Goal: Task Accomplishment & Management: Manage account settings

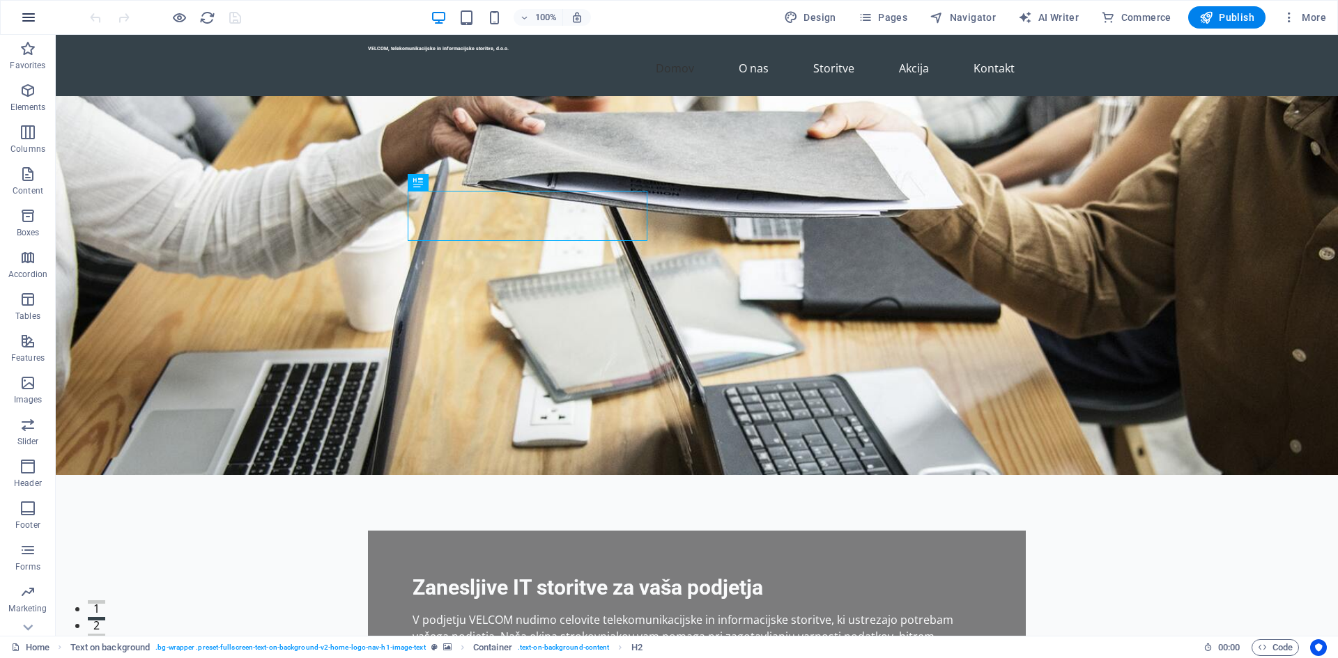
click at [28, 22] on icon "button" at bounding box center [28, 17] width 17 height 17
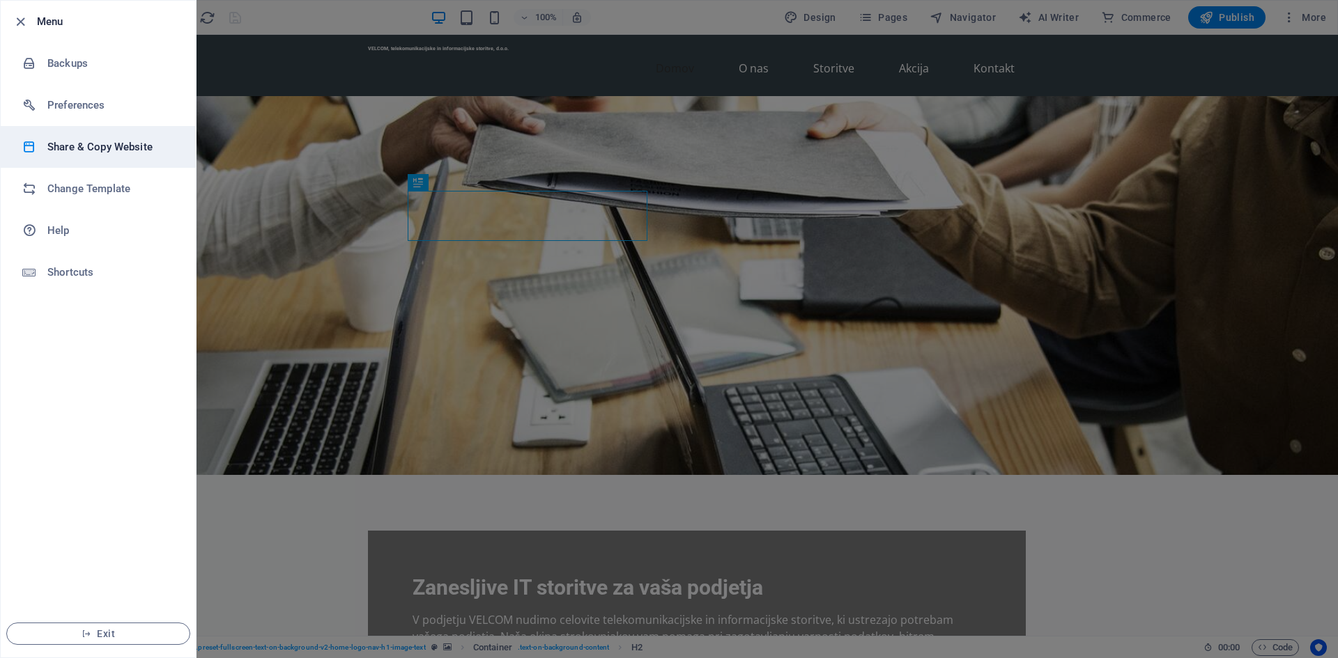
click at [148, 157] on li "Share & Copy Website" at bounding box center [98, 147] width 195 height 42
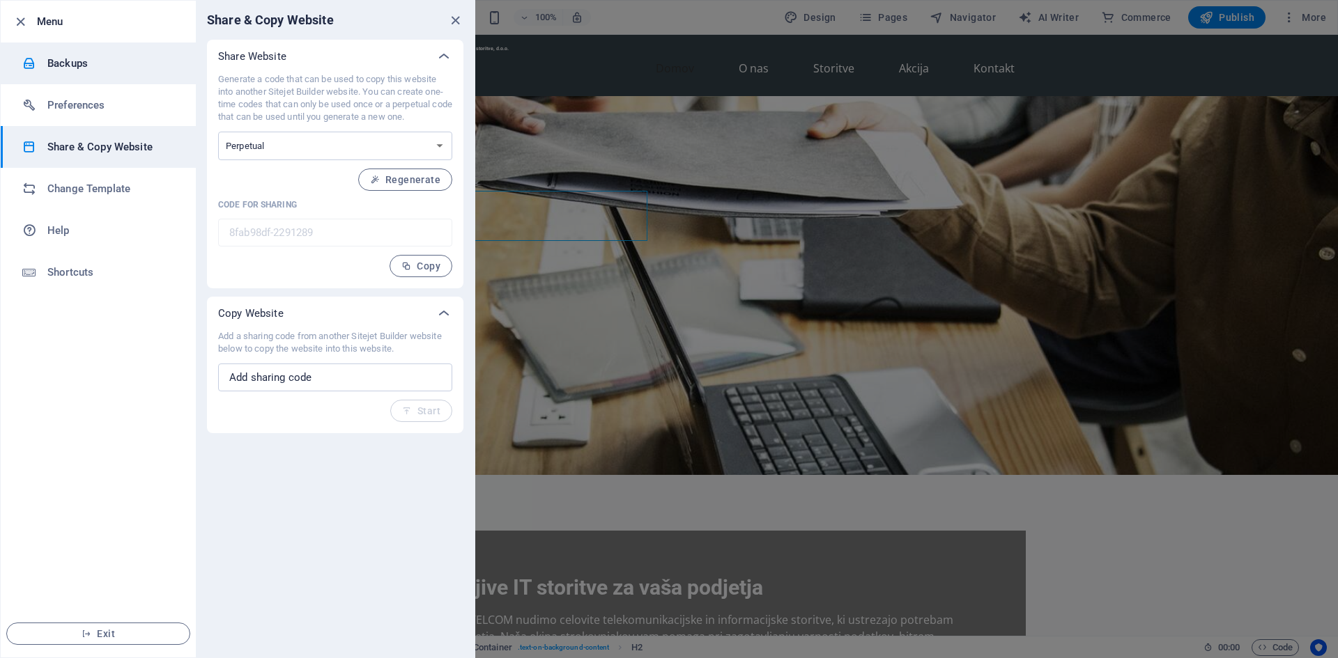
click at [107, 56] on h6 "Backups" at bounding box center [111, 63] width 129 height 17
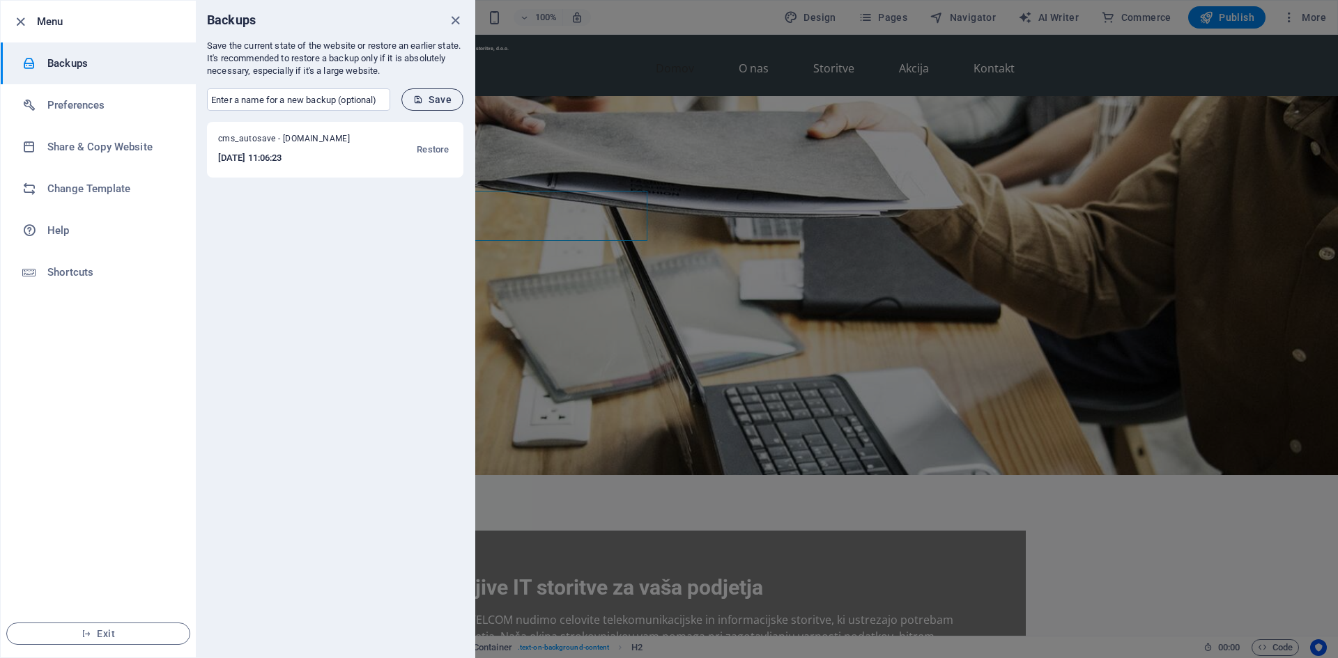
click at [431, 100] on span "Save" at bounding box center [432, 99] width 38 height 11
click at [455, 20] on icon "close" at bounding box center [455, 21] width 16 height 16
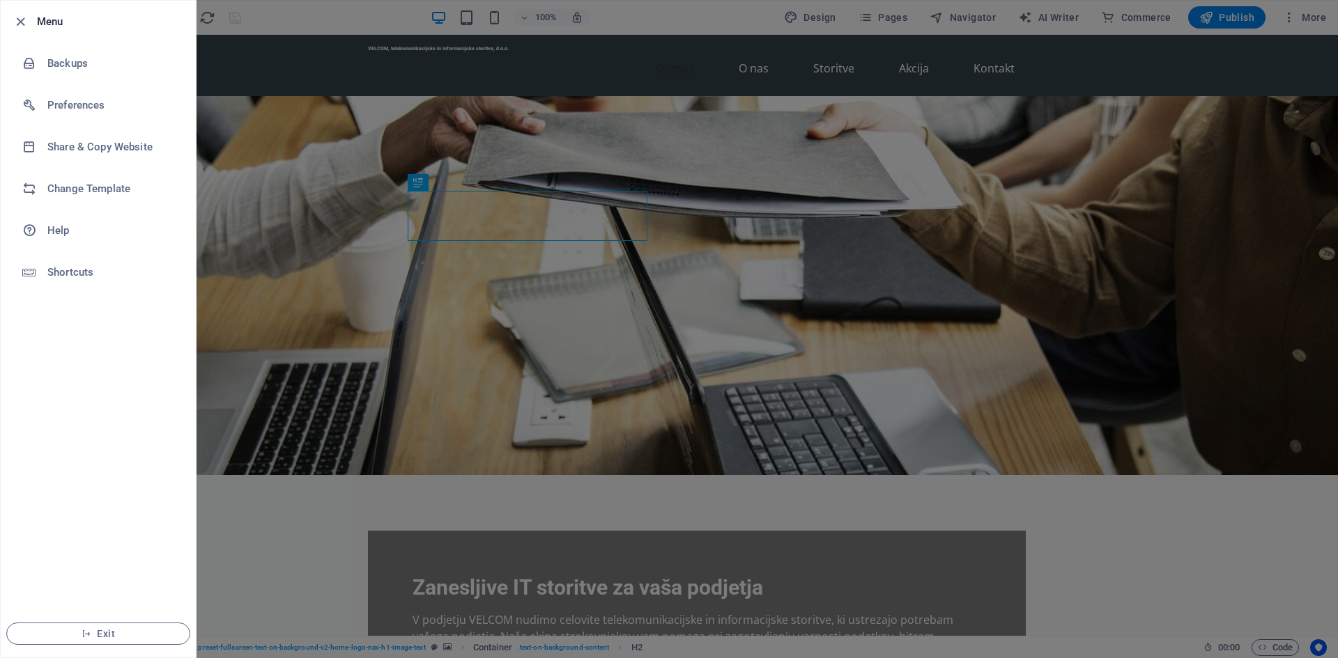
click at [1095, 534] on div at bounding box center [669, 329] width 1338 height 658
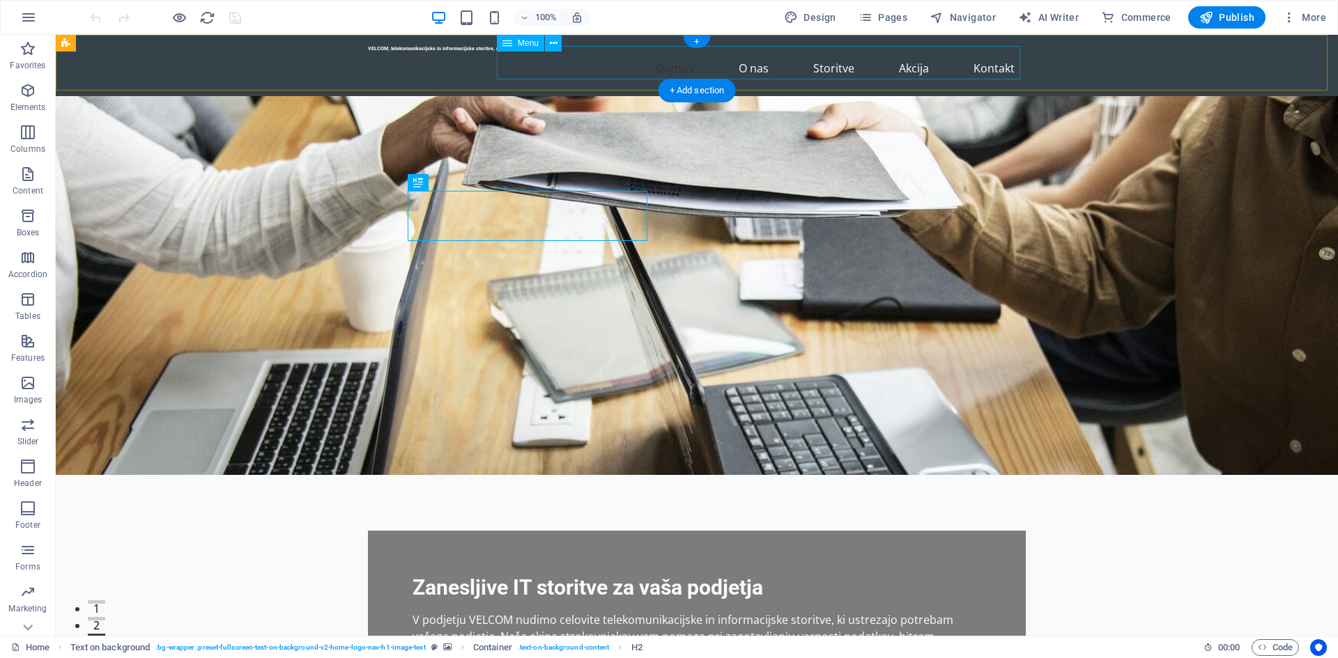
click at [747, 68] on nav "Domov O nas Storitve Akcija Kontakt" at bounding box center [697, 68] width 658 height 33
click at [840, 59] on nav "Domov O nas Storitve Akcija Kontakt" at bounding box center [697, 68] width 658 height 33
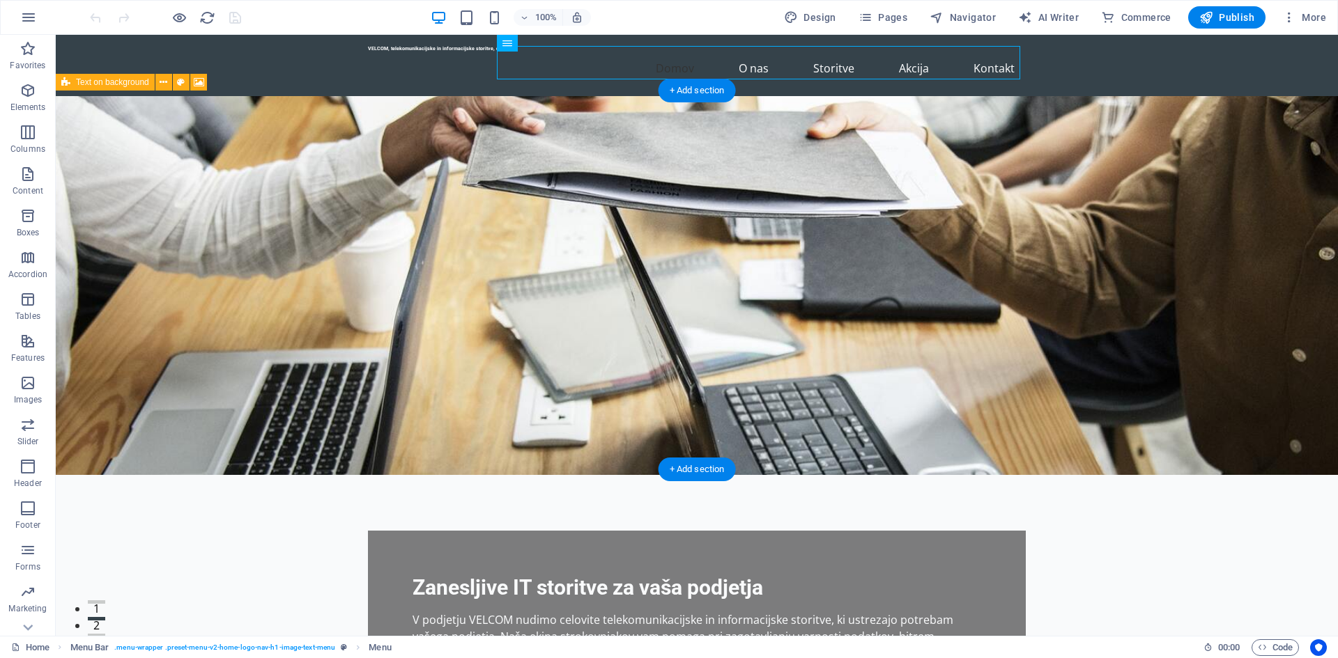
click at [1179, 200] on figure at bounding box center [697, 285] width 1282 height 379
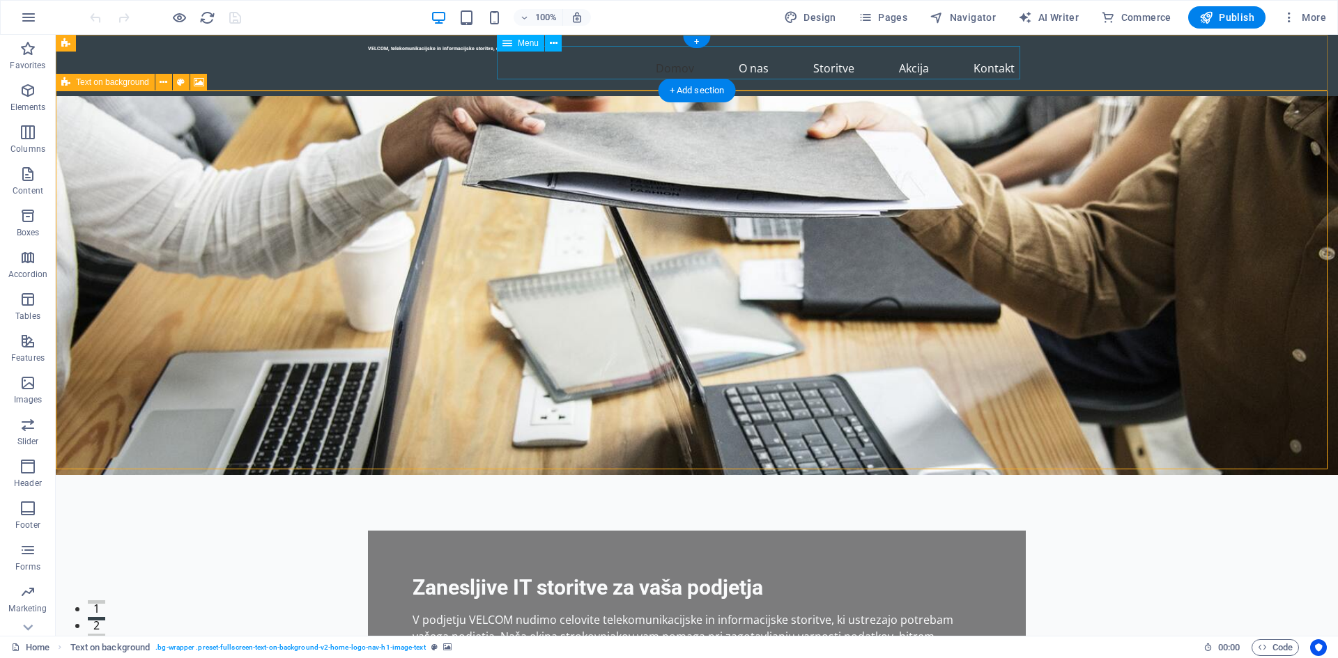
click at [761, 63] on nav "Domov O nas Storitve Akcija Kontakt" at bounding box center [697, 68] width 658 height 33
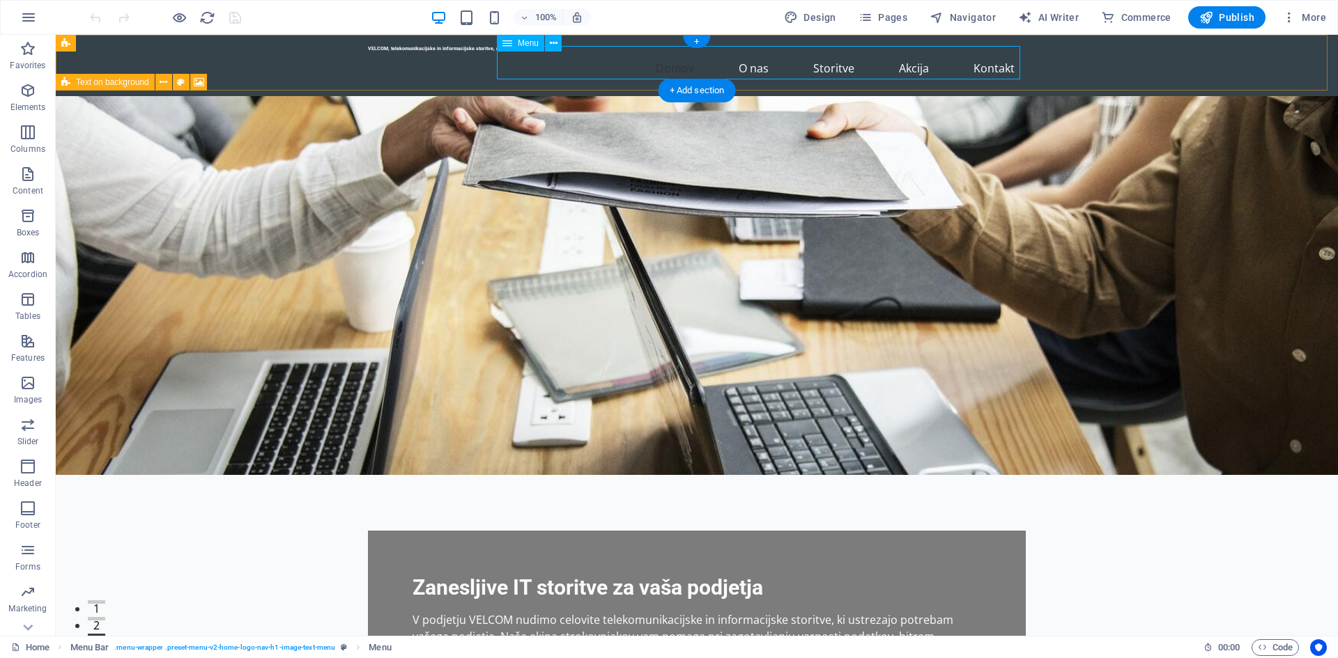
click at [906, 65] on nav "Domov O nas Storitve Akcija Kontakt" at bounding box center [697, 68] width 658 height 33
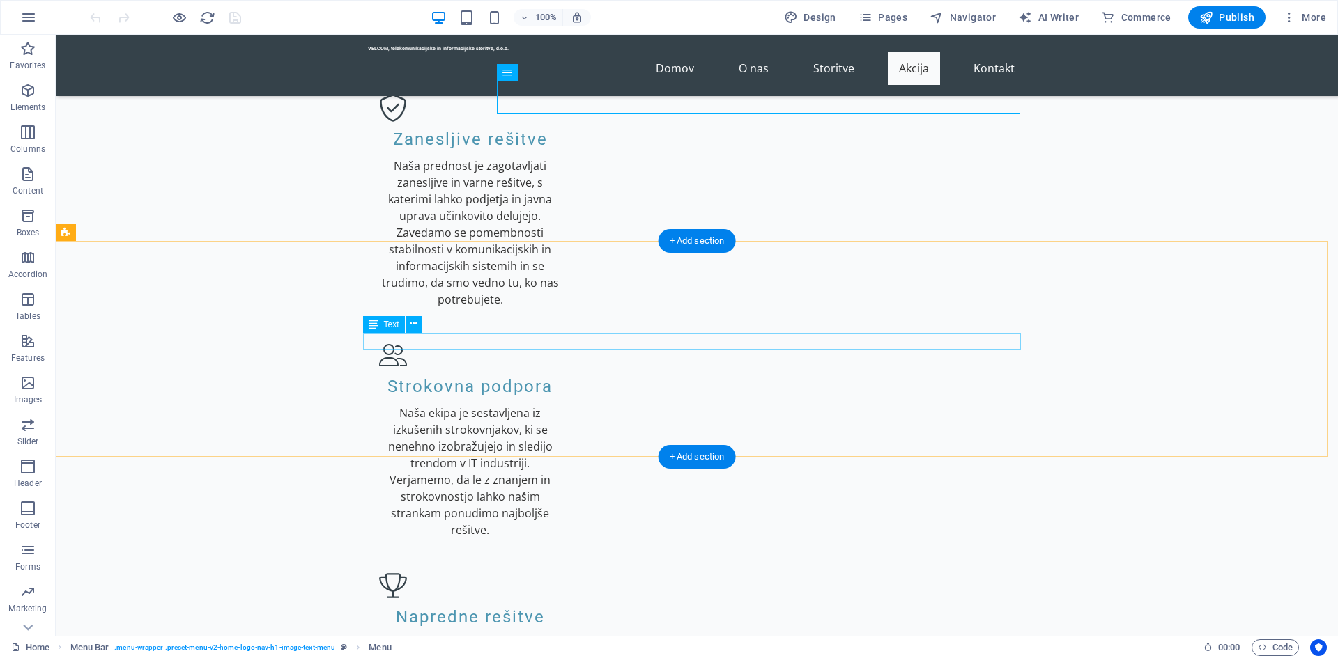
scroll to position [1463, 0]
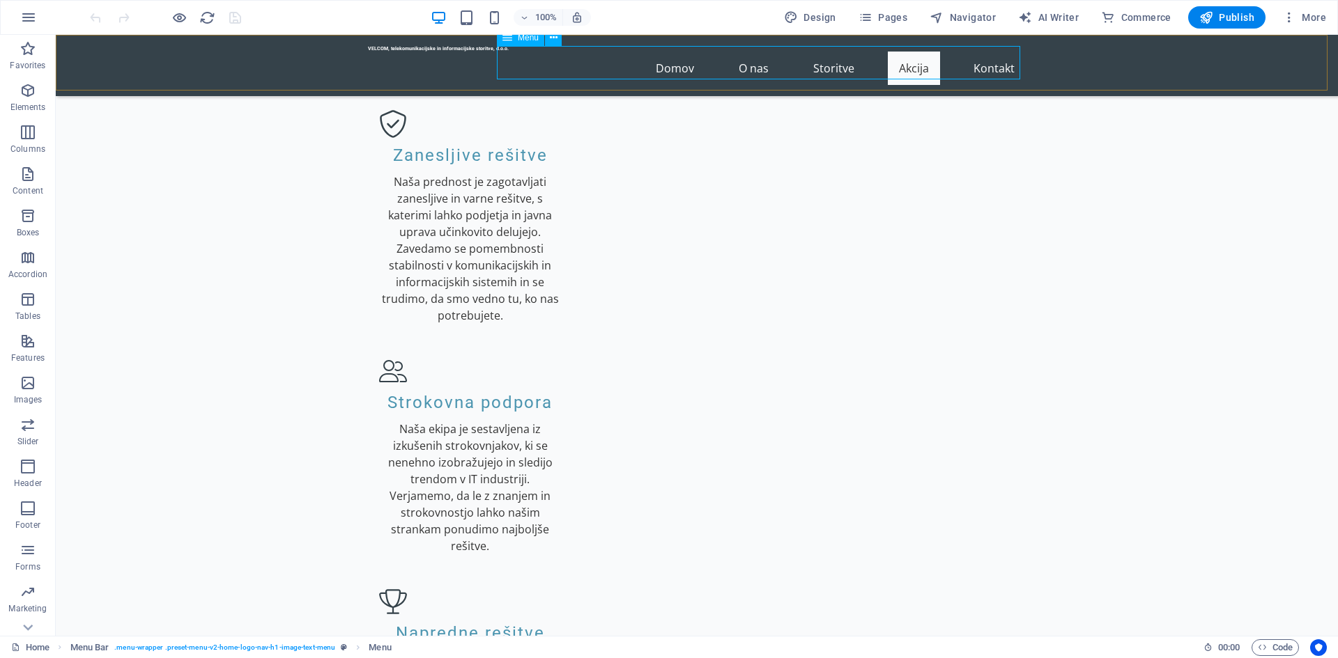
click at [506, 40] on icon at bounding box center [507, 37] width 10 height 17
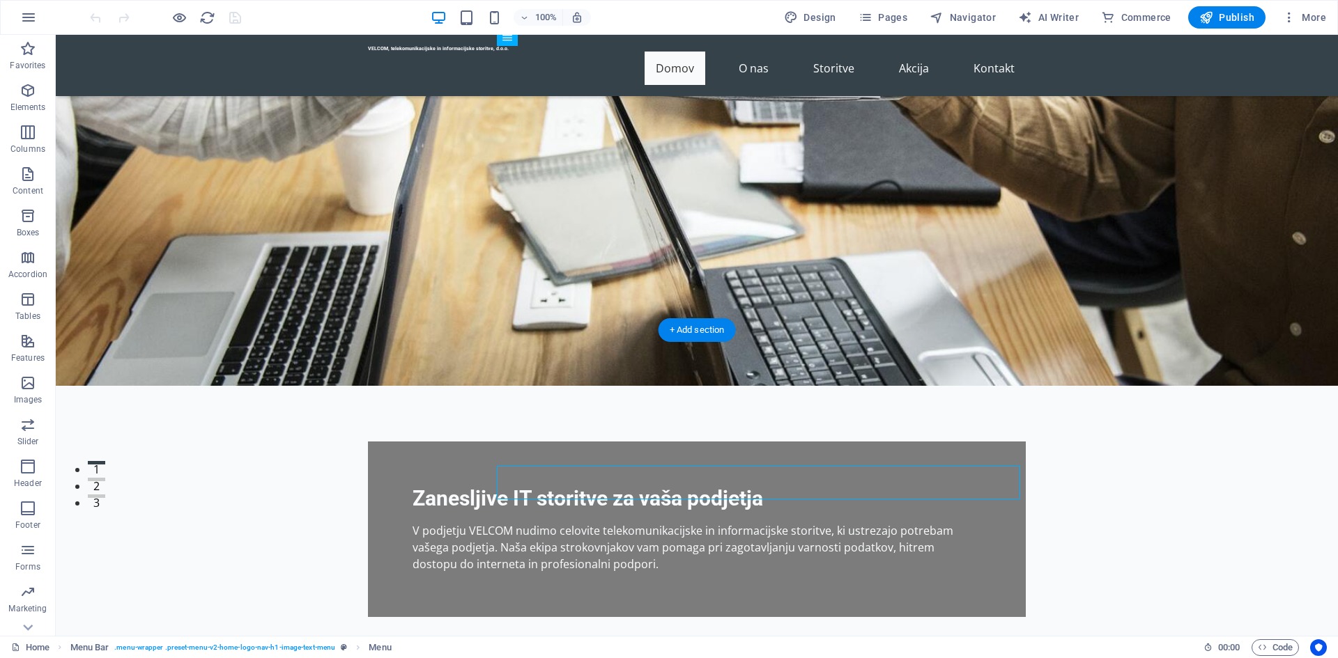
scroll to position [0, 0]
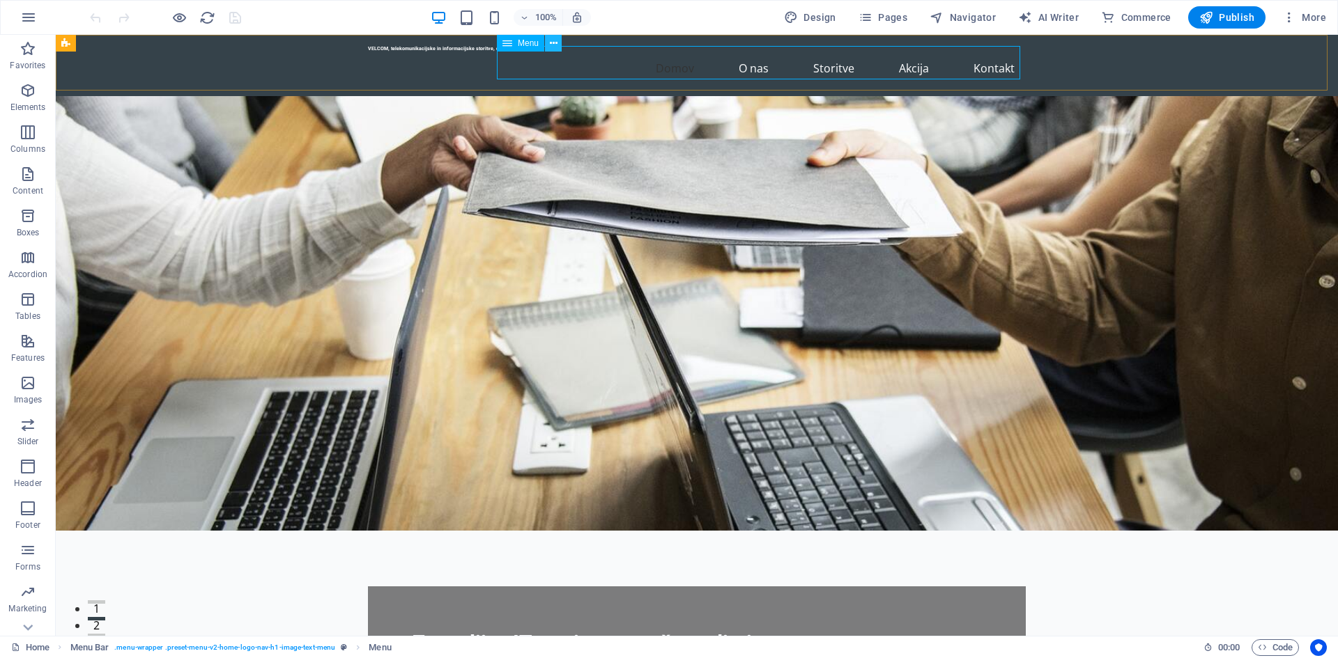
click at [555, 41] on icon at bounding box center [554, 43] width 8 height 15
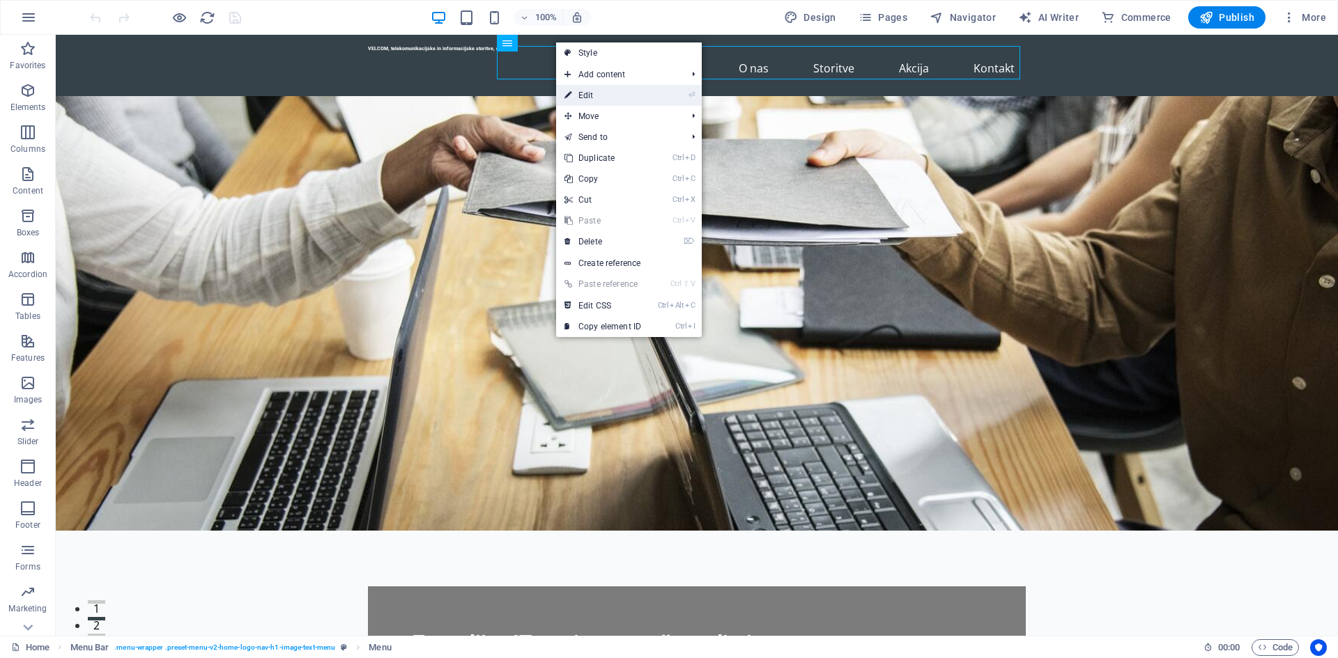
click at [626, 91] on link "⏎ Edit" at bounding box center [602, 95] width 93 height 21
select select
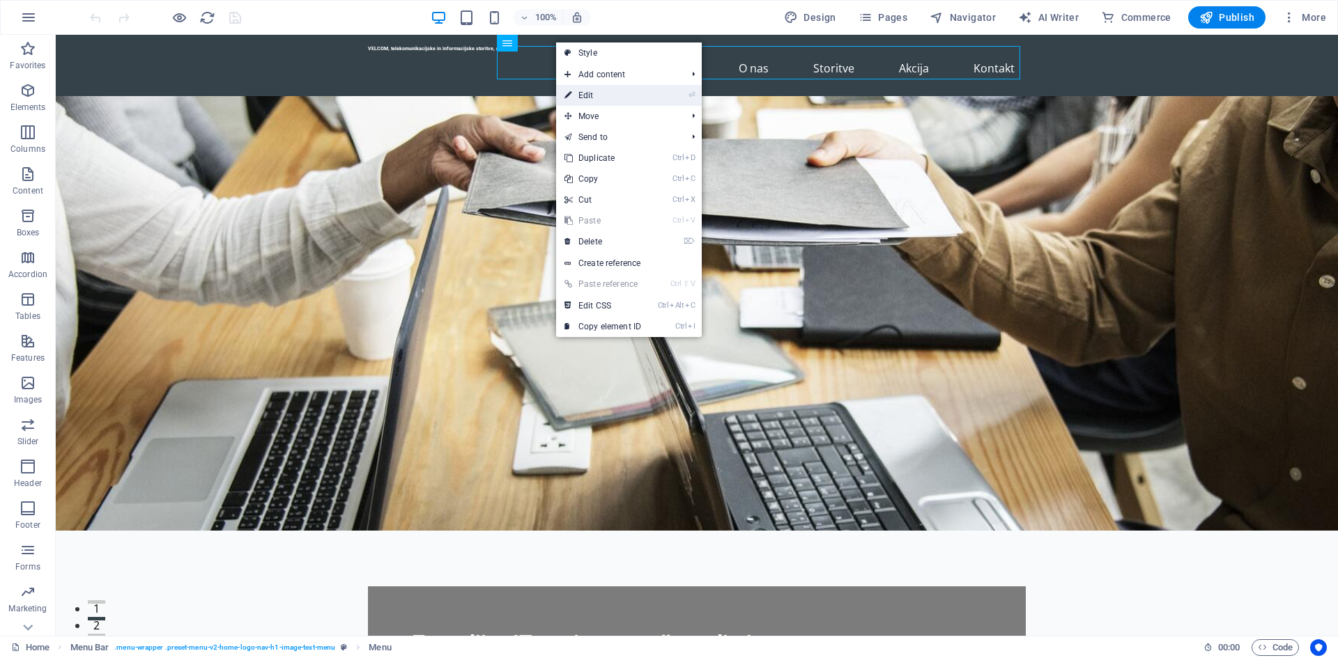
select select
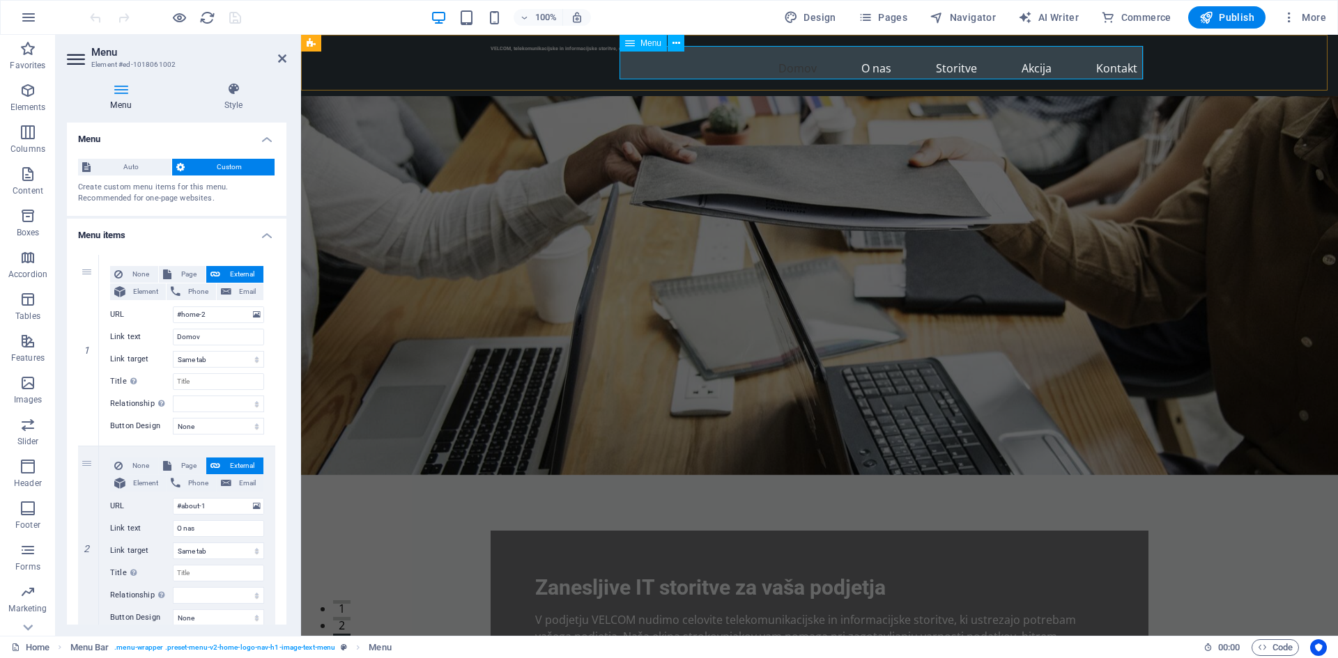
click at [1058, 57] on nav "Domov O nas Storitve Akcija Kontakt" at bounding box center [820, 68] width 658 height 33
drag, startPoint x: 1050, startPoint y: 62, endPoint x: 1001, endPoint y: 68, distance: 49.2
click at [1041, 63] on nav "Domov O nas Storitve Akcija Kontakt" at bounding box center [820, 68] width 658 height 33
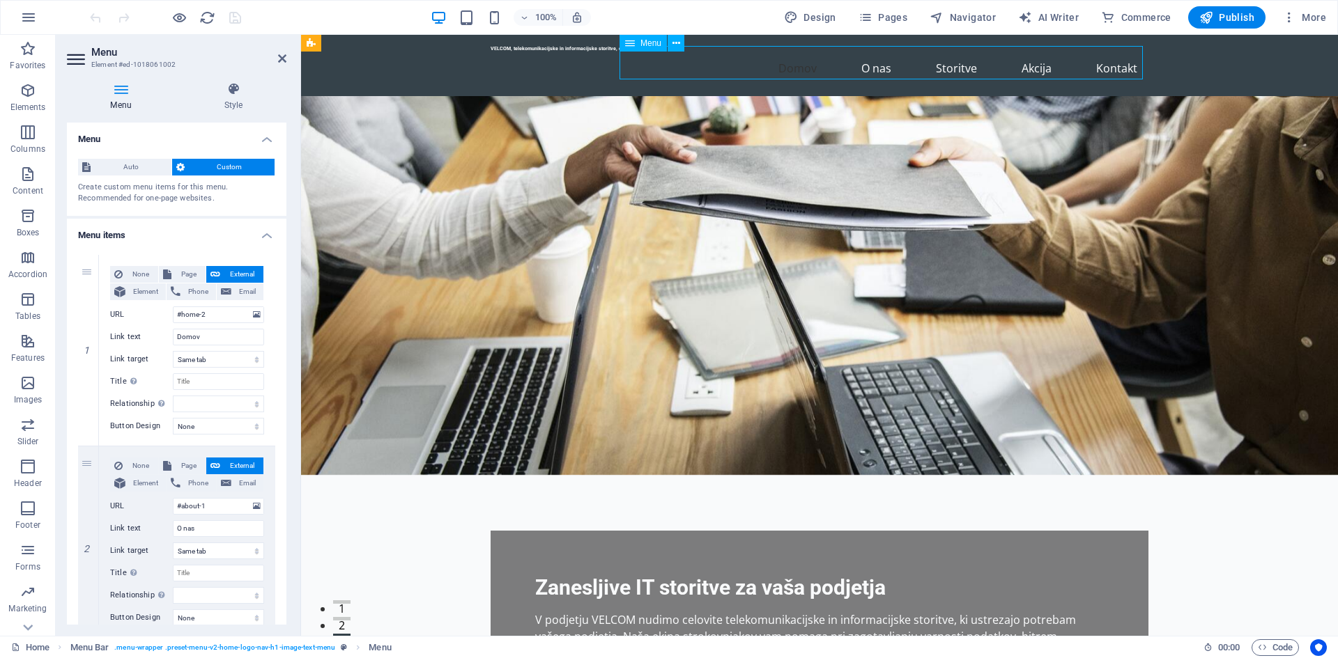
click at [1041, 56] on nav "Domov O nas Storitve Akcija Kontakt" at bounding box center [820, 68] width 658 height 33
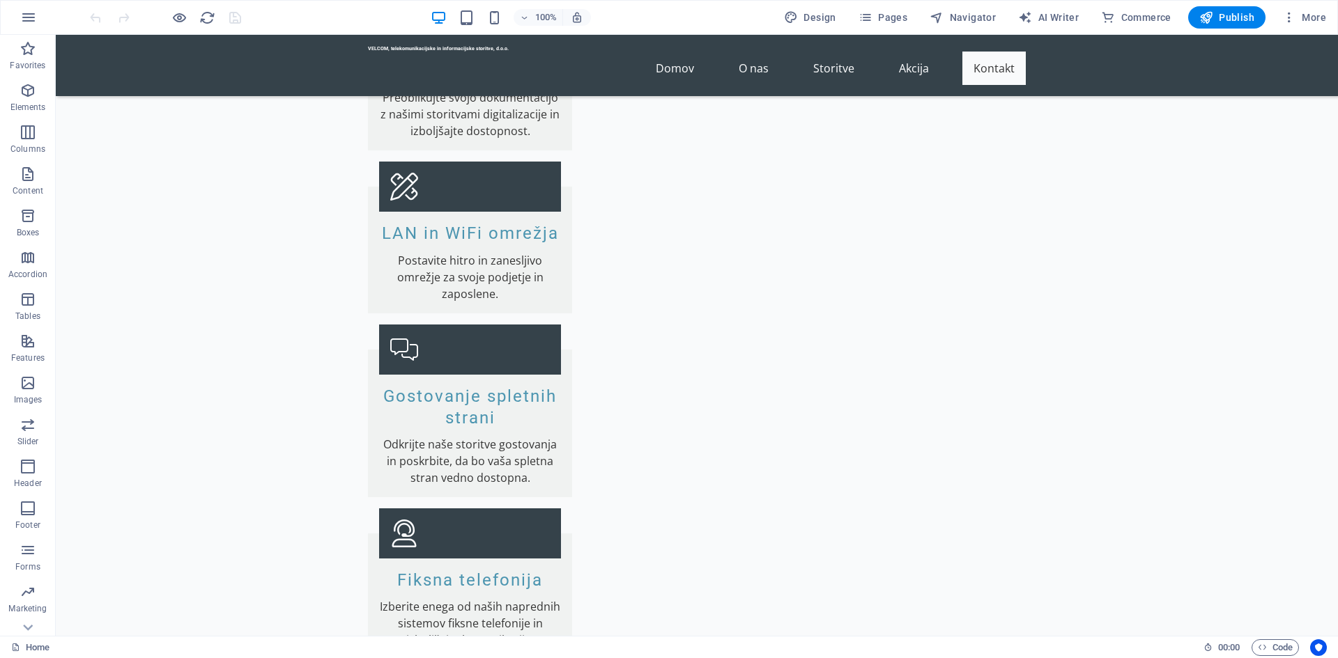
scroll to position [2735, 0]
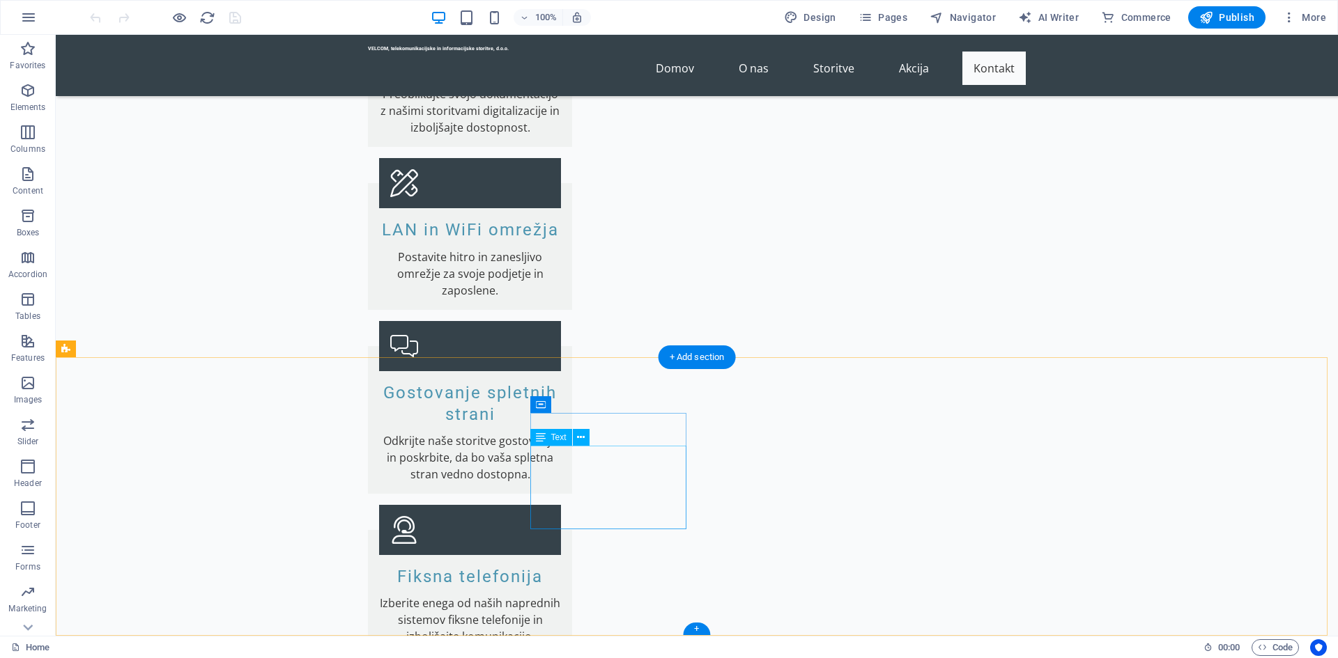
drag, startPoint x: 609, startPoint y: 452, endPoint x: 570, endPoint y: 455, distance: 39.1
click at [555, 435] on span "Text" at bounding box center [558, 437] width 15 height 8
drag, startPoint x: 612, startPoint y: 454, endPoint x: 573, endPoint y: 456, distance: 39.8
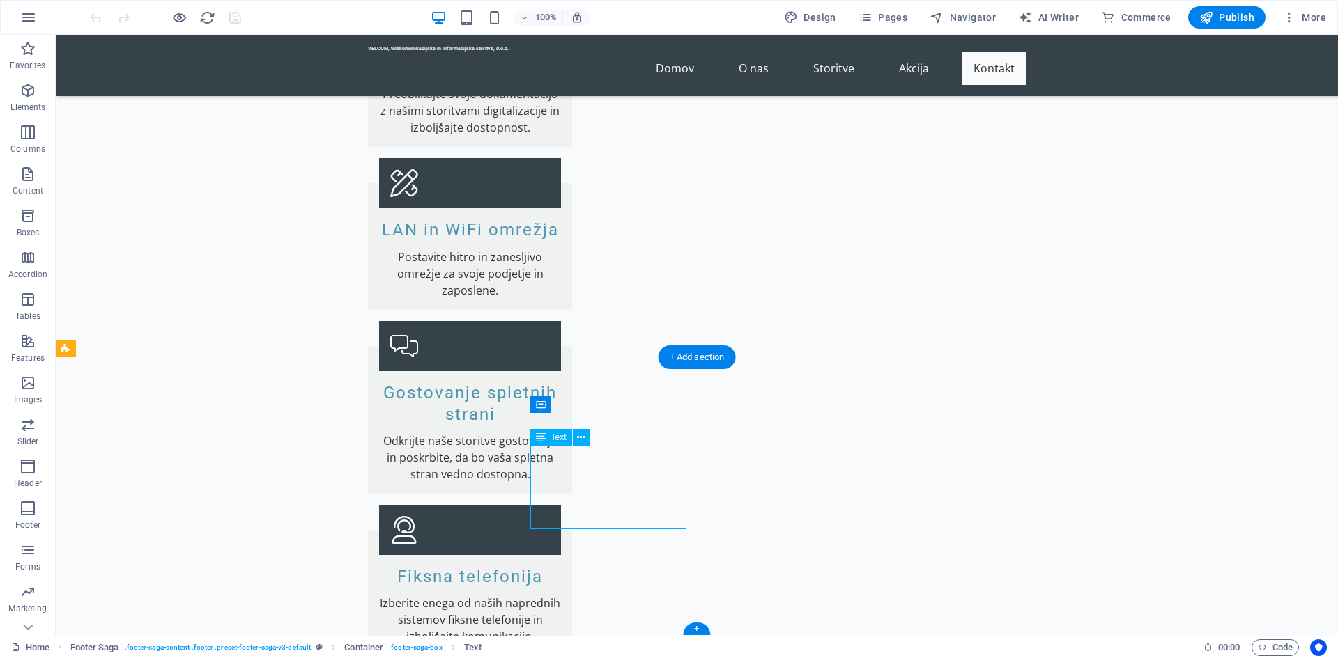
click at [582, 438] on icon at bounding box center [581, 438] width 8 height 15
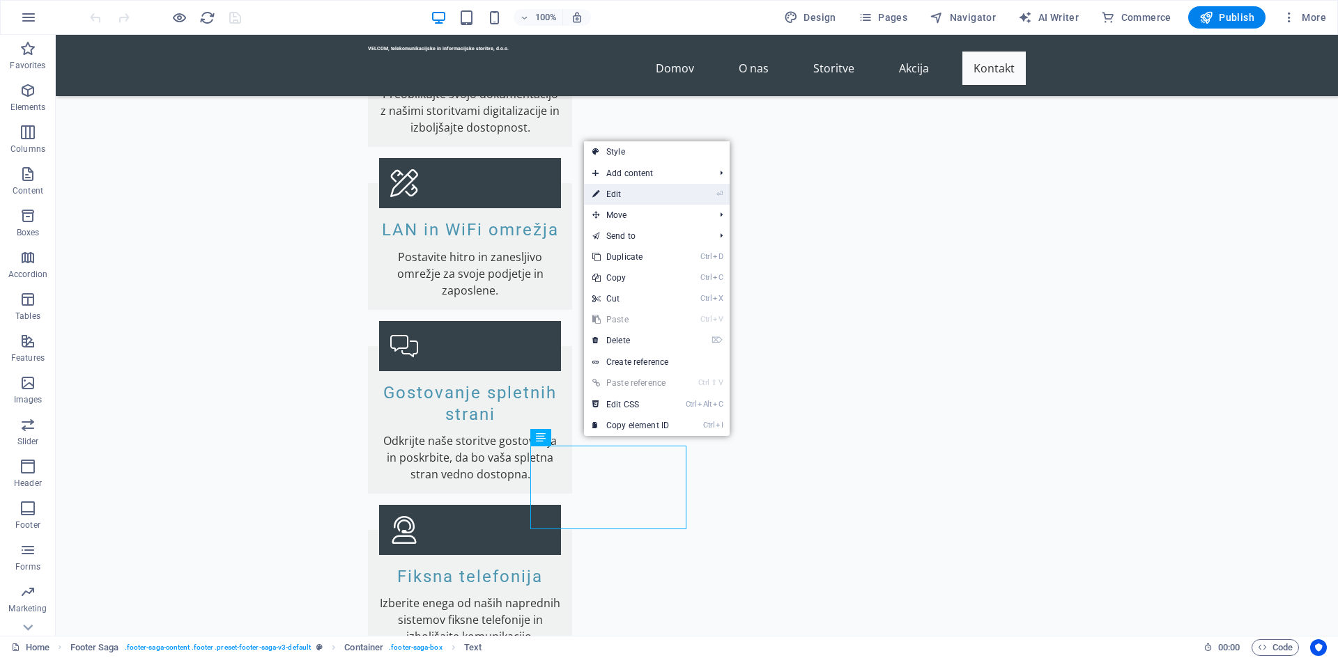
click at [635, 201] on link "⏎ Edit" at bounding box center [630, 194] width 93 height 21
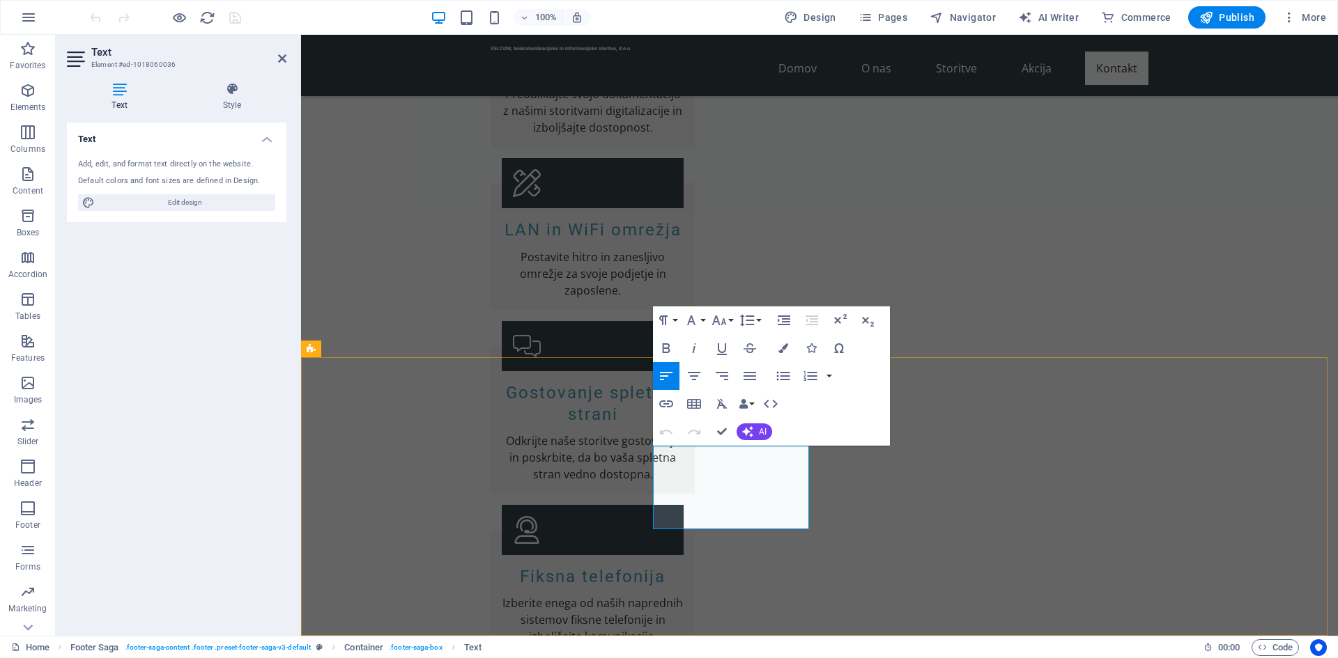
drag, startPoint x: 736, startPoint y: 459, endPoint x: 658, endPoint y: 449, distance: 78.0
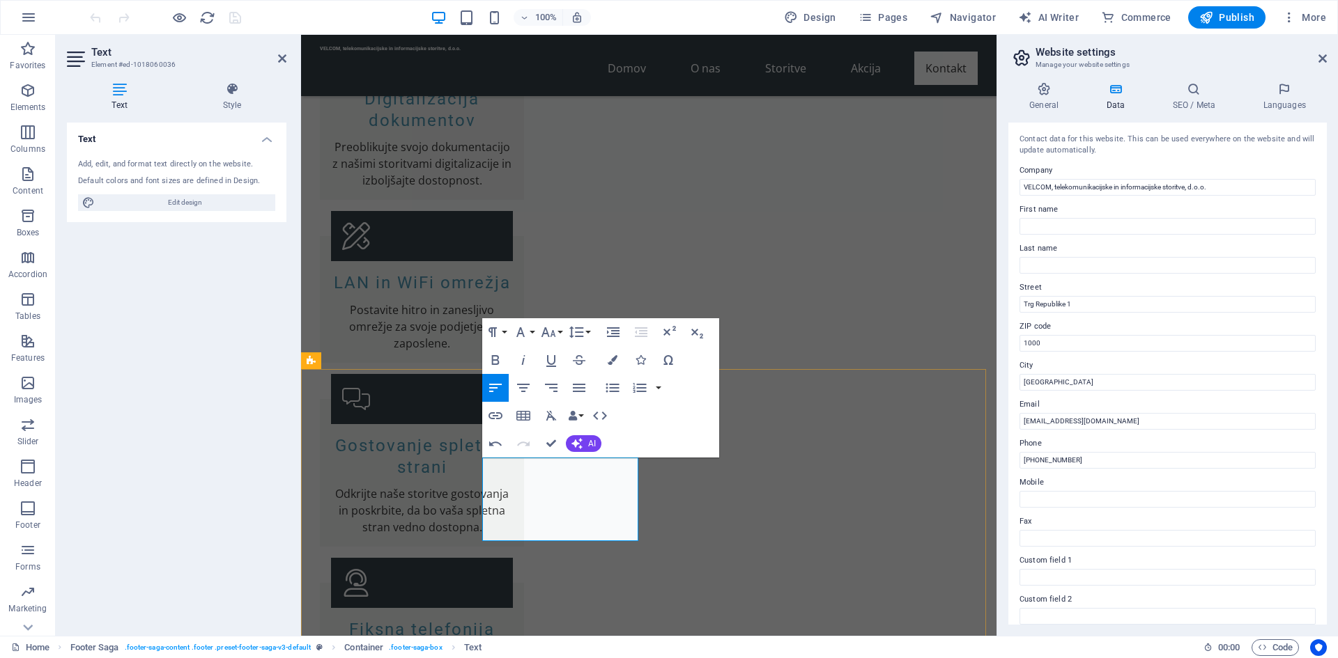
scroll to position [2665, 0]
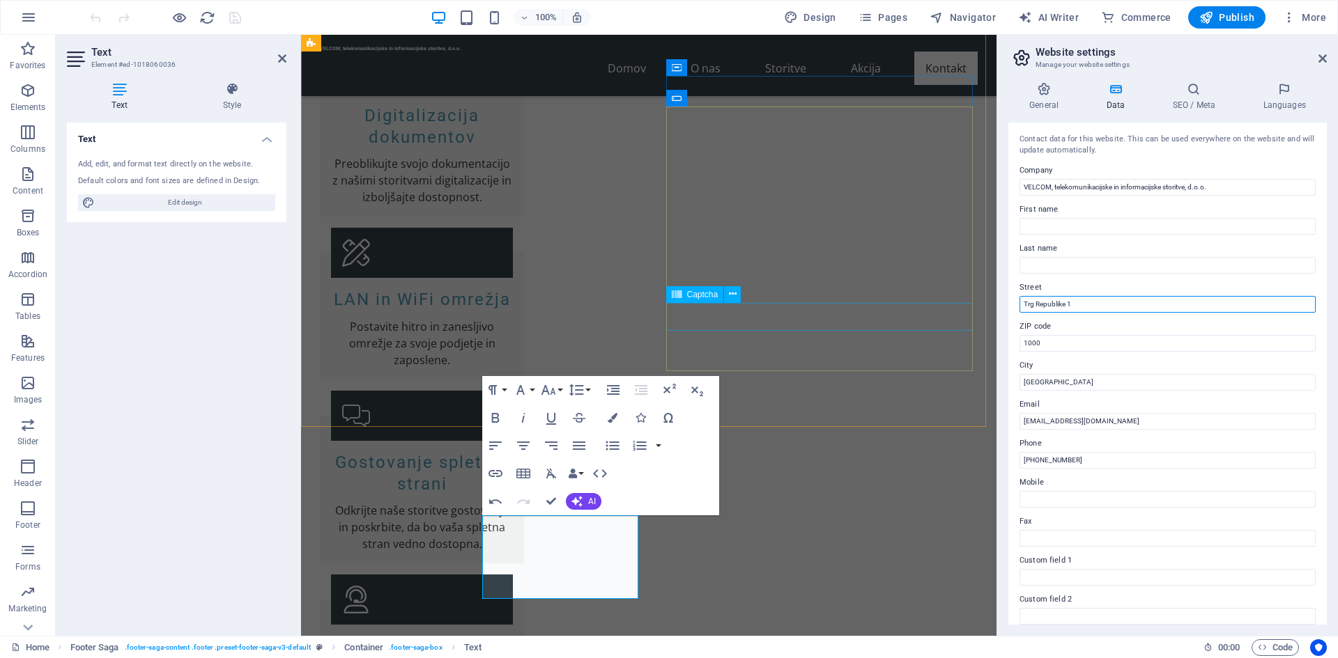
drag, startPoint x: 1399, startPoint y: 339, endPoint x: 962, endPoint y: 318, distance: 438.1
type input "Špruha 19"
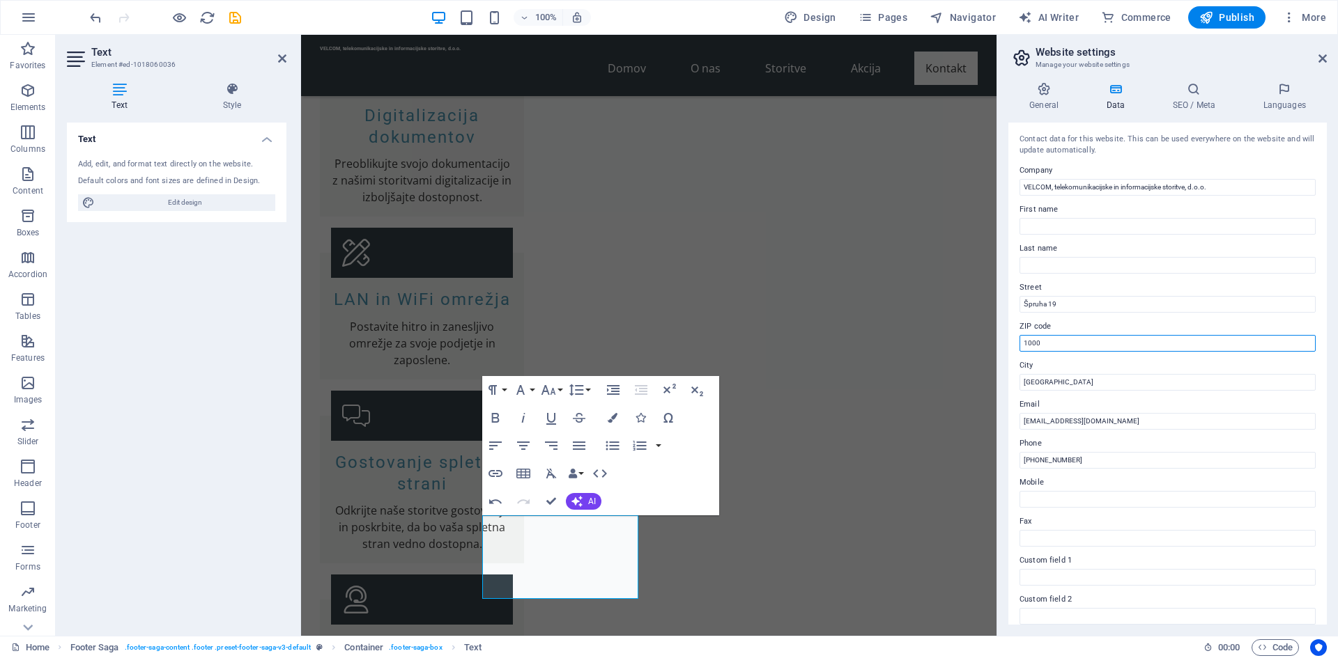
drag, startPoint x: 1345, startPoint y: 375, endPoint x: 950, endPoint y: 337, distance: 396.2
type input "1236"
drag, startPoint x: 1065, startPoint y: 383, endPoint x: 1013, endPoint y: 386, distance: 52.3
click at [1013, 386] on div "Contact data for this website. This can be used everywhere on the website and w…" at bounding box center [1167, 374] width 318 height 502
type input "Trzin"
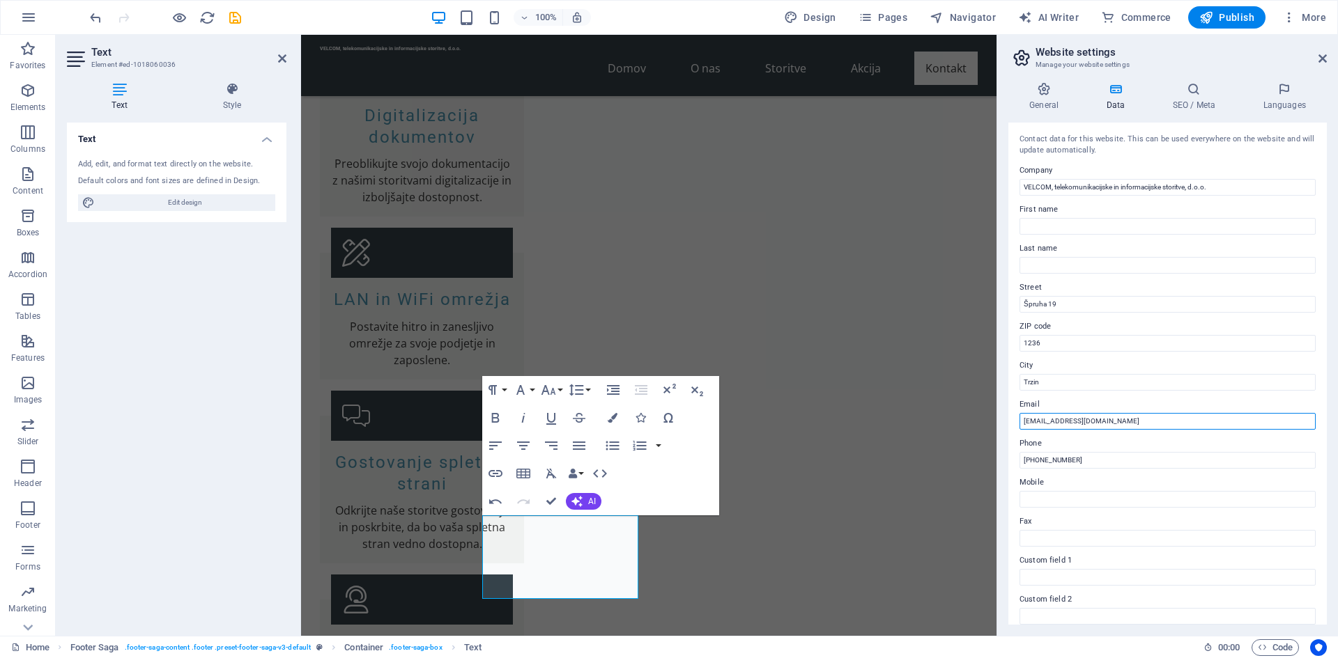
drag, startPoint x: 1382, startPoint y: 461, endPoint x: 992, endPoint y: 426, distance: 391.0
type input "[DOMAIN_NAME][EMAIL_ADDRESS][DOMAIN_NAME]"
drag, startPoint x: 1088, startPoint y: 459, endPoint x: 1042, endPoint y: 457, distance: 46.7
click at [1042, 457] on input "[PHONE_NUMBER]" at bounding box center [1167, 460] width 296 height 17
click at [1097, 458] on input "[PHONE_NUMBER]" at bounding box center [1167, 460] width 296 height 17
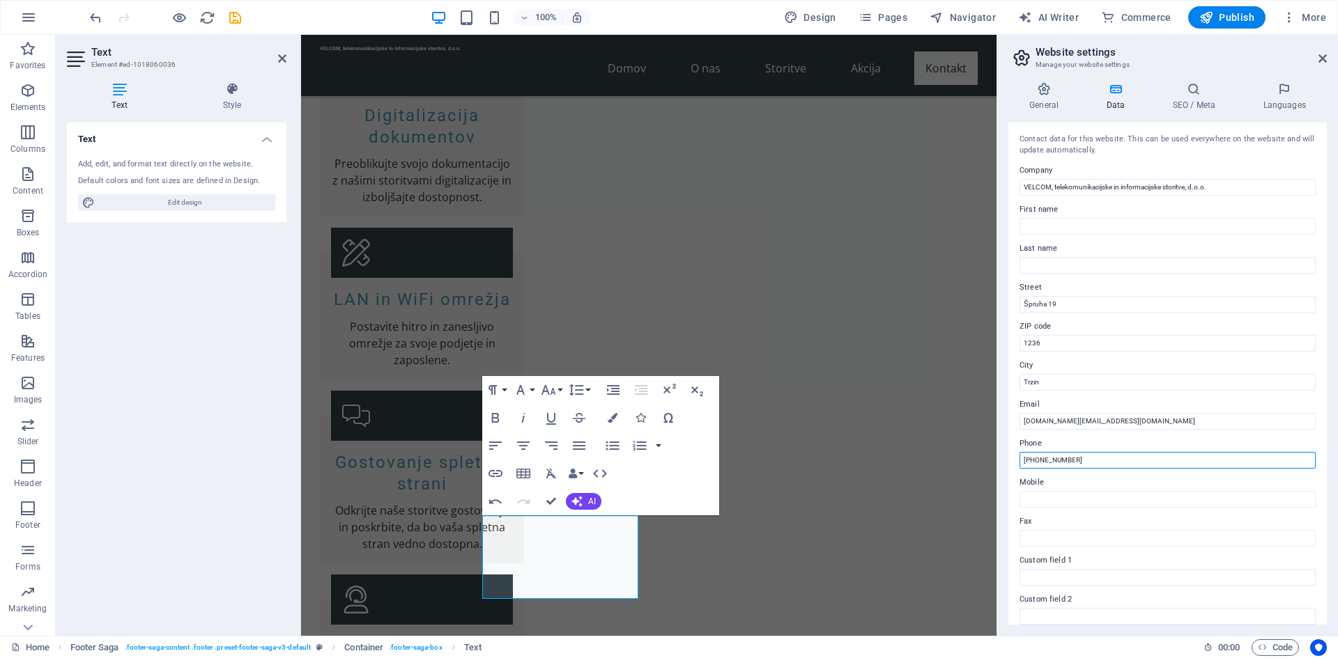
click at [1044, 460] on input "[PHONE_NUMBER]" at bounding box center [1167, 460] width 296 height 17
click at [1044, 462] on input "[PHONE_NUMBER]" at bounding box center [1167, 460] width 296 height 17
drag, startPoint x: 1058, startPoint y: 459, endPoint x: 1046, endPoint y: 459, distance: 12.5
click at [1046, 459] on input "[PHONE_NUMBER]" at bounding box center [1167, 460] width 296 height 17
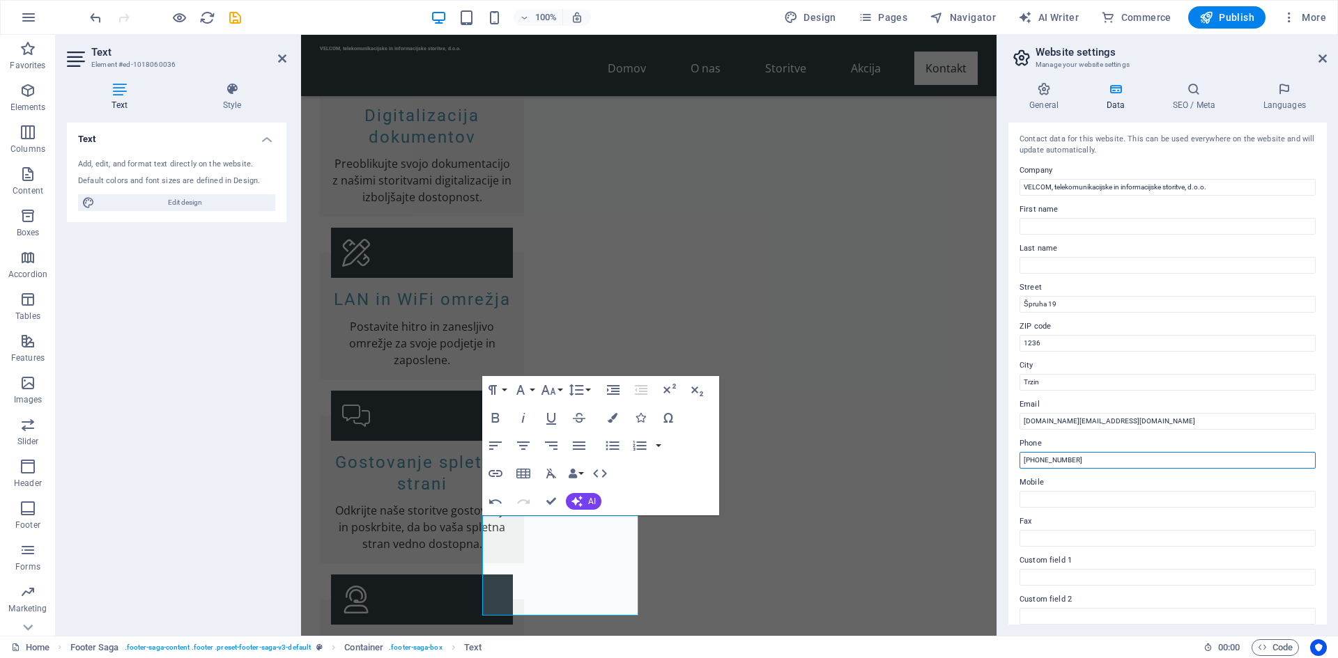
click at [1081, 460] on input "[PHONE_NUMBER]" at bounding box center [1167, 460] width 296 height 17
type input "[PHONE_NUMBER]"
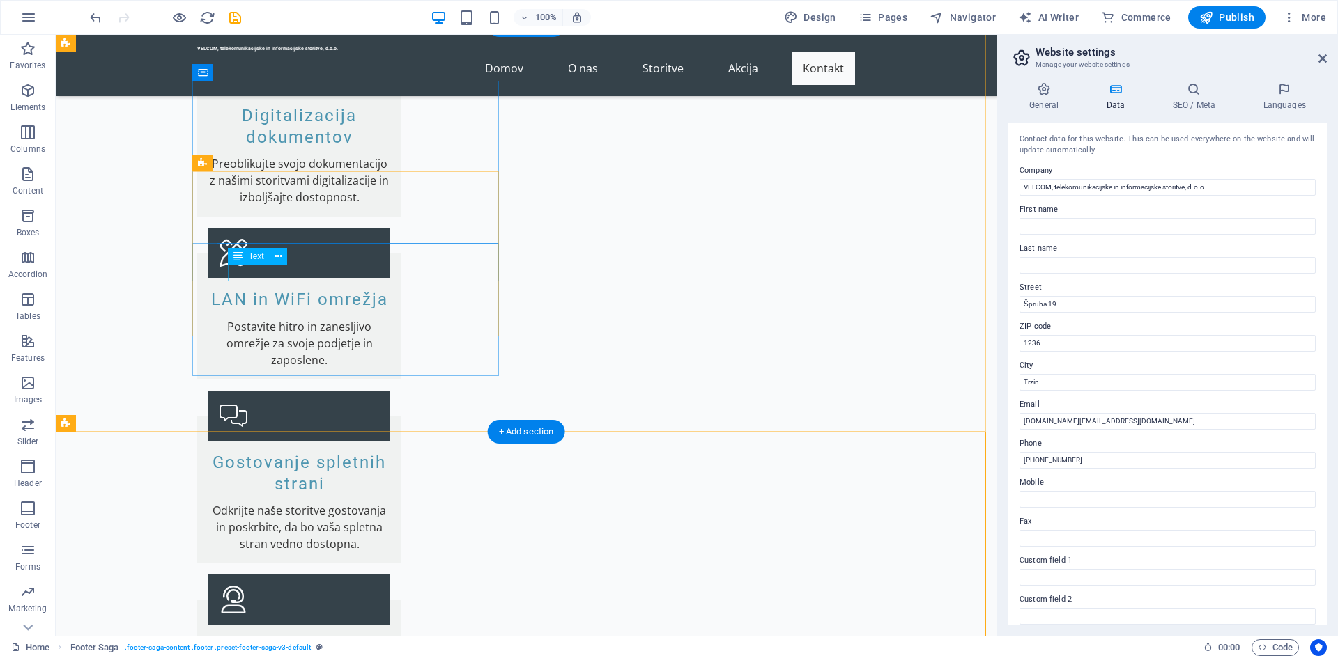
scroll to position [2526, 0]
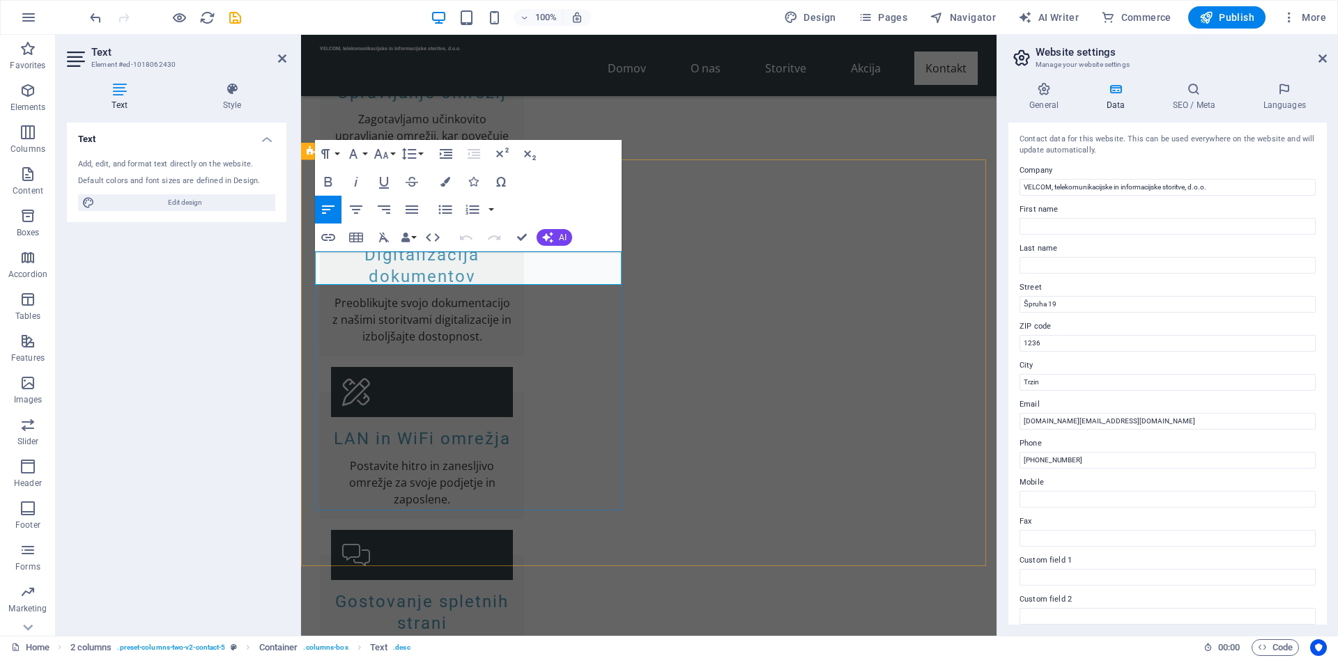
drag, startPoint x: 611, startPoint y: 277, endPoint x: 317, endPoint y: 263, distance: 294.4
click at [559, 230] on button "AI" at bounding box center [555, 237] width 36 height 17
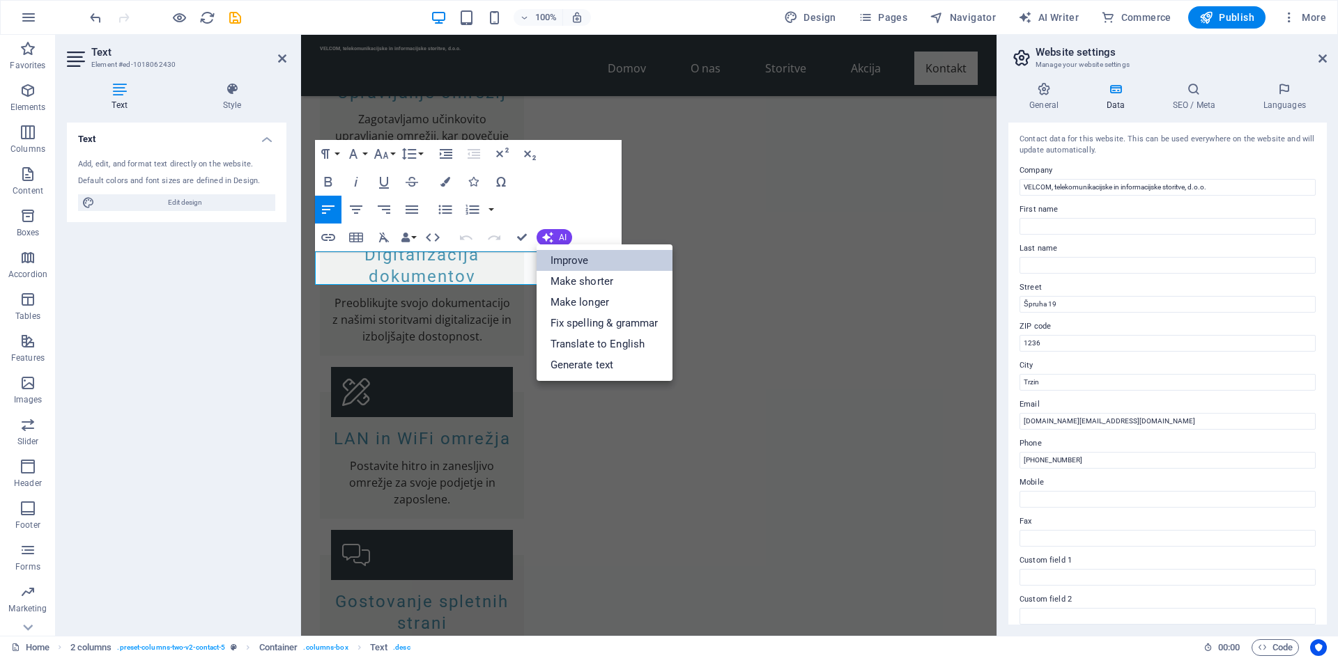
click at [571, 254] on link "Improve" at bounding box center [605, 260] width 136 height 21
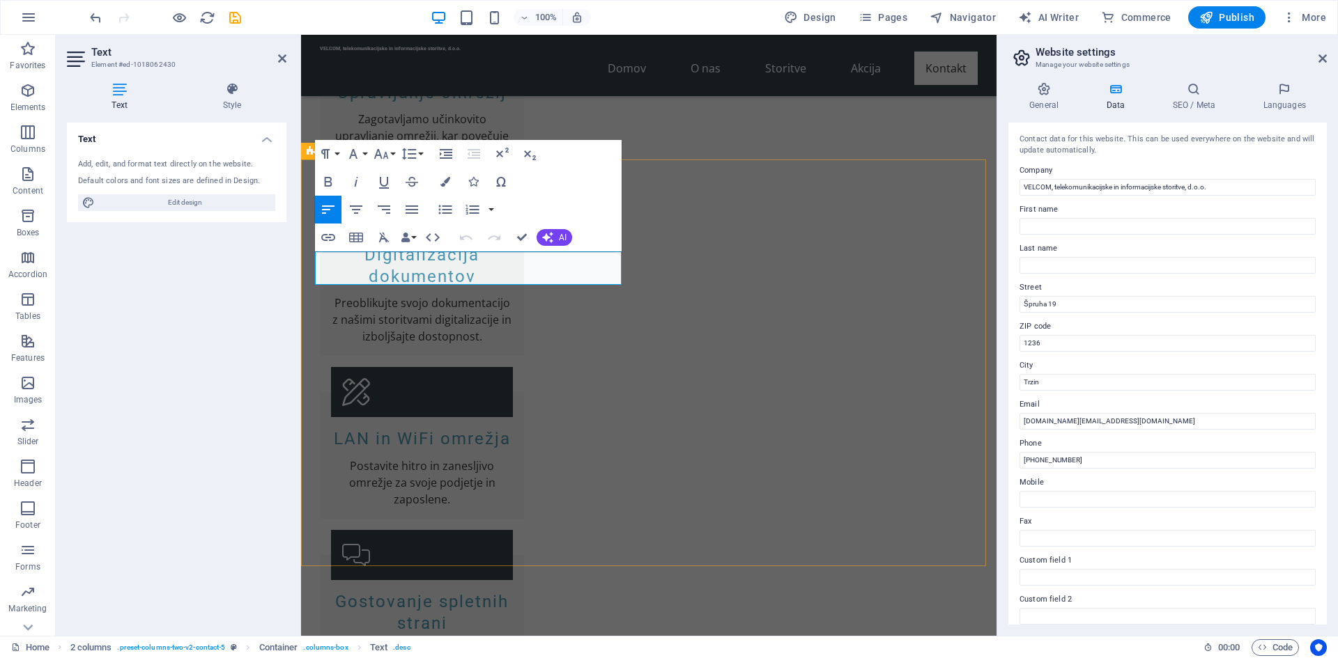
drag, startPoint x: 605, startPoint y: 281, endPoint x: 303, endPoint y: 261, distance: 303.1
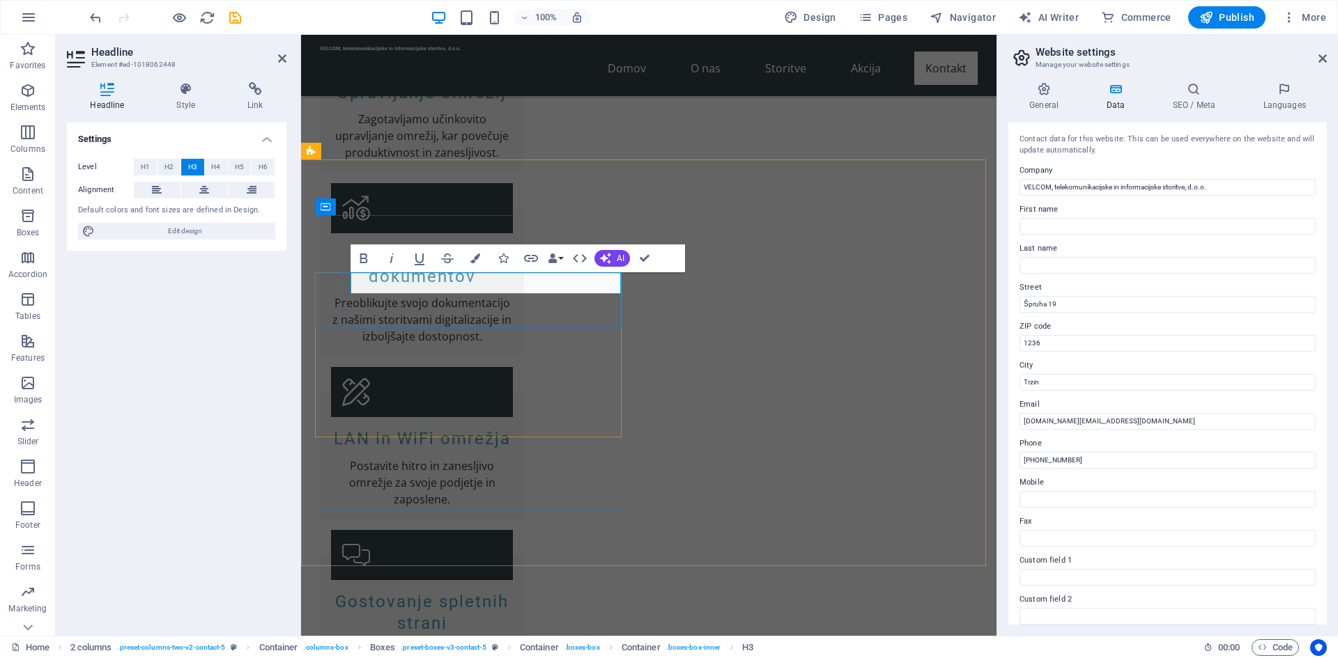
drag, startPoint x: 420, startPoint y: 285, endPoint x: 355, endPoint y: 281, distance: 65.6
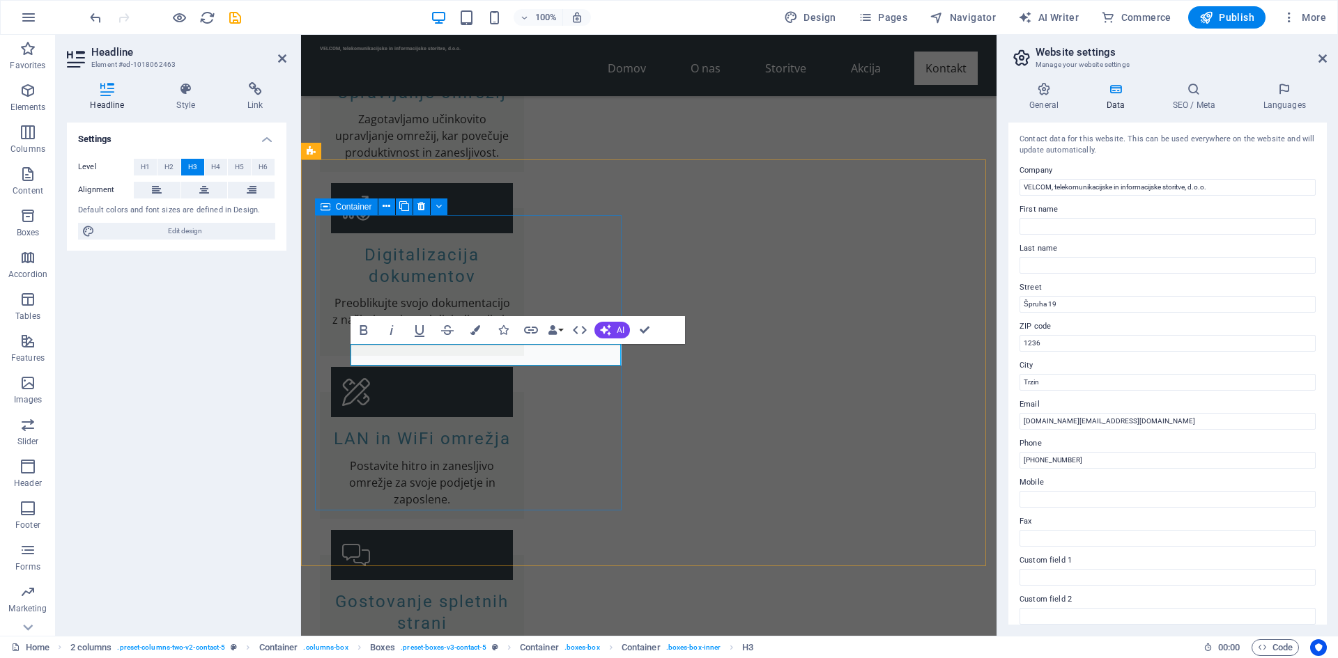
drag, startPoint x: 519, startPoint y: 488, endPoint x: 519, endPoint y: 481, distance: 7.7
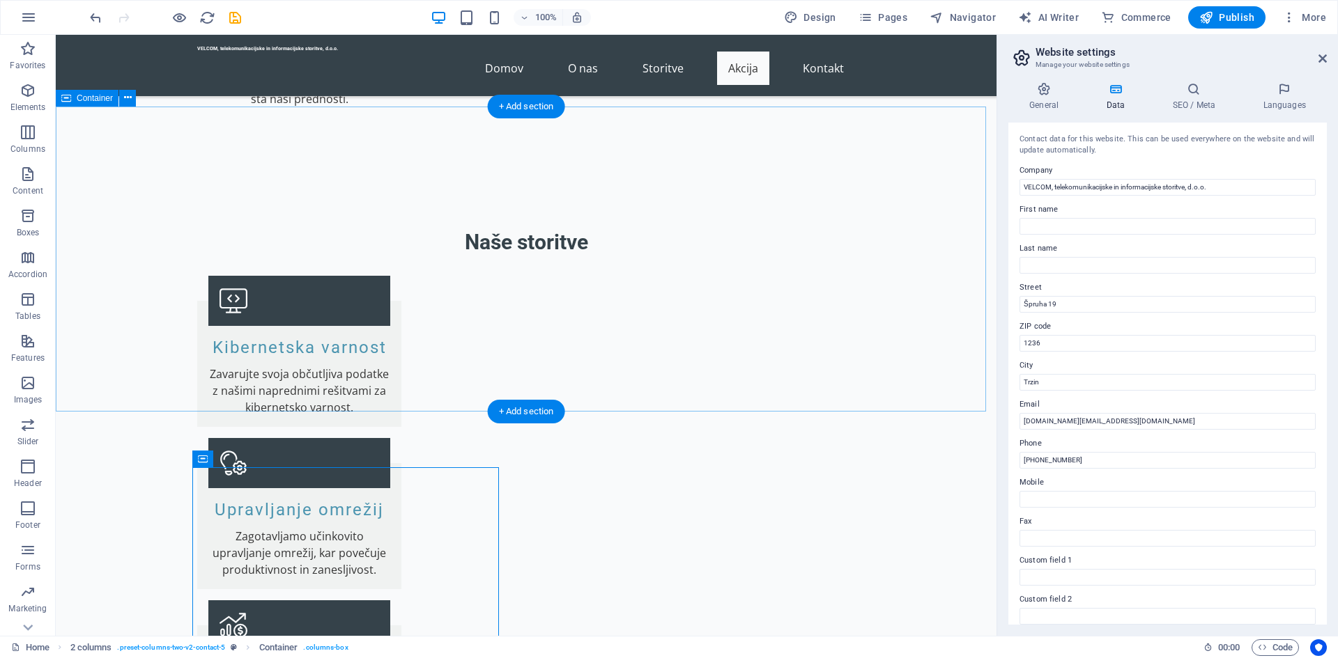
scroll to position [2108, 0]
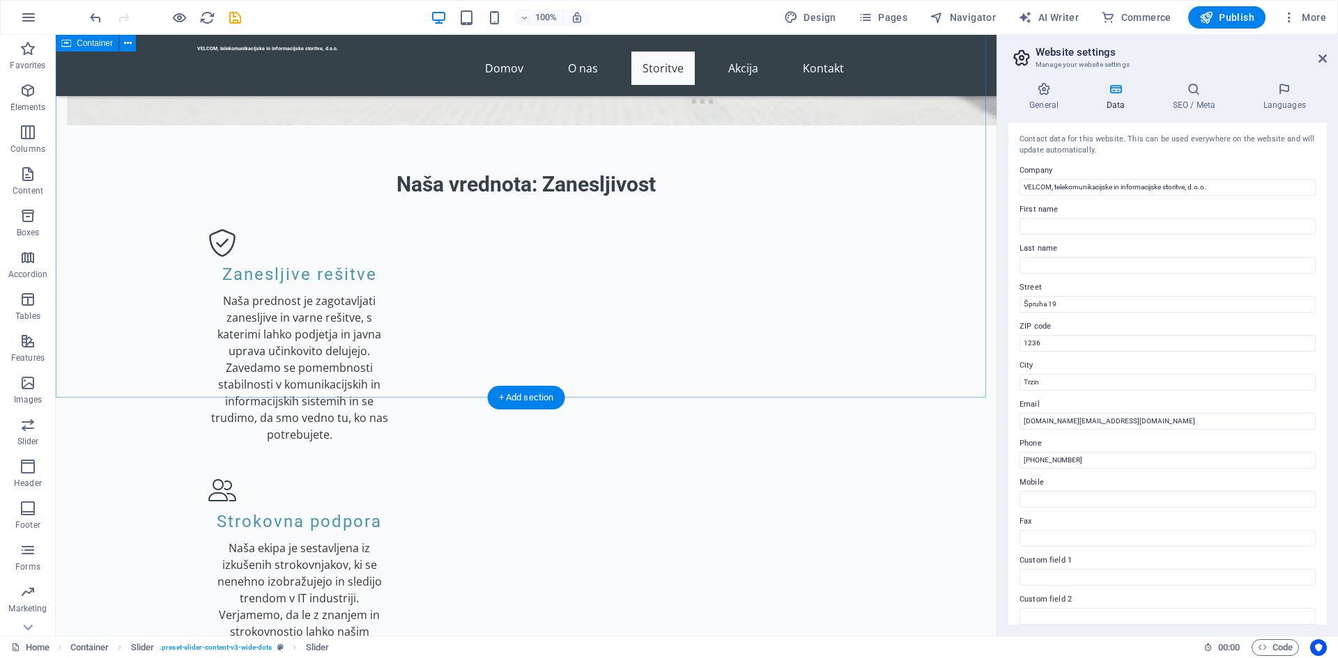
scroll to position [1341, 0]
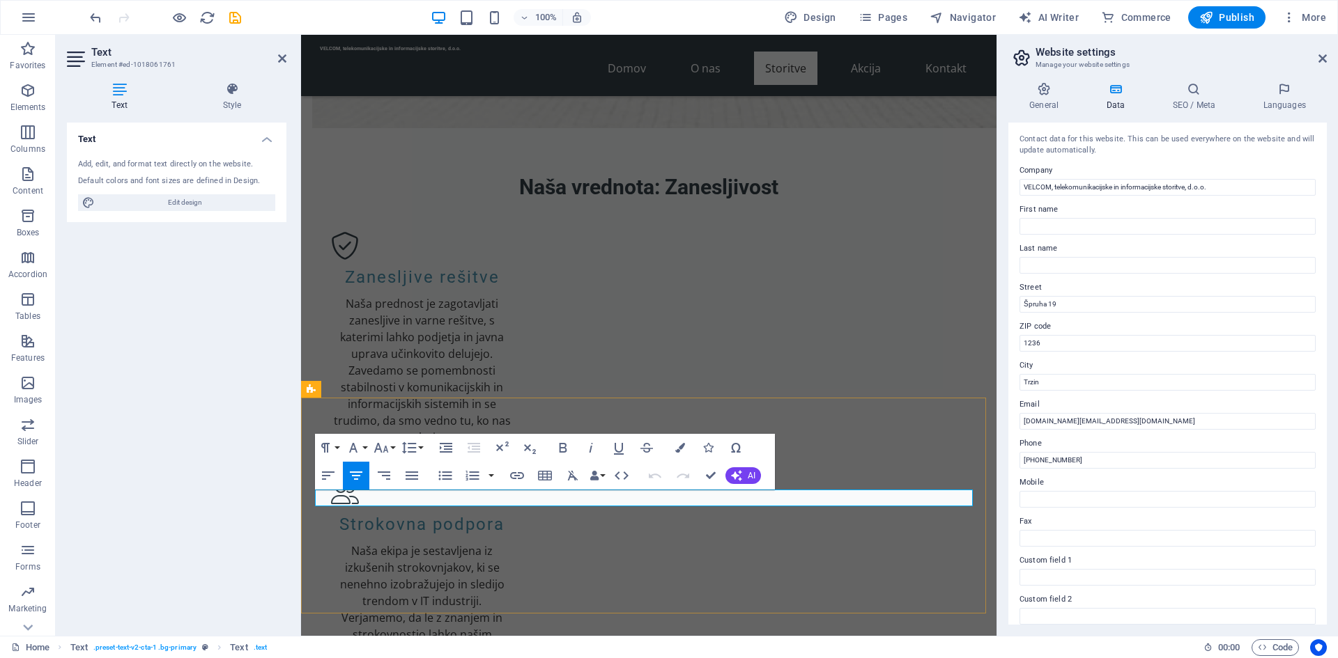
drag, startPoint x: 817, startPoint y: 500, endPoint x: 472, endPoint y: 497, distance: 344.9
copy span "Pridobite strokovne rešitve za vaše IT izzive, ki sproščajo vaš čas."
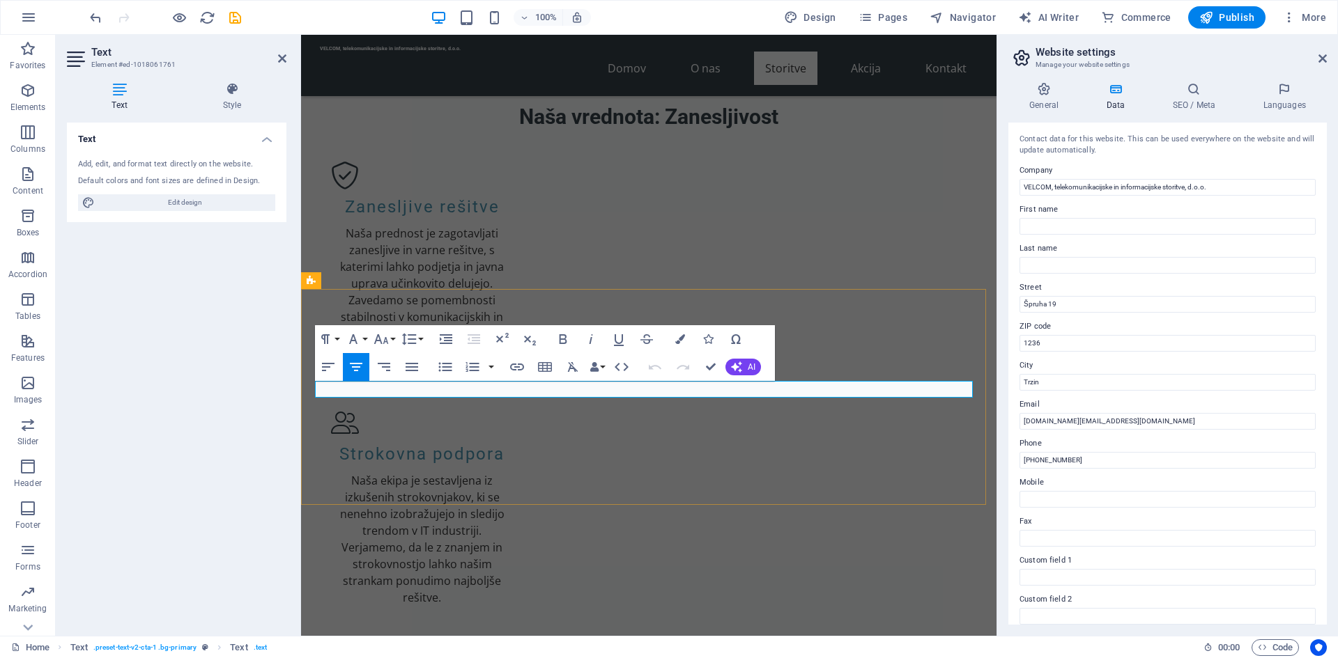
scroll to position [1411, 0]
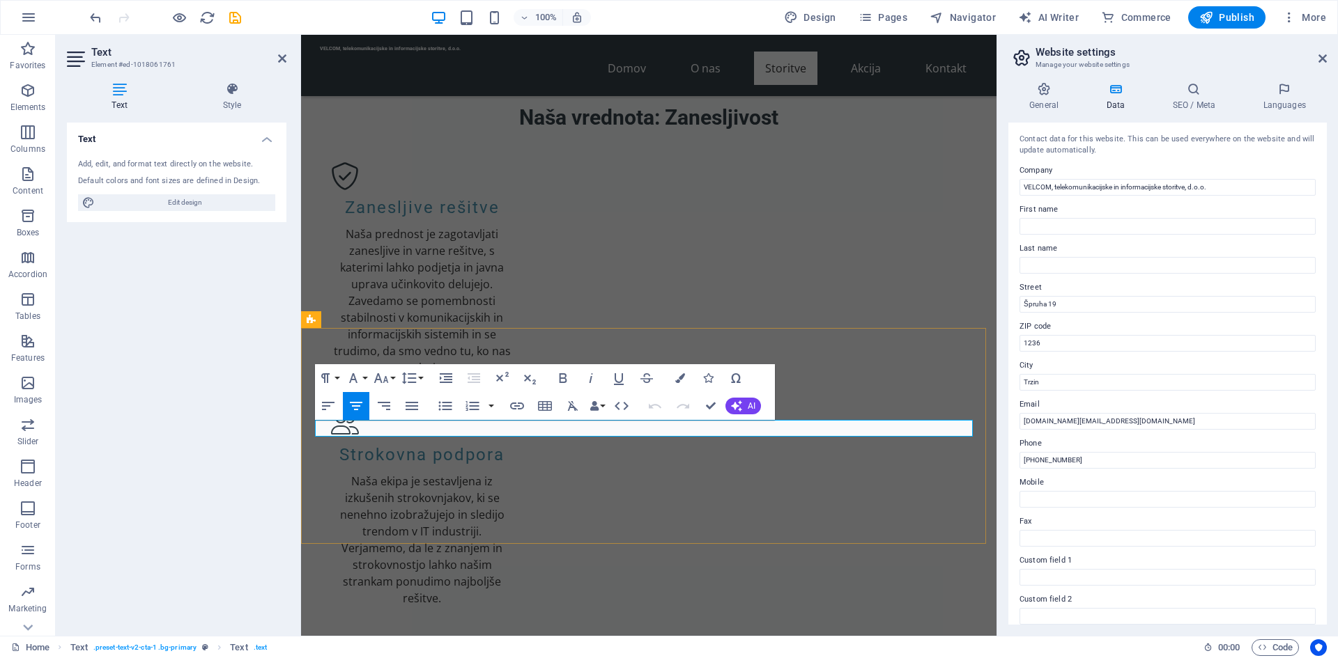
drag, startPoint x: 817, startPoint y: 426, endPoint x: 478, endPoint y: 427, distance: 338.6
click at [339, 376] on button "Paragraph Format" at bounding box center [328, 378] width 26 height 28
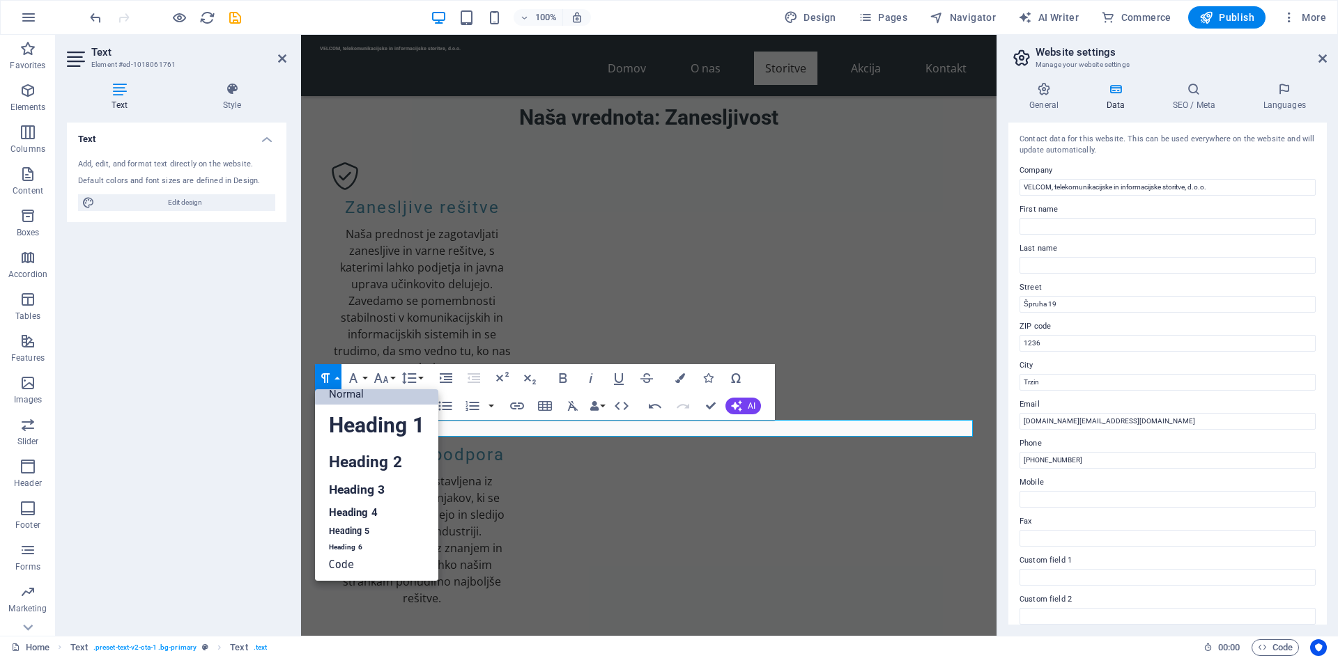
scroll to position [11, 0]
click at [339, 376] on button "Paragraph Format" at bounding box center [328, 378] width 26 height 28
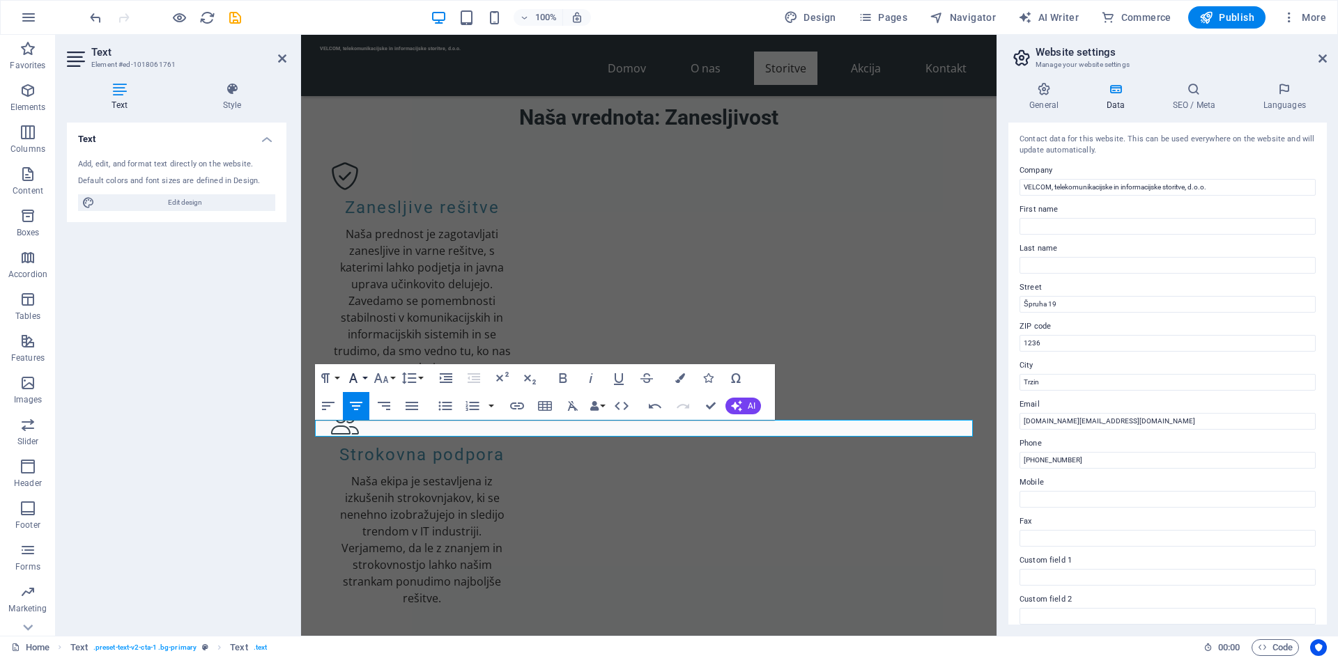
click at [364, 376] on button "Font Family" at bounding box center [356, 378] width 26 height 28
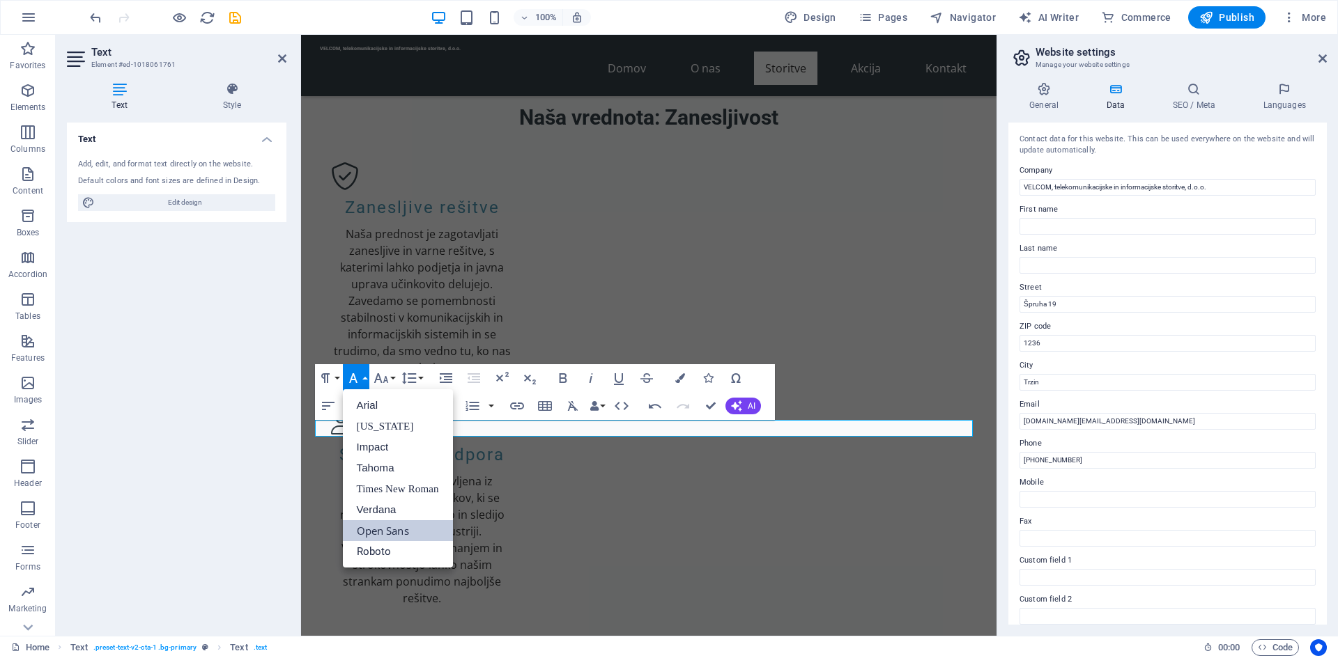
scroll to position [0, 0]
click at [364, 376] on button "Font Family" at bounding box center [356, 378] width 26 height 28
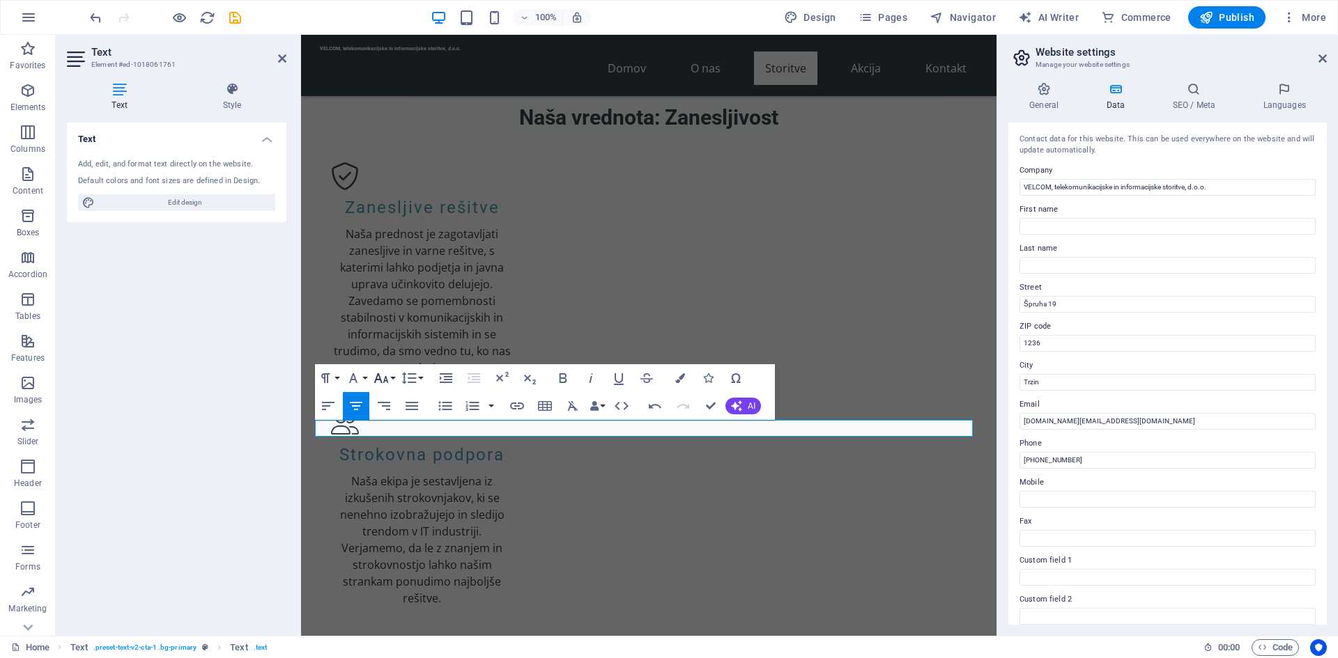
click at [395, 376] on button "Font Size" at bounding box center [384, 378] width 26 height 28
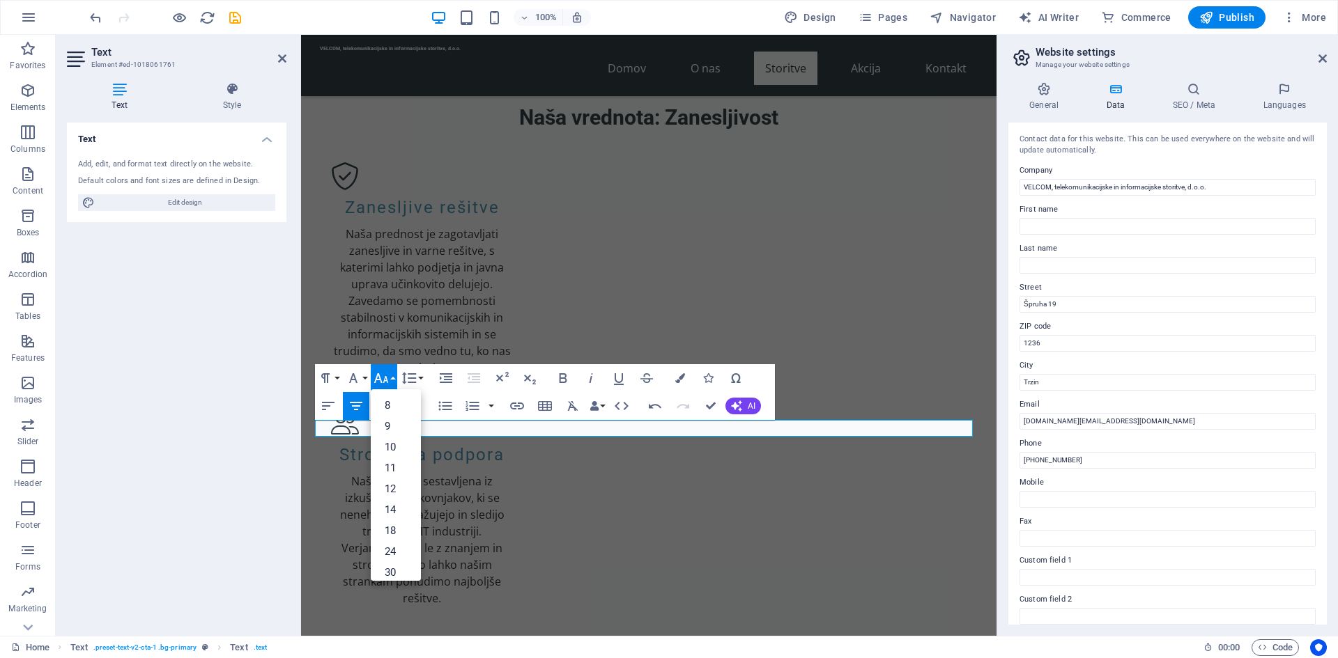
click at [395, 376] on button "Font Size" at bounding box center [384, 378] width 26 height 28
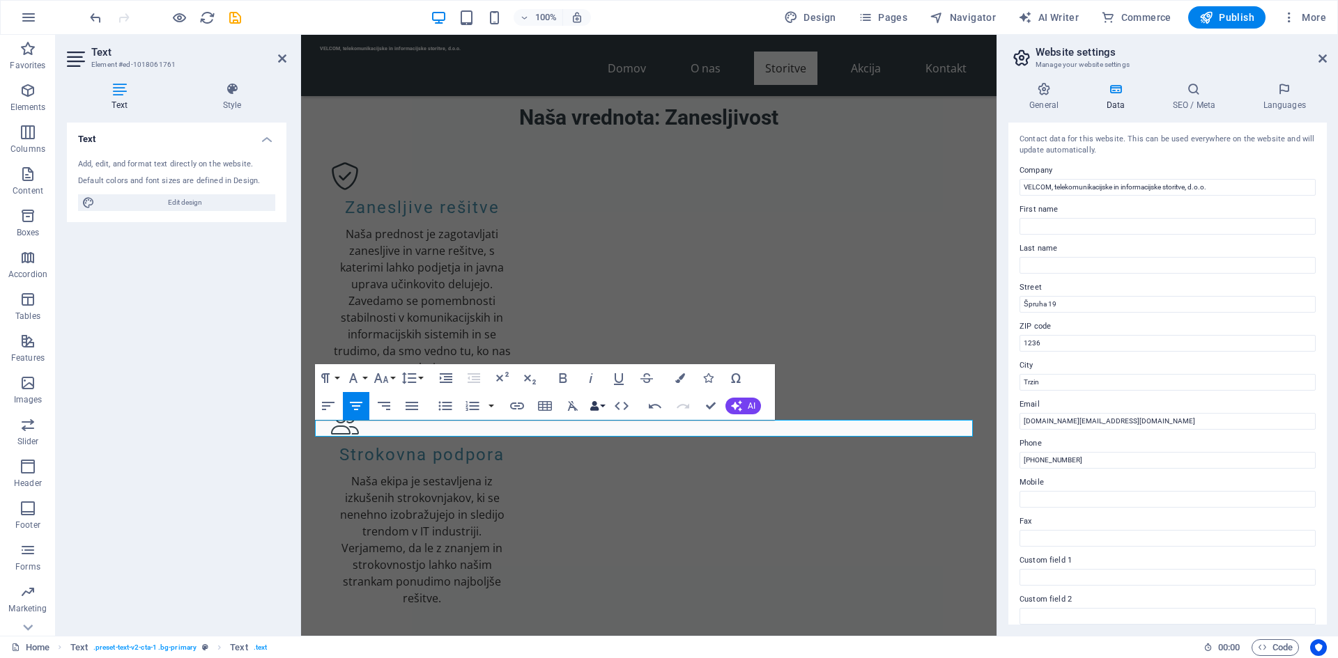
click at [603, 408] on button "Data Bindings" at bounding box center [597, 406] width 20 height 28
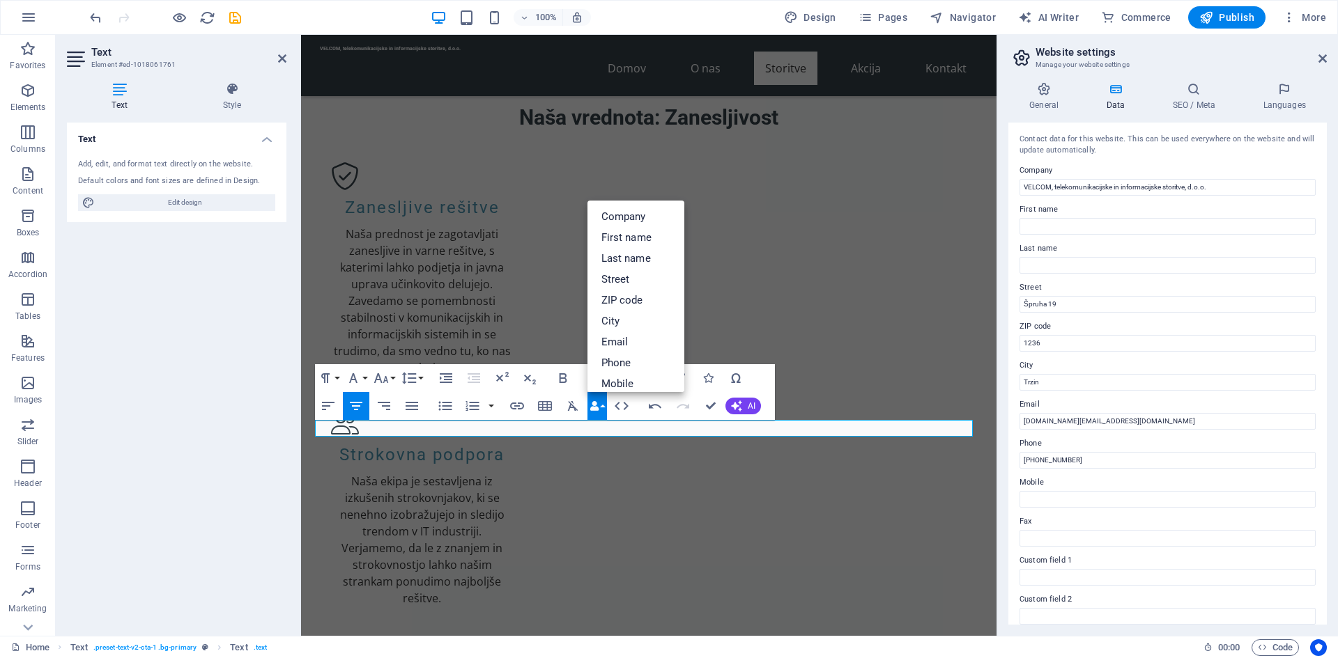
click at [603, 408] on button "Data Bindings" at bounding box center [597, 406] width 20 height 28
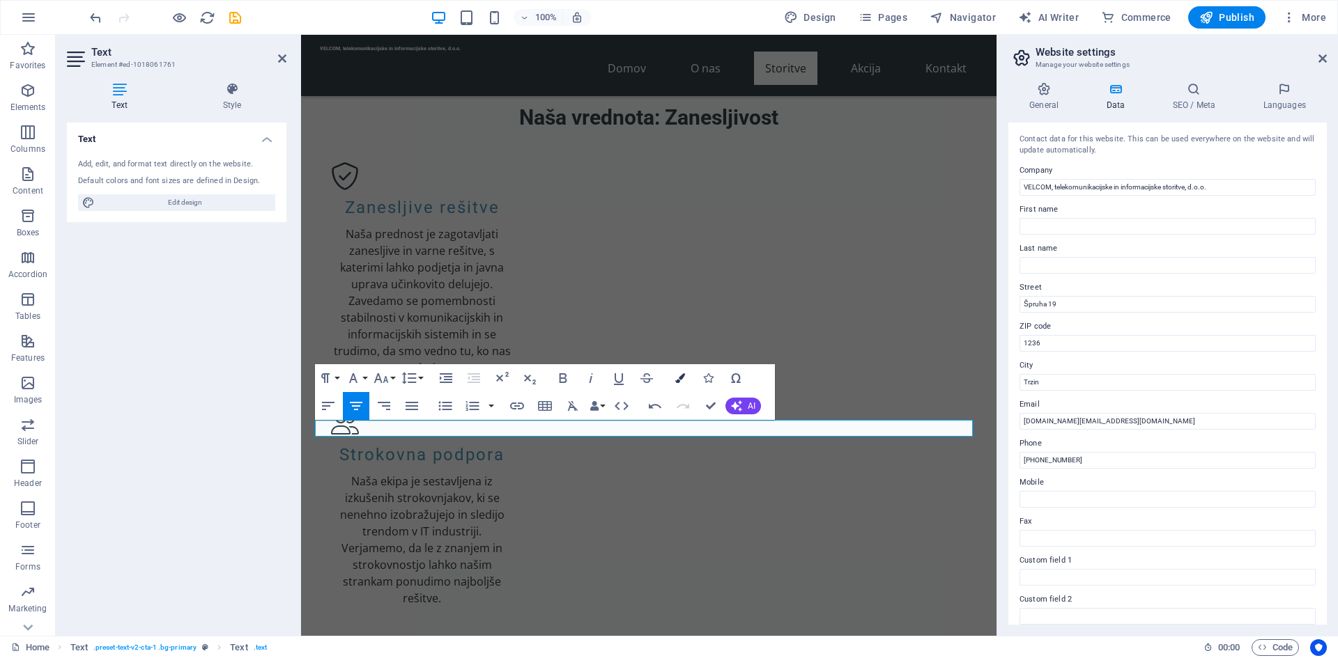
click at [681, 381] on icon "button" at bounding box center [680, 378] width 10 height 10
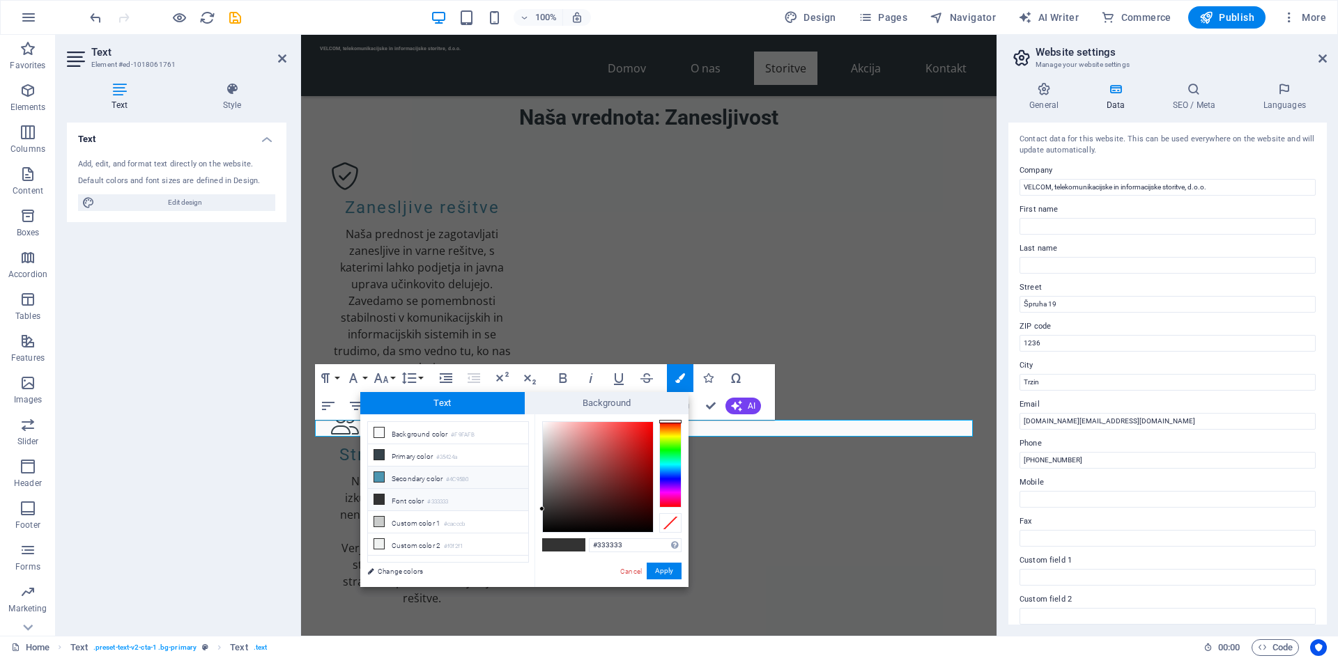
click at [375, 477] on icon at bounding box center [379, 477] width 10 height 10
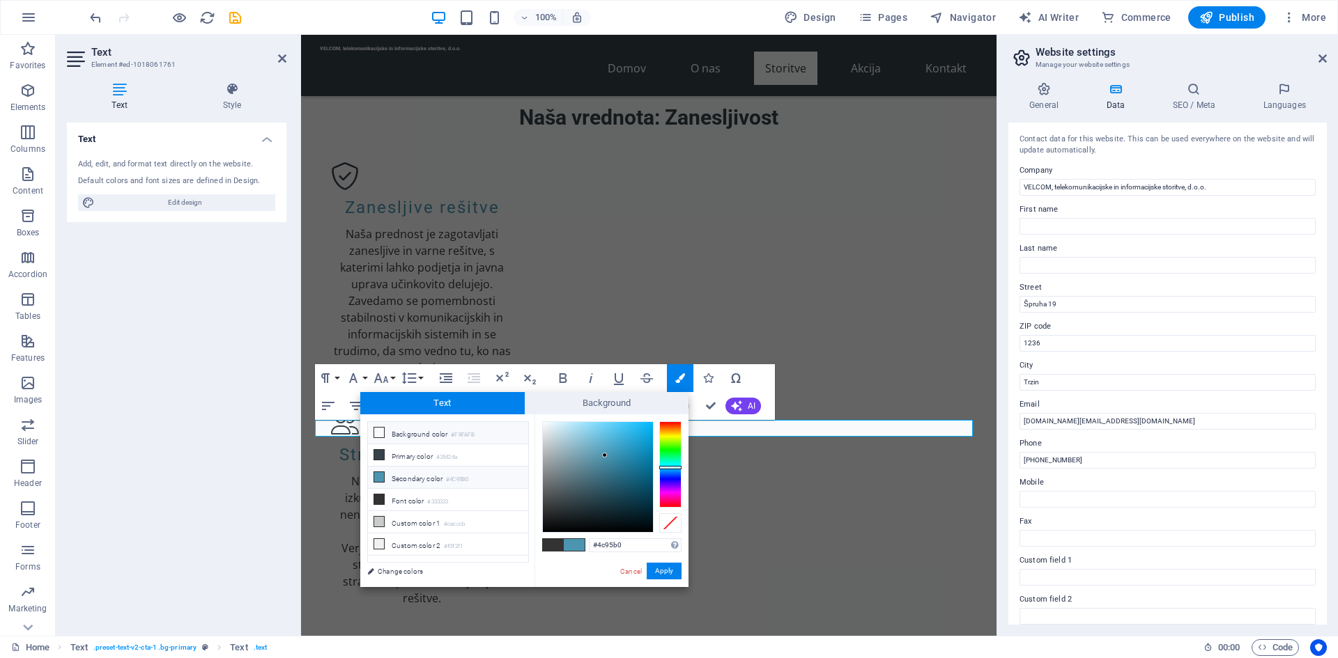
click at [378, 431] on icon at bounding box center [379, 433] width 10 height 10
click at [668, 566] on button "Apply" at bounding box center [664, 571] width 35 height 17
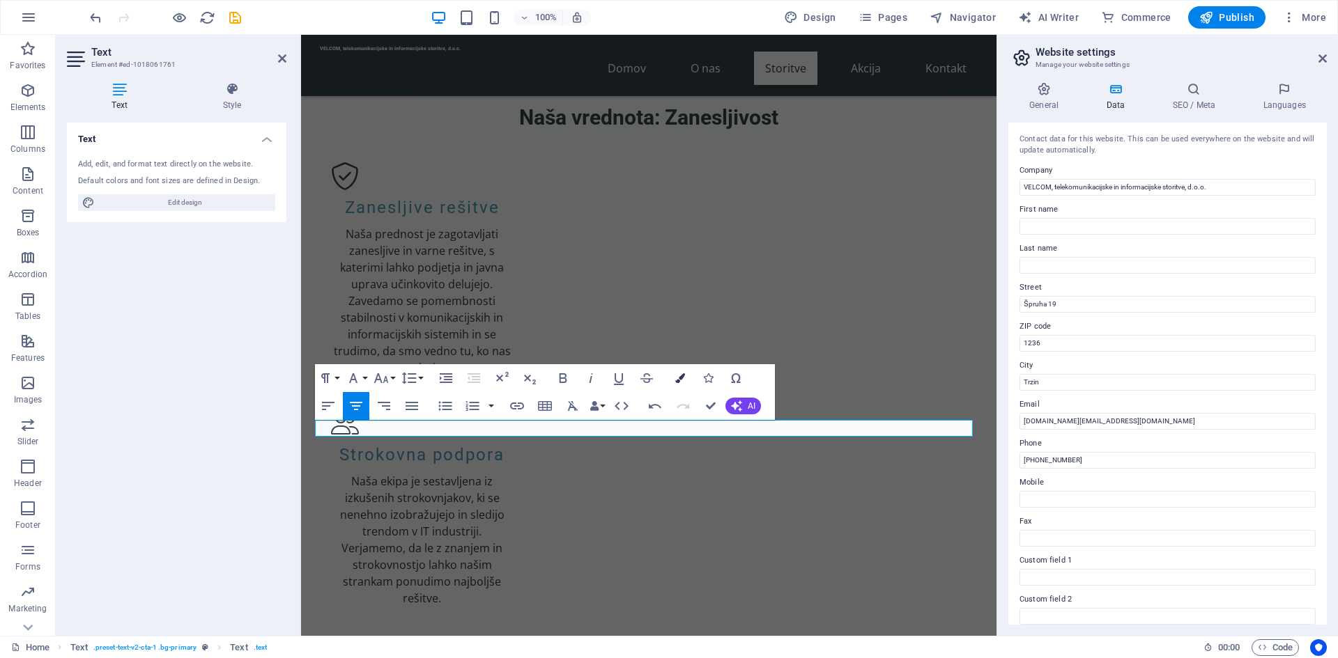
click at [686, 380] on button "Colors" at bounding box center [680, 378] width 26 height 28
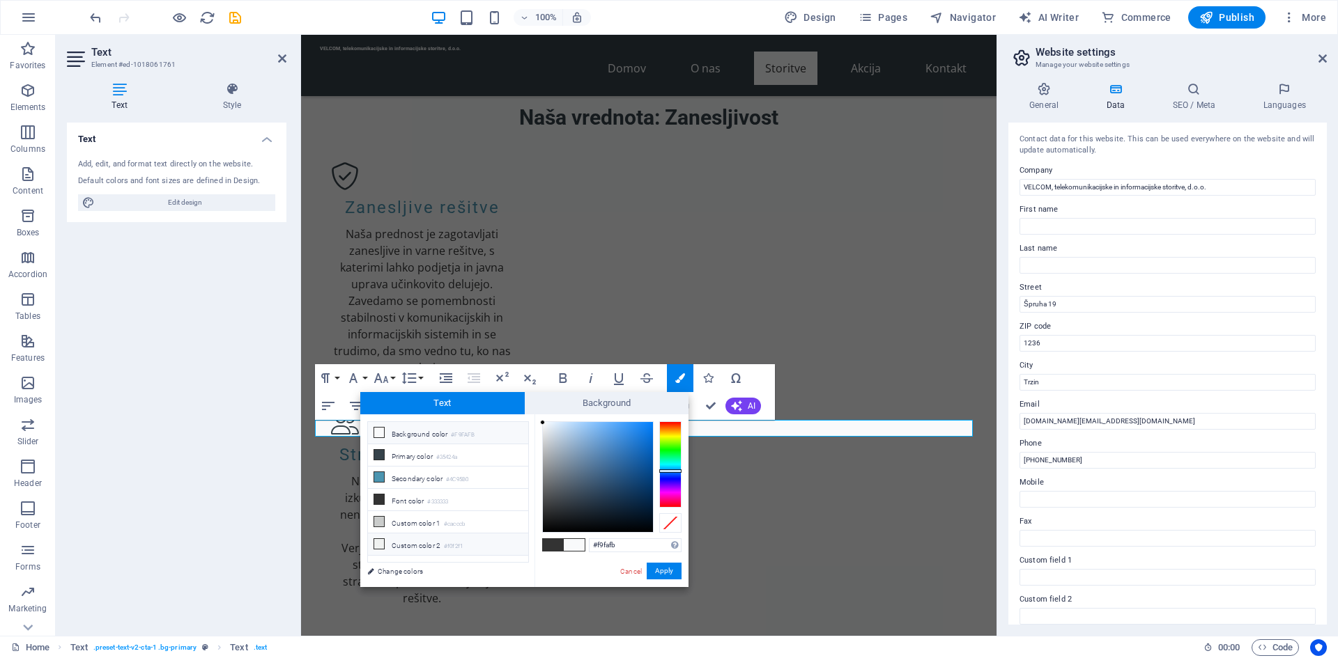
click at [375, 539] on icon at bounding box center [379, 544] width 10 height 10
click at [378, 434] on icon at bounding box center [379, 433] width 10 height 10
click at [383, 477] on icon at bounding box center [379, 477] width 10 height 10
click at [376, 517] on icon at bounding box center [379, 522] width 10 height 10
click at [546, 422] on div at bounding box center [598, 477] width 110 height 110
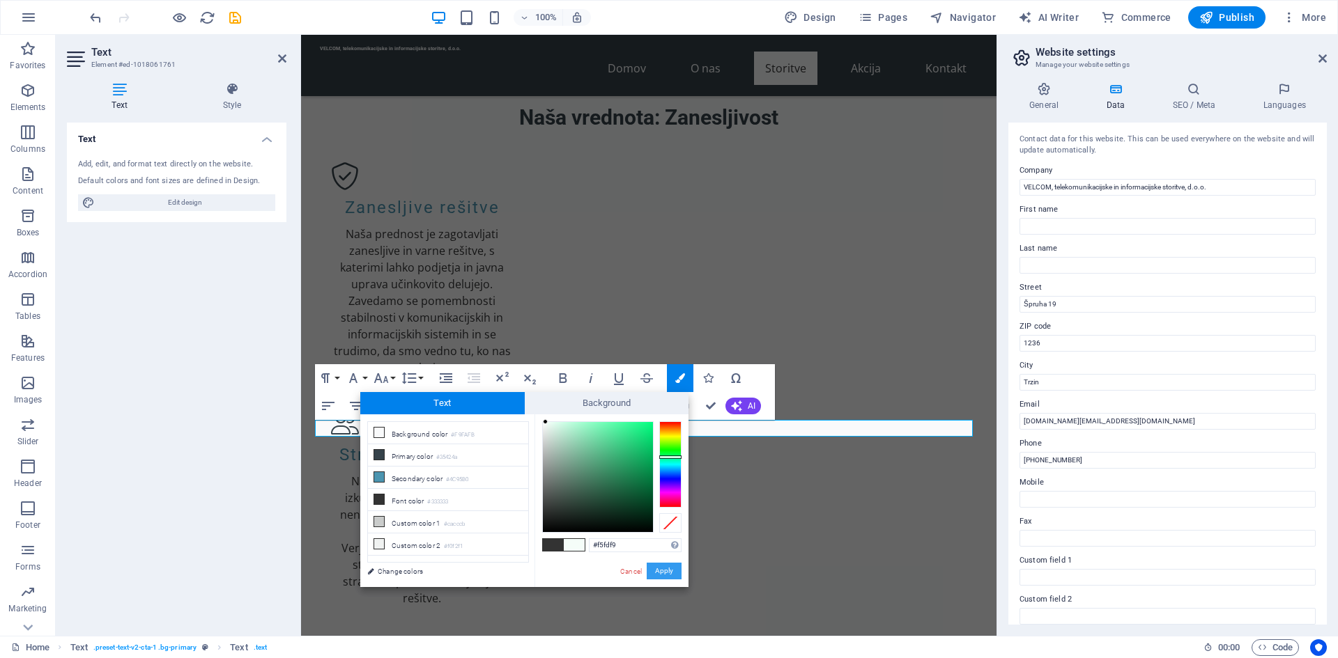
click at [671, 564] on button "Apply" at bounding box center [664, 571] width 35 height 17
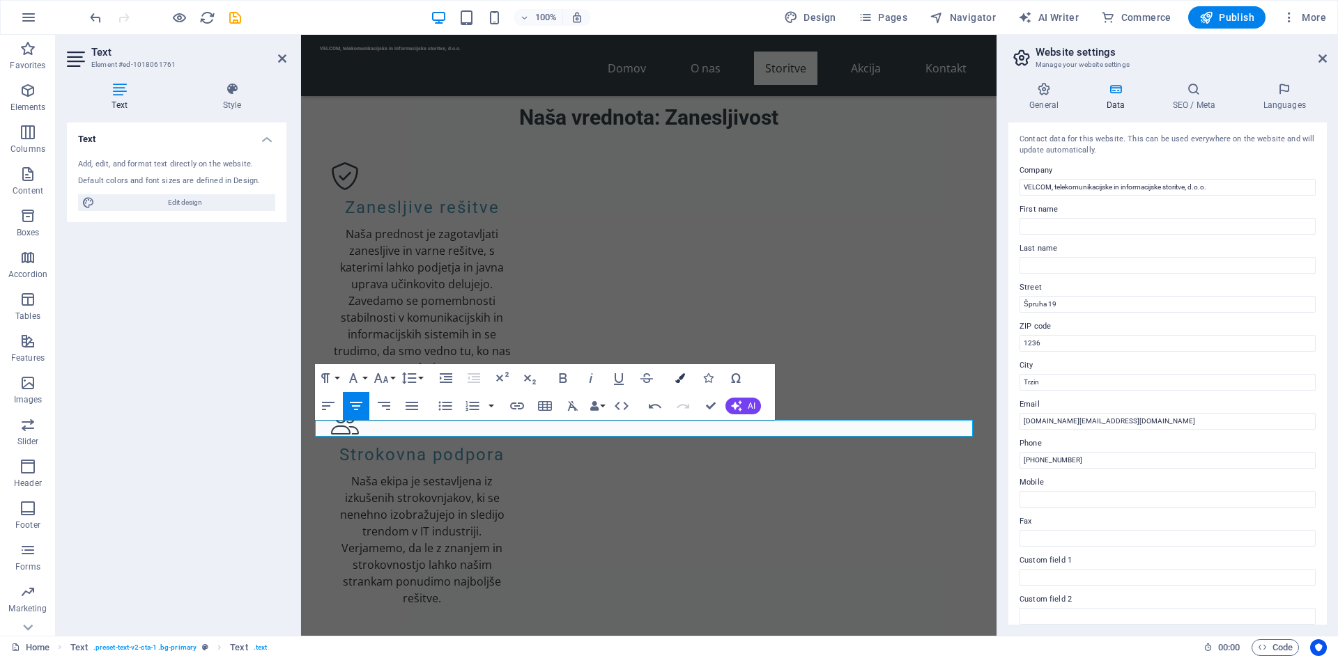
click at [689, 384] on button "Colors" at bounding box center [680, 378] width 26 height 28
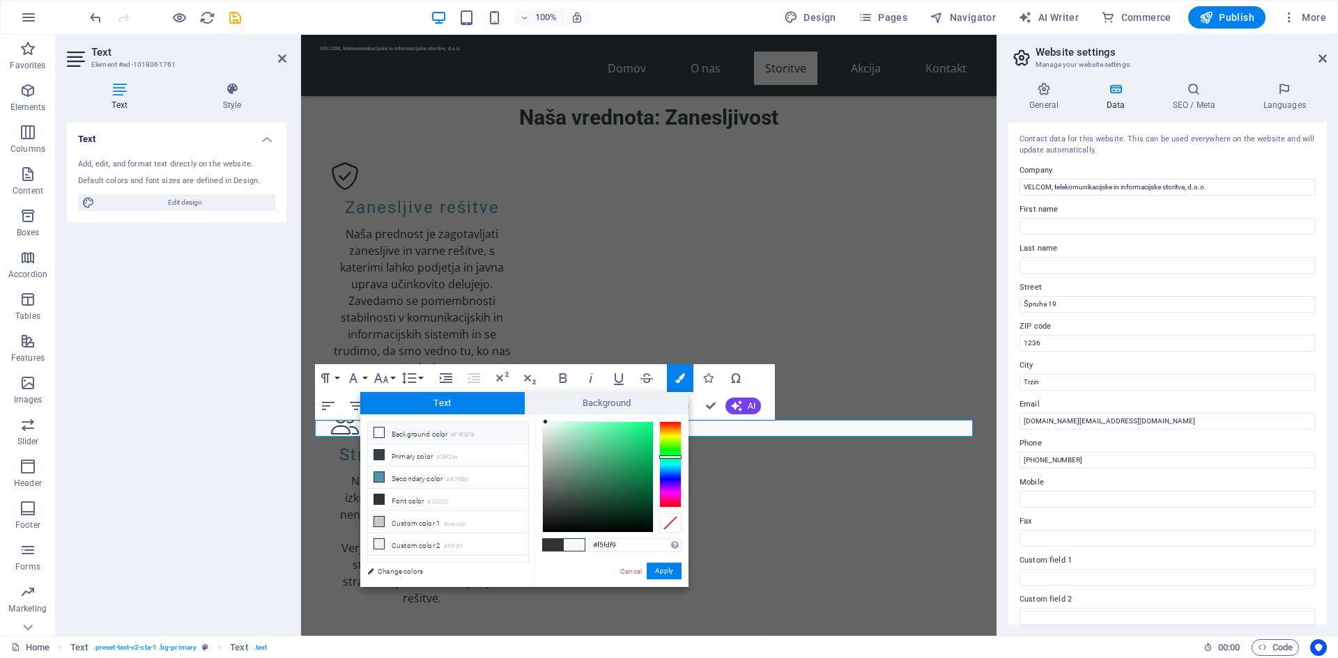
click at [377, 431] on icon at bounding box center [379, 433] width 10 height 10
click at [575, 543] on span at bounding box center [574, 545] width 21 height 12
click at [577, 548] on span at bounding box center [574, 545] width 21 height 12
click at [670, 569] on button "Apply" at bounding box center [664, 571] width 35 height 17
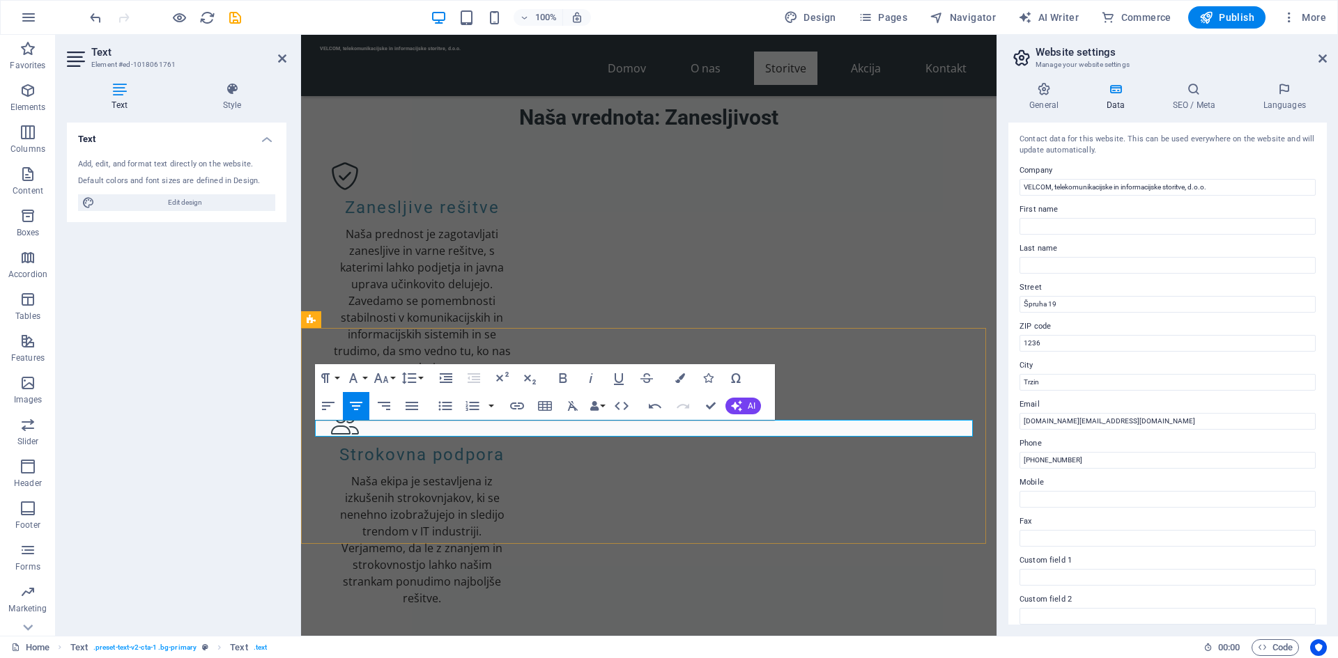
drag, startPoint x: 749, startPoint y: 429, endPoint x: 539, endPoint y: 426, distance: 209.7
drag, startPoint x: 764, startPoint y: 425, endPoint x: 543, endPoint y: 424, distance: 220.9
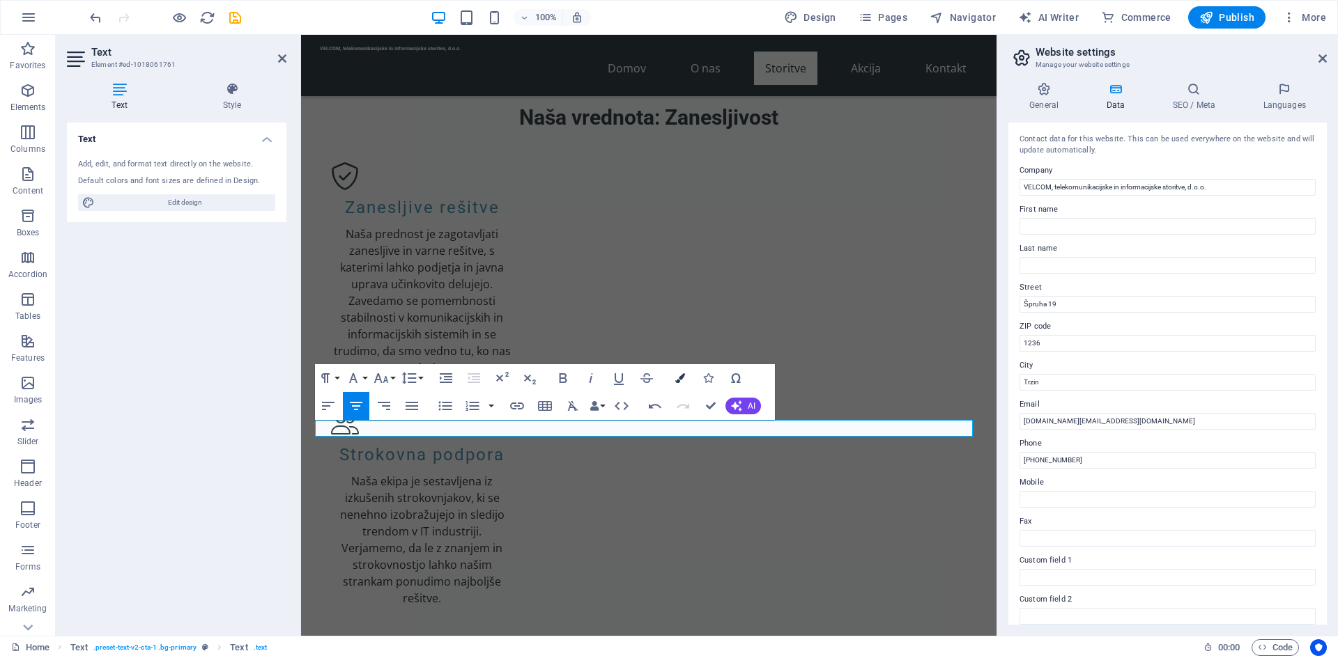
click at [688, 381] on button "Colors" at bounding box center [680, 378] width 26 height 28
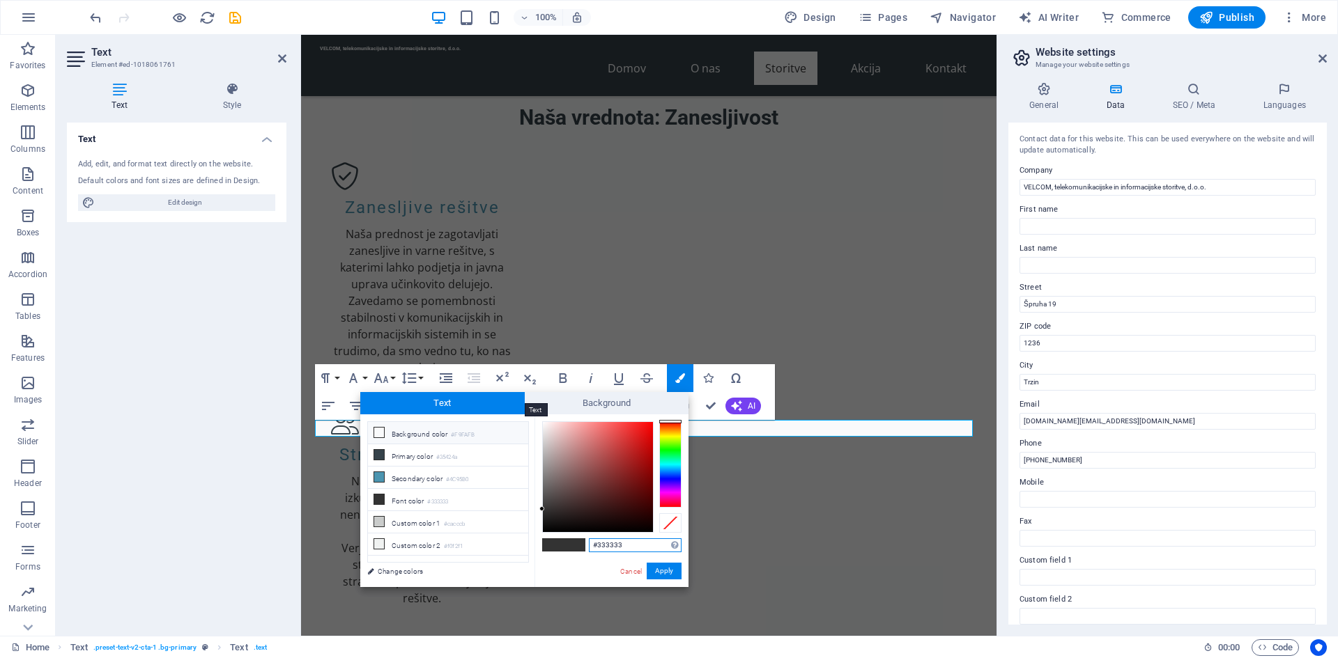
click at [456, 402] on span "Text" at bounding box center [442, 403] width 164 height 22
click at [378, 431] on icon at bounding box center [379, 433] width 10 height 10
type input "#f9fafb"
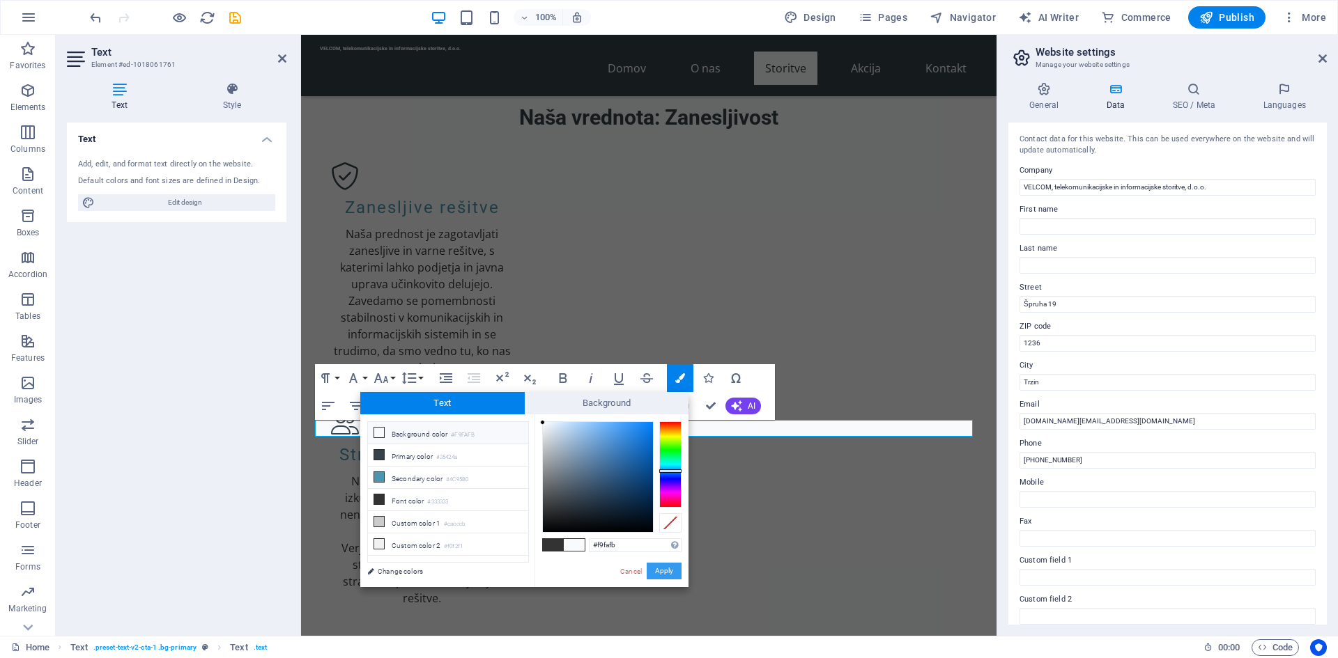
click at [668, 569] on button "Apply" at bounding box center [664, 571] width 35 height 17
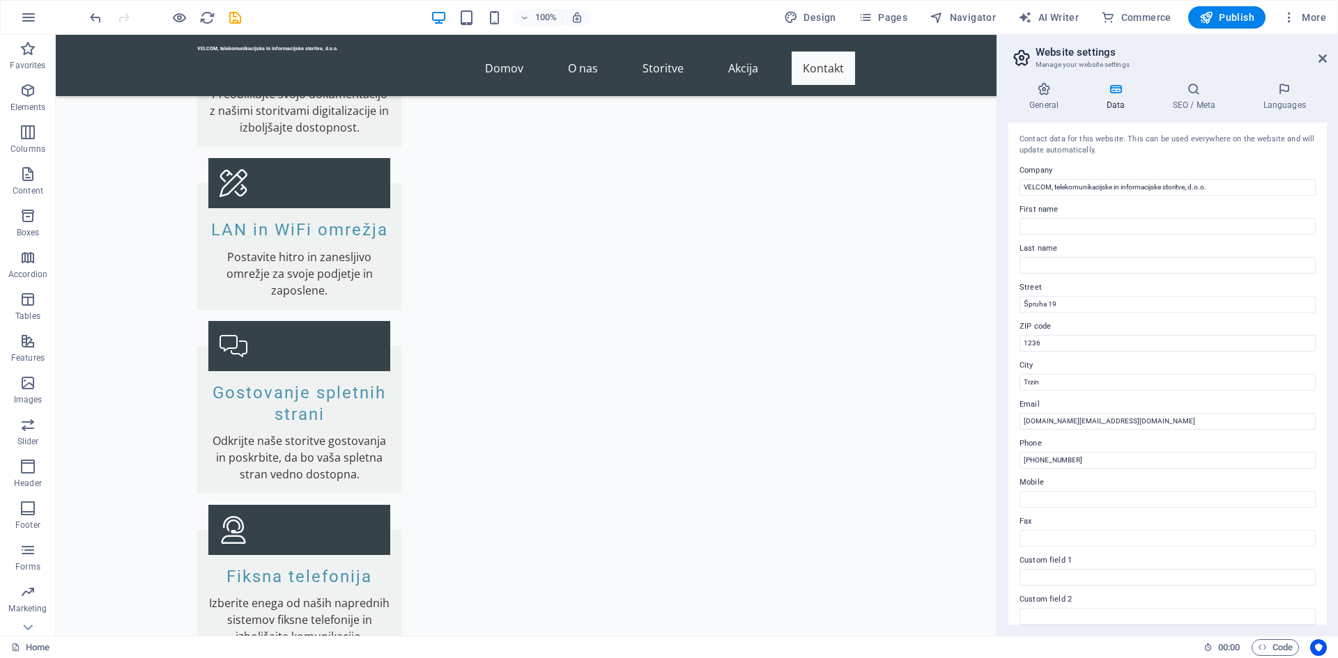
scroll to position [2710, 0]
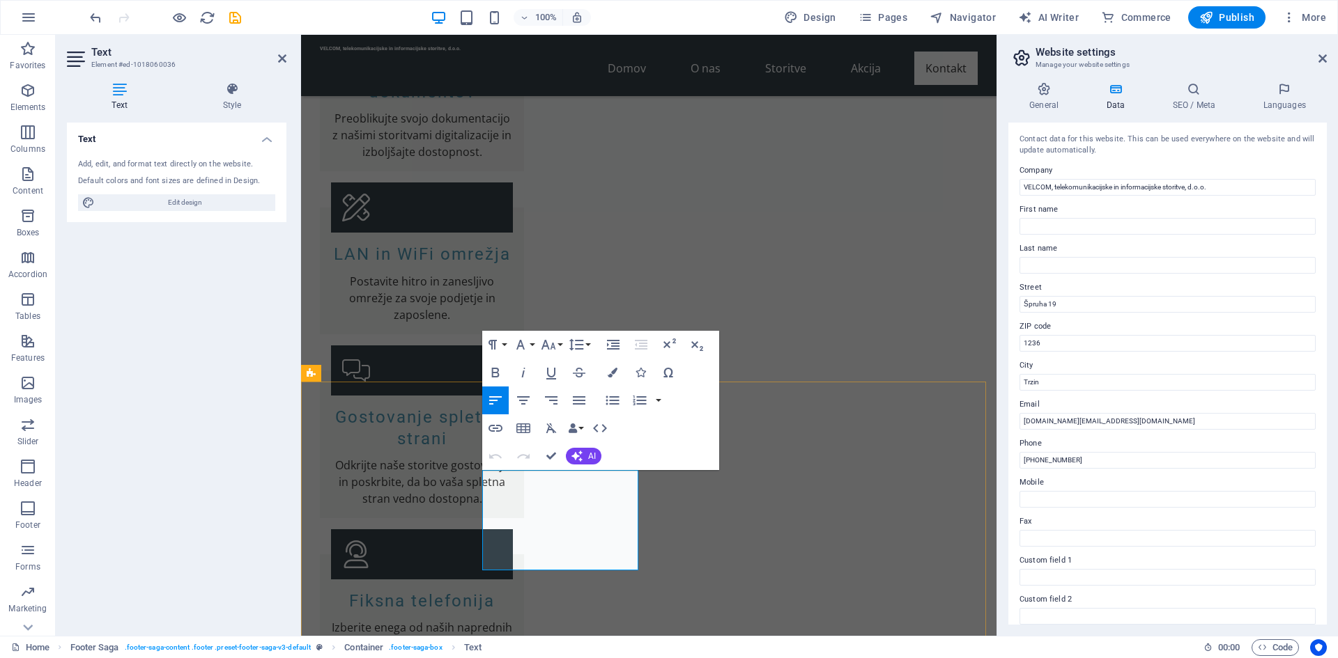
drag, startPoint x: 516, startPoint y: 510, endPoint x: 481, endPoint y: 510, distance: 34.8
drag, startPoint x: 522, startPoint y: 529, endPoint x: 480, endPoint y: 529, distance: 41.8
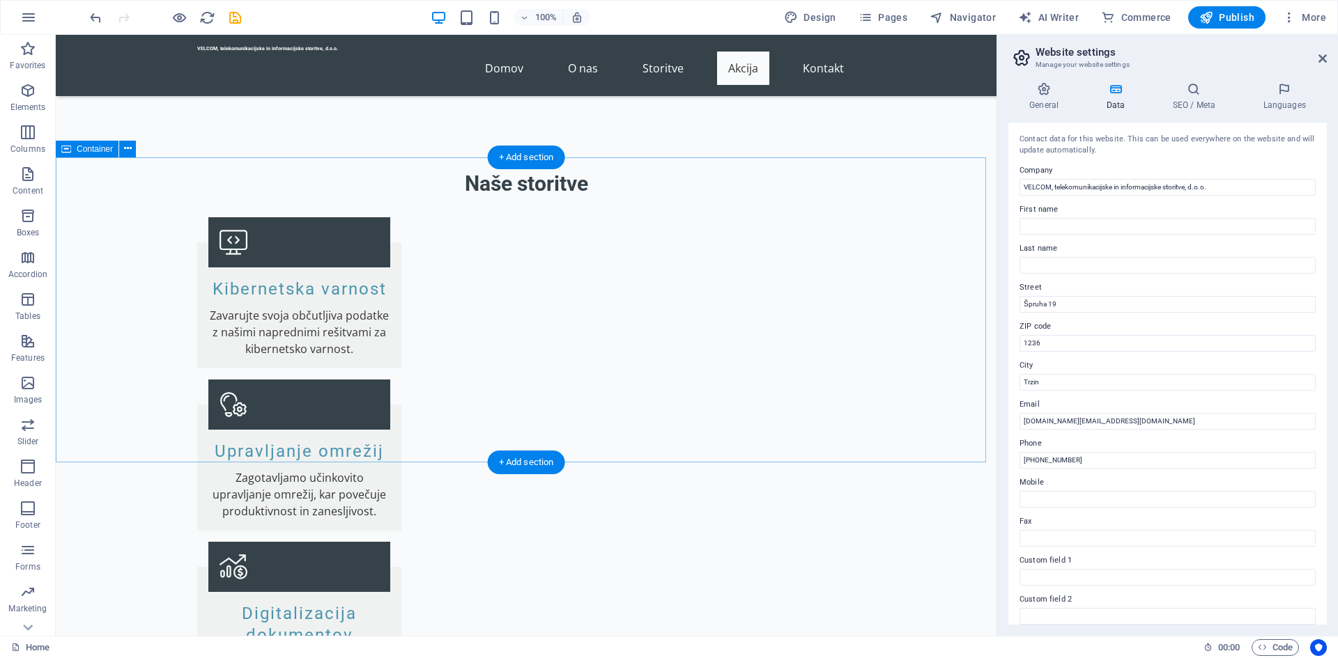
scroll to position [2153, 0]
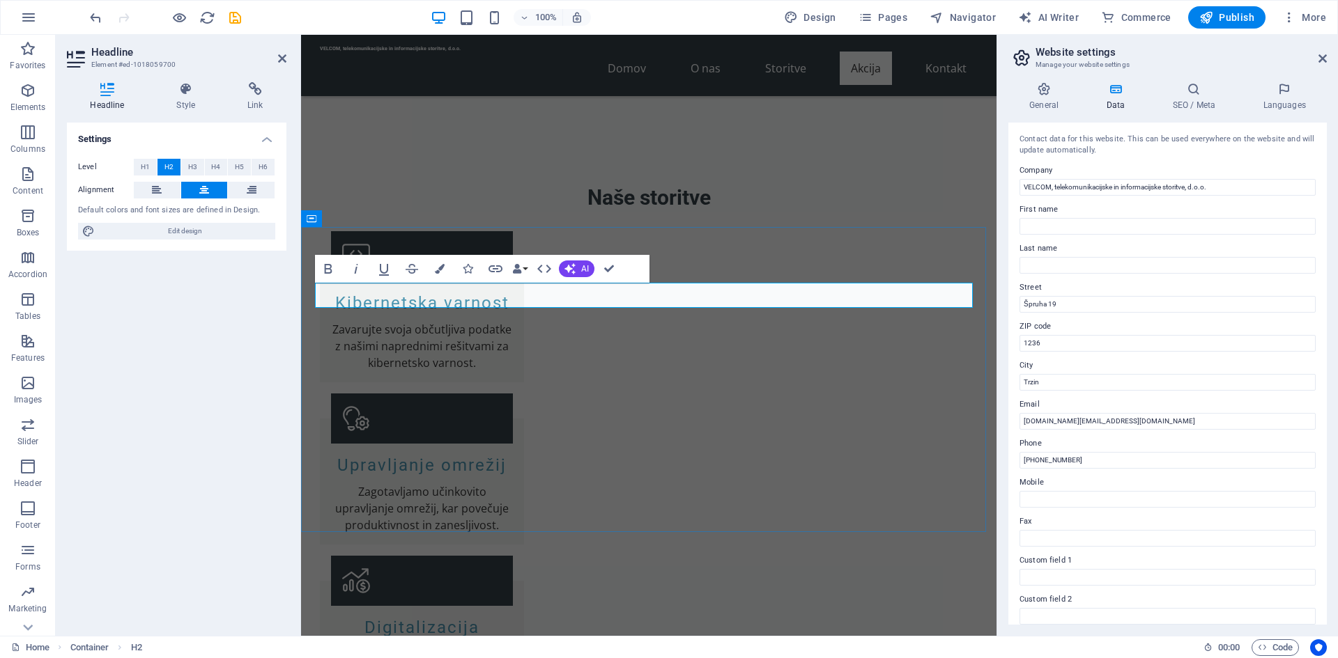
drag, startPoint x: 707, startPoint y: 299, endPoint x: 587, endPoint y: 296, distance: 120.6
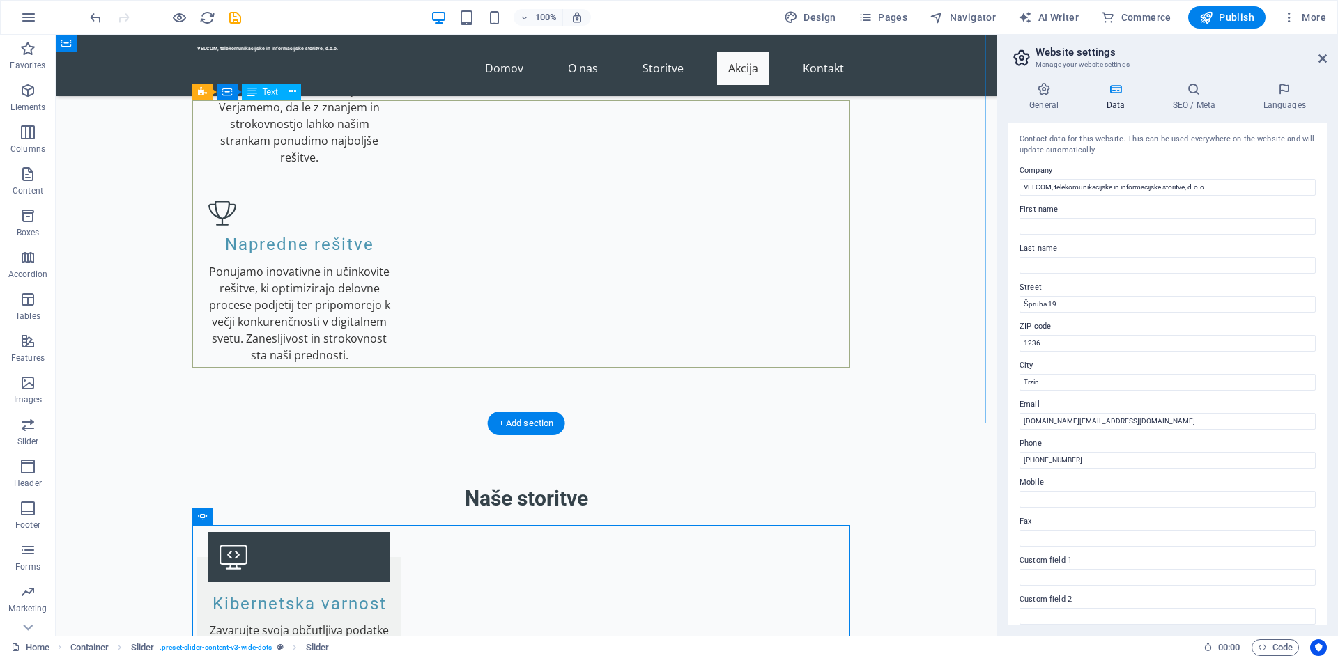
scroll to position [1805, 0]
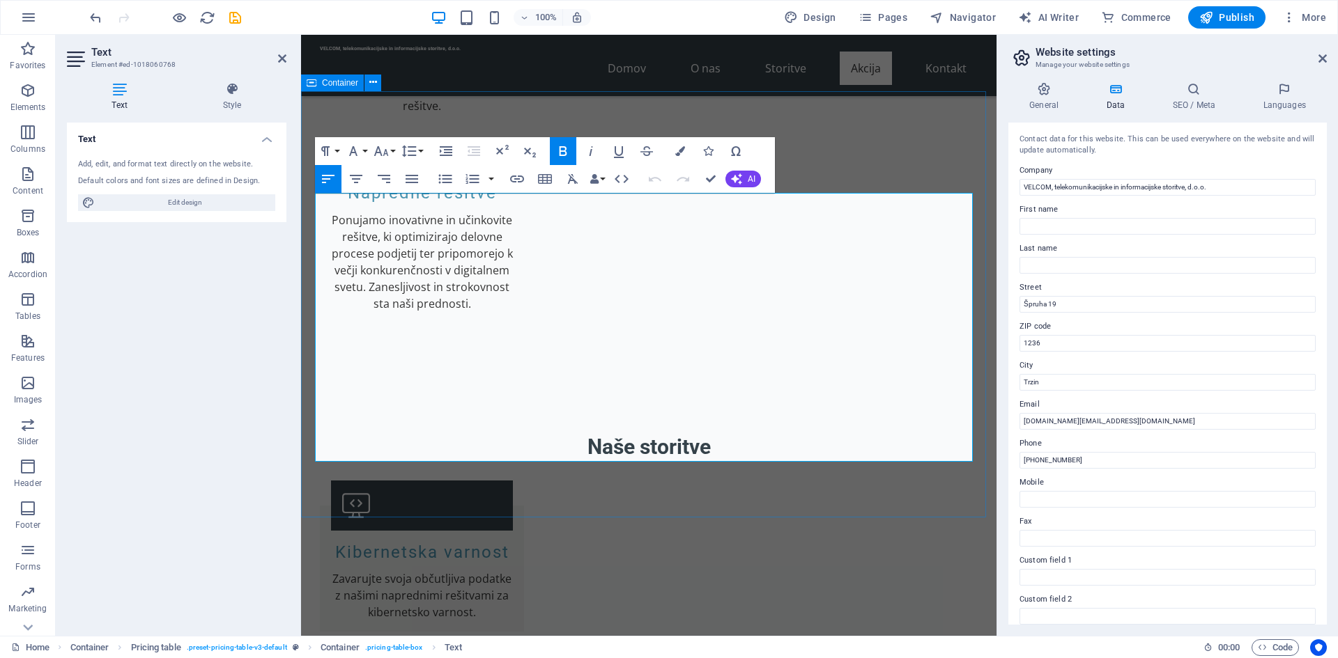
scroll to position [1944, 0]
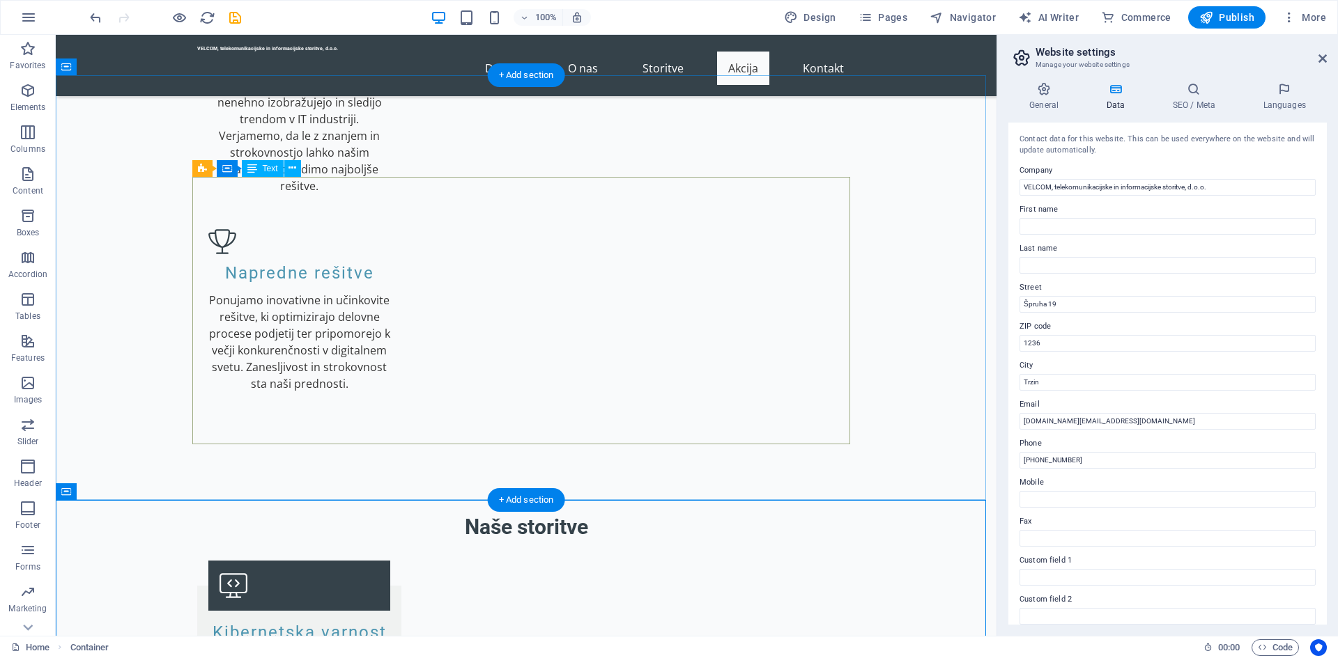
scroll to position [1805, 0]
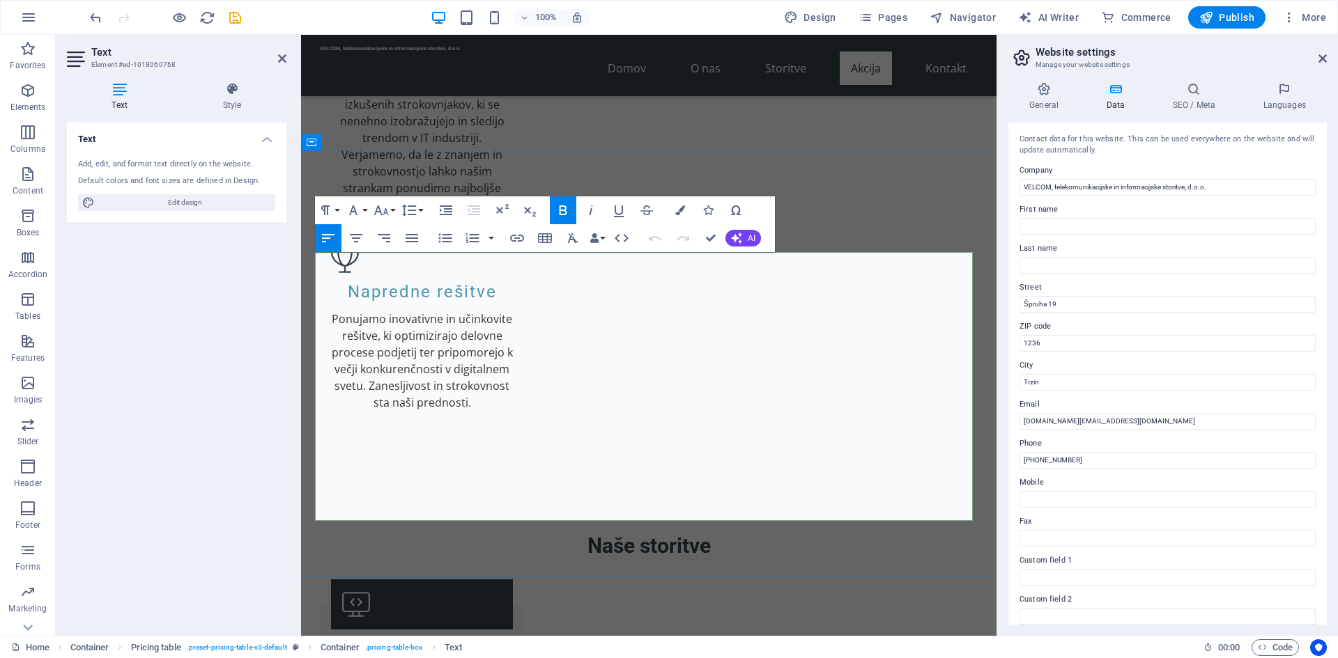
drag, startPoint x: 623, startPoint y: 509, endPoint x: 321, endPoint y: 488, distance: 303.1
copy td "Fiksna telefonija (Alstarcloud ali [DOMAIN_NAME]) Konkurenčne in kakovostne sto…"
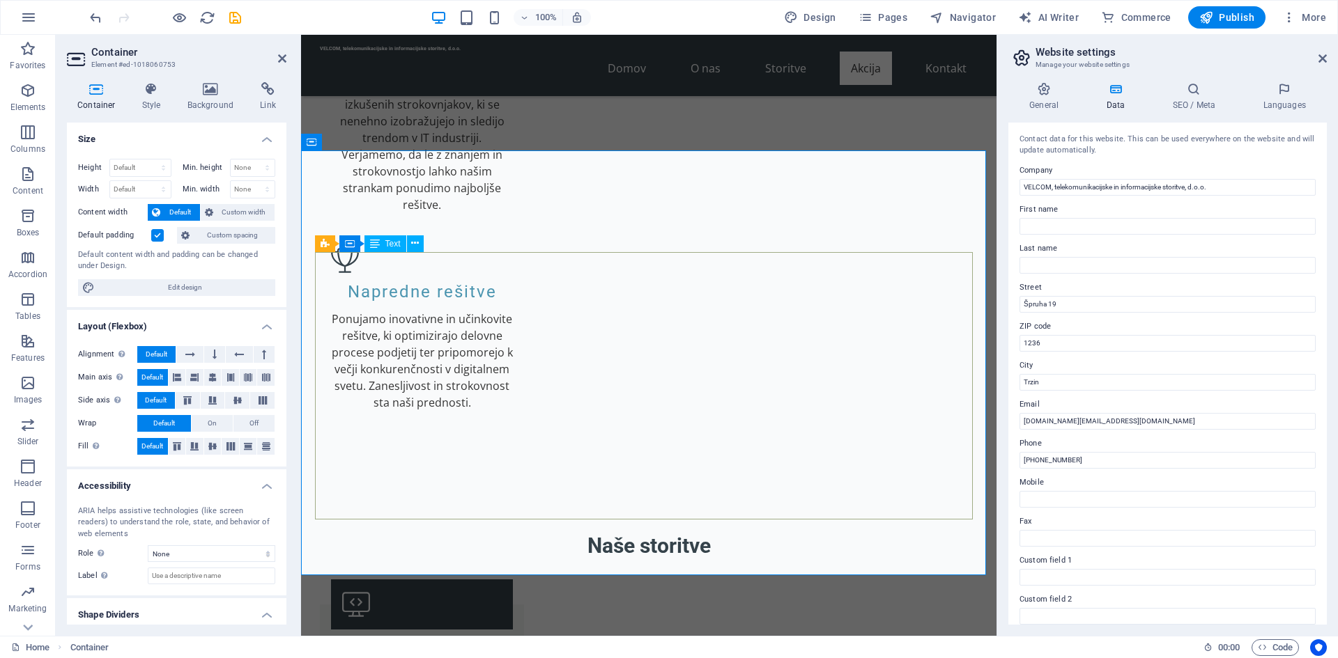
click at [390, 247] on span "Text" at bounding box center [392, 244] width 15 height 8
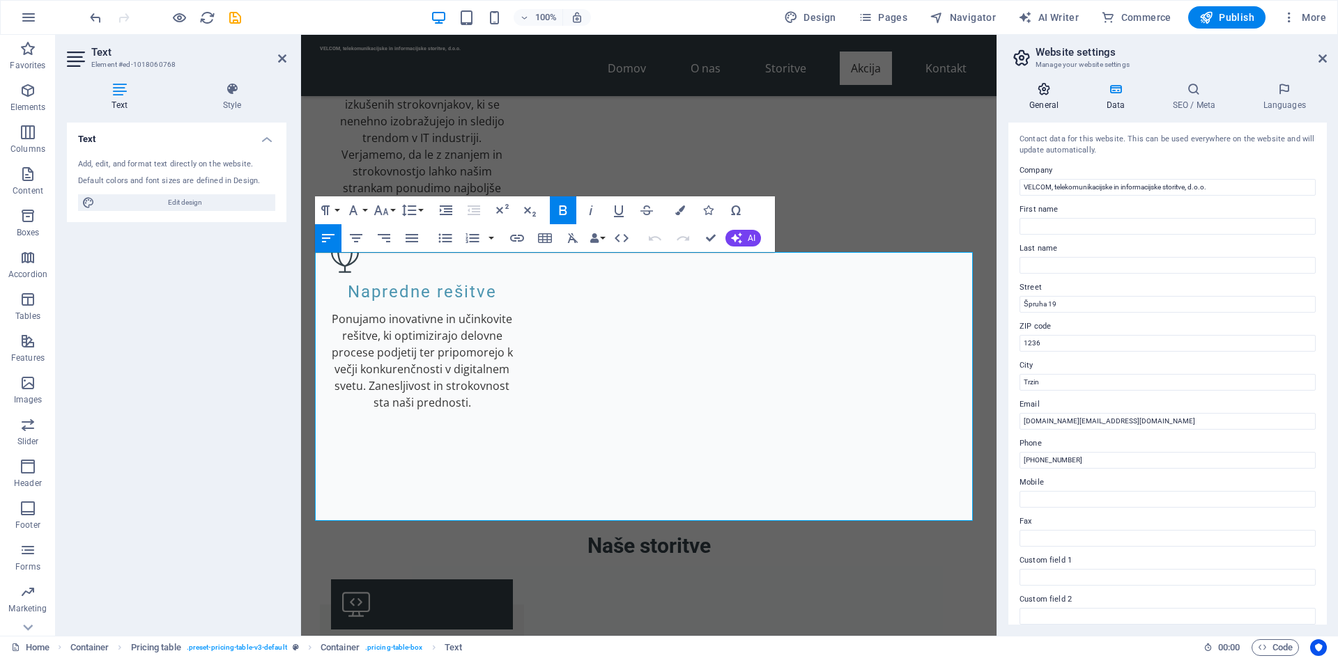
click at [1048, 102] on h4 "General" at bounding box center [1046, 96] width 77 height 29
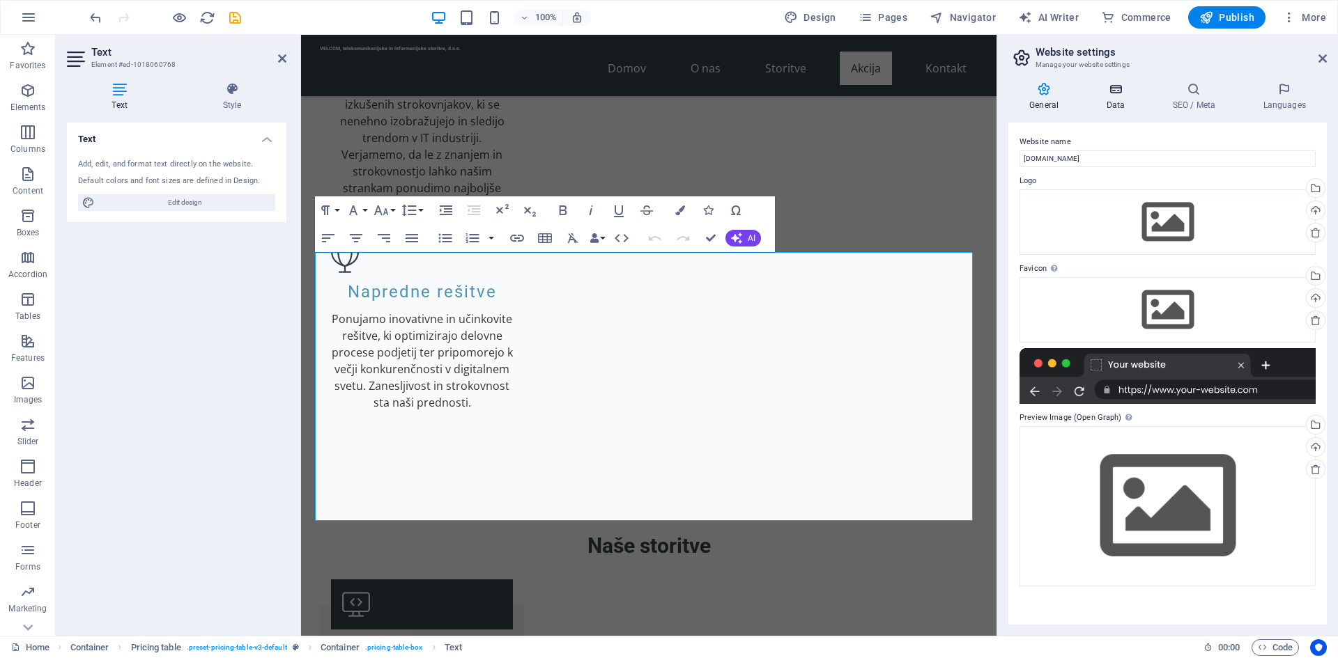
click at [1118, 93] on icon at bounding box center [1115, 89] width 61 height 14
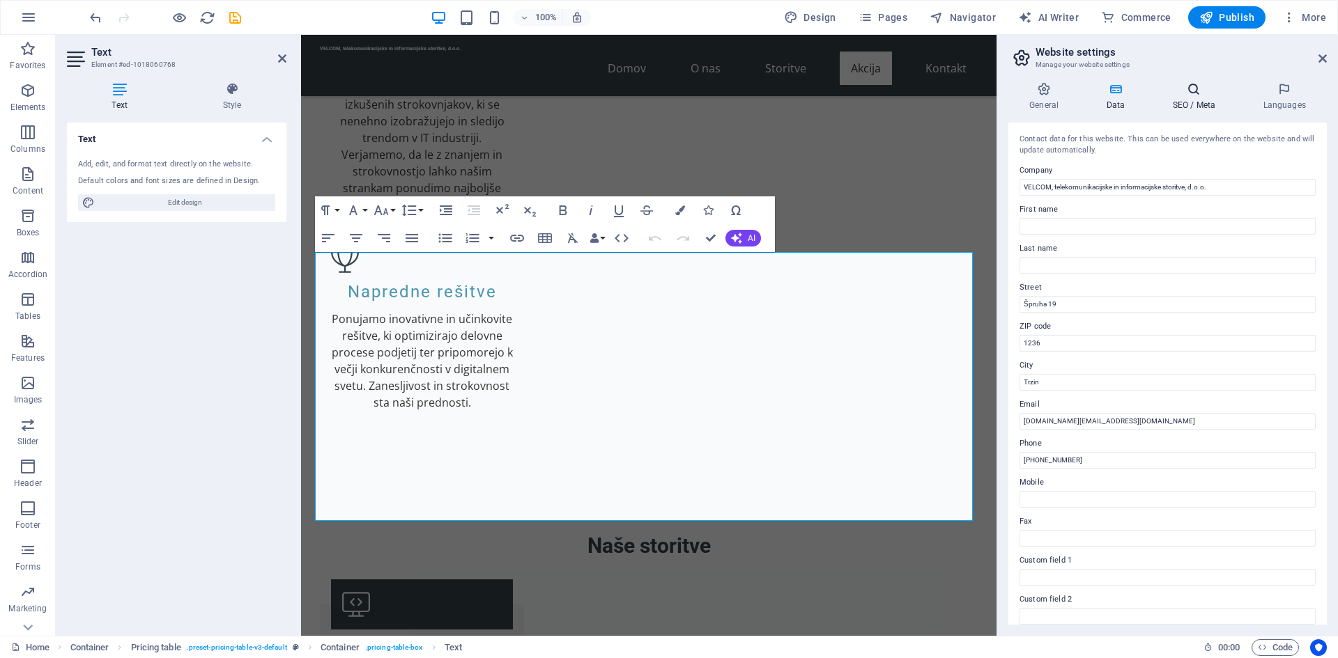
click at [1202, 84] on icon at bounding box center [1193, 89] width 85 height 14
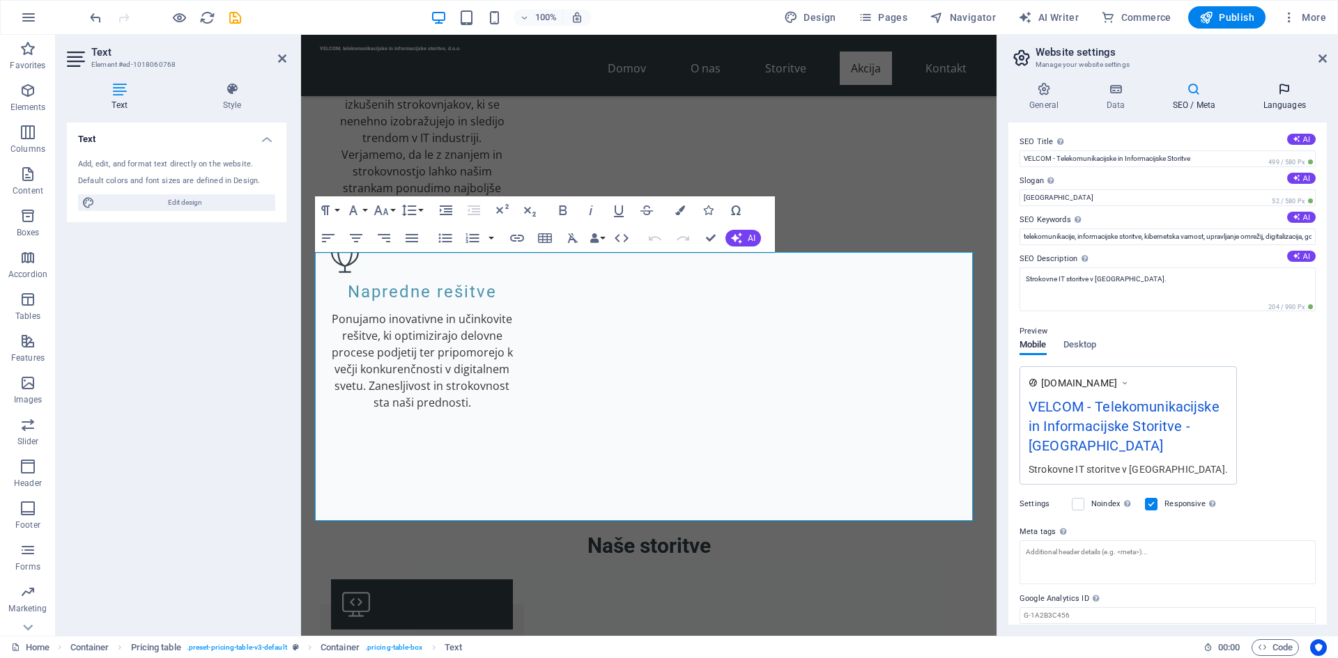
click at [1286, 84] on icon at bounding box center [1284, 89] width 85 height 14
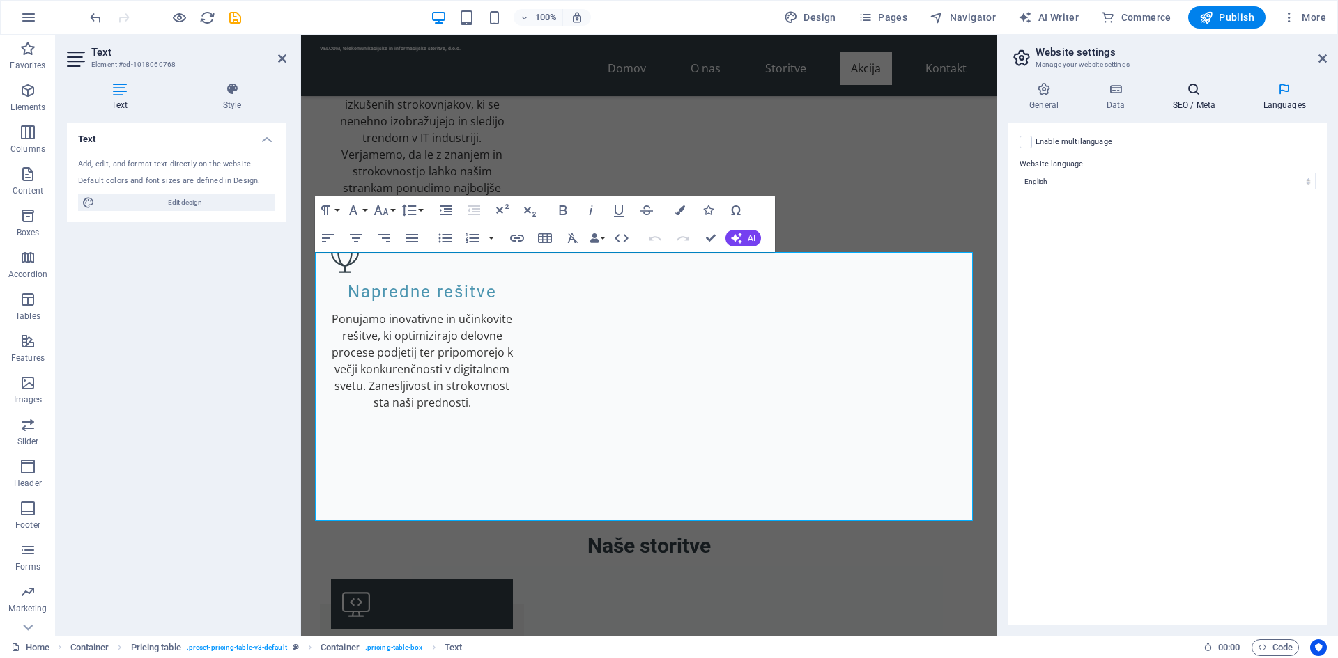
click at [1208, 88] on icon at bounding box center [1193, 89] width 85 height 14
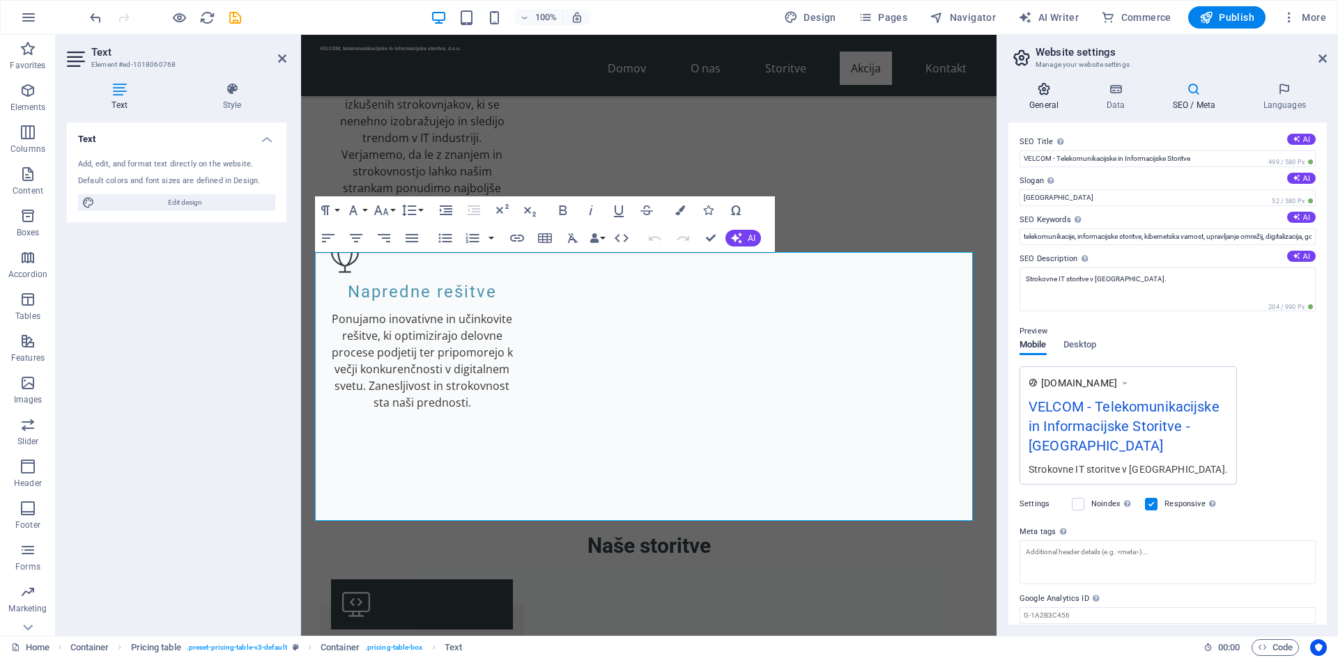
click at [1051, 95] on icon at bounding box center [1043, 89] width 71 height 14
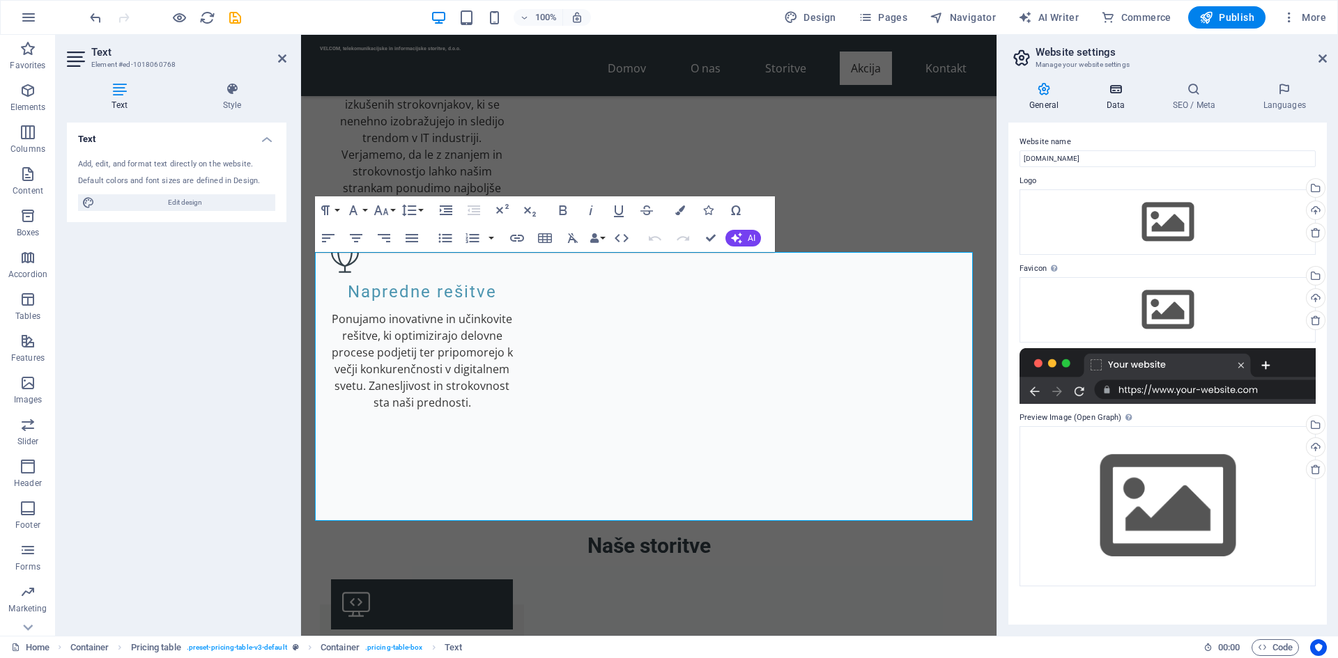
click at [1119, 92] on icon at bounding box center [1115, 89] width 61 height 14
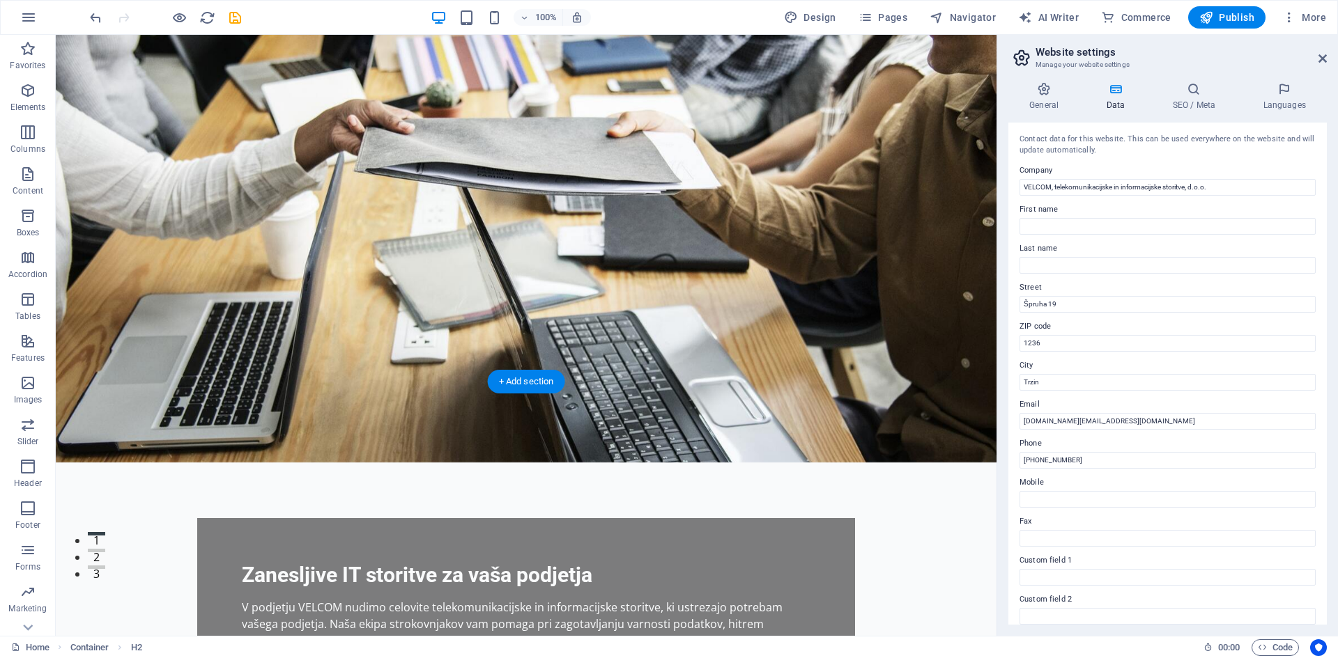
scroll to position [0, 0]
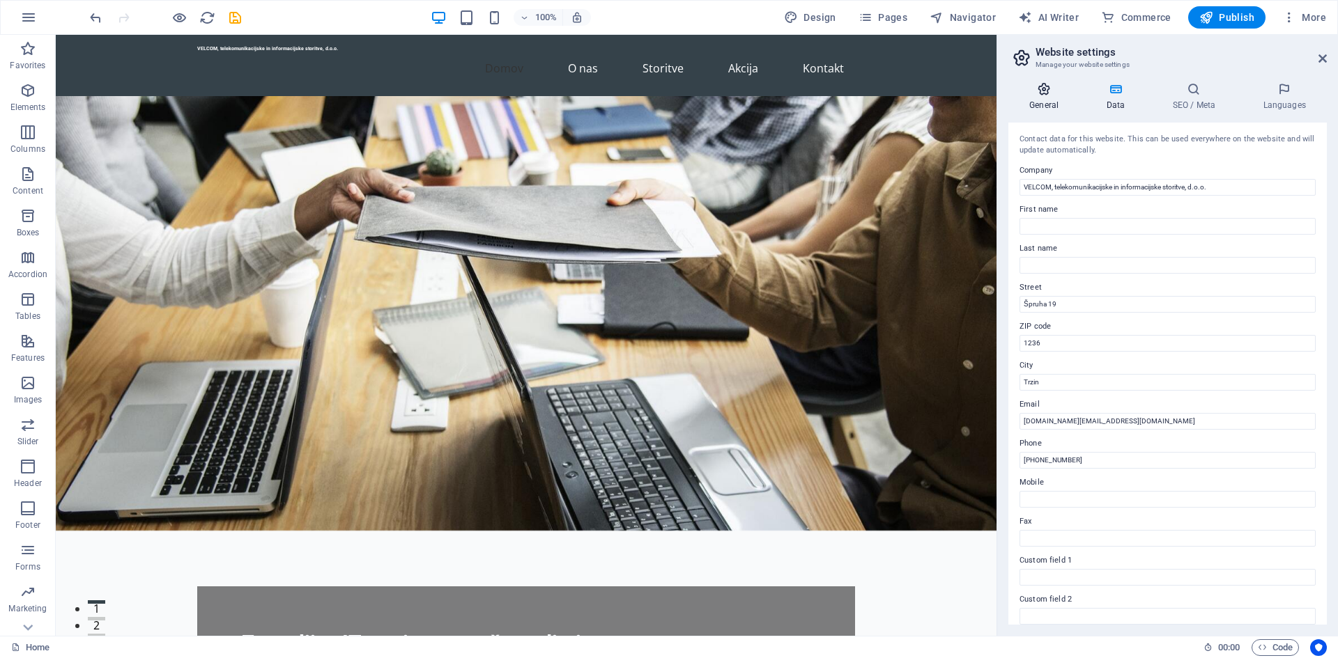
click at [1044, 88] on icon at bounding box center [1043, 89] width 71 height 14
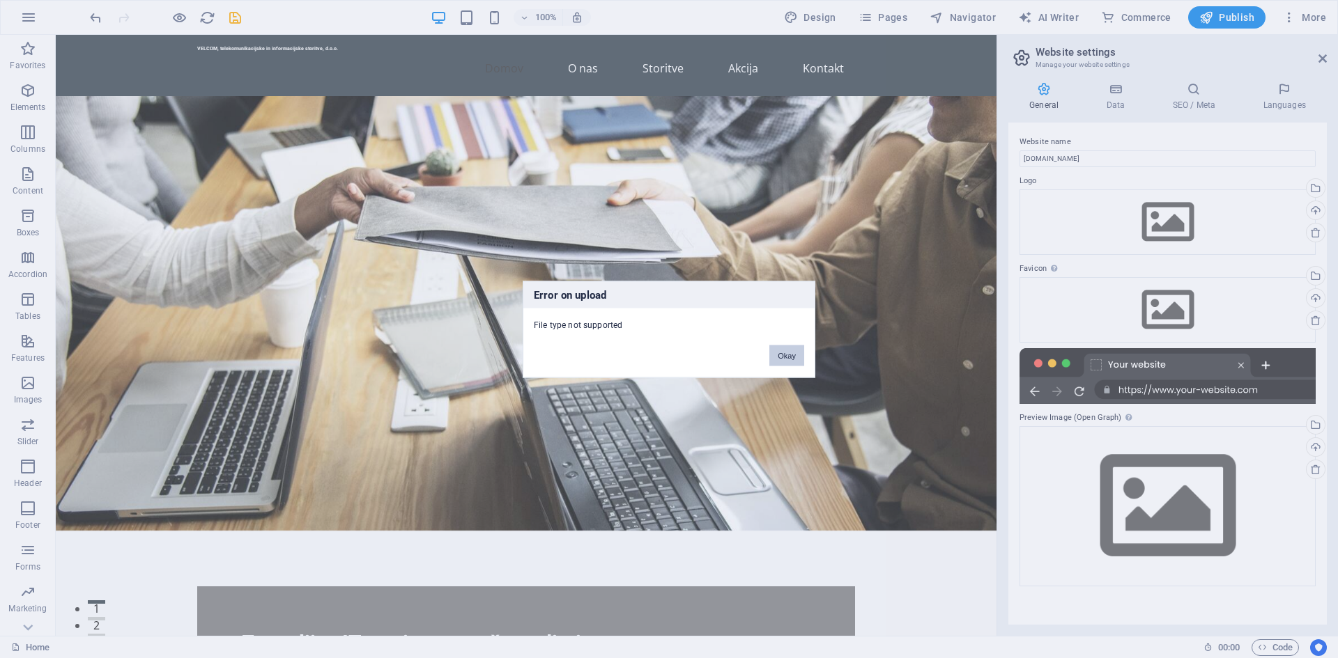
click at [789, 358] on button "Okay" at bounding box center [786, 355] width 35 height 21
click at [780, 353] on button "Okay" at bounding box center [786, 355] width 35 height 21
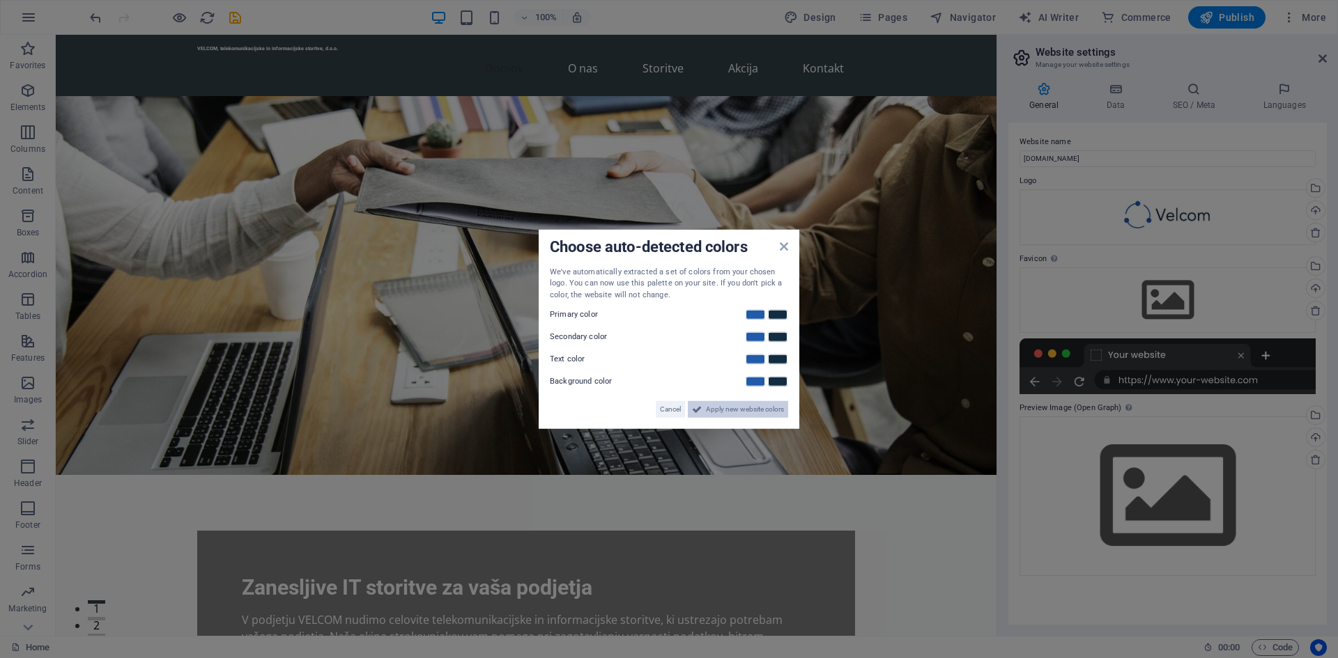
click at [719, 409] on span "Apply new website colors" at bounding box center [745, 409] width 78 height 17
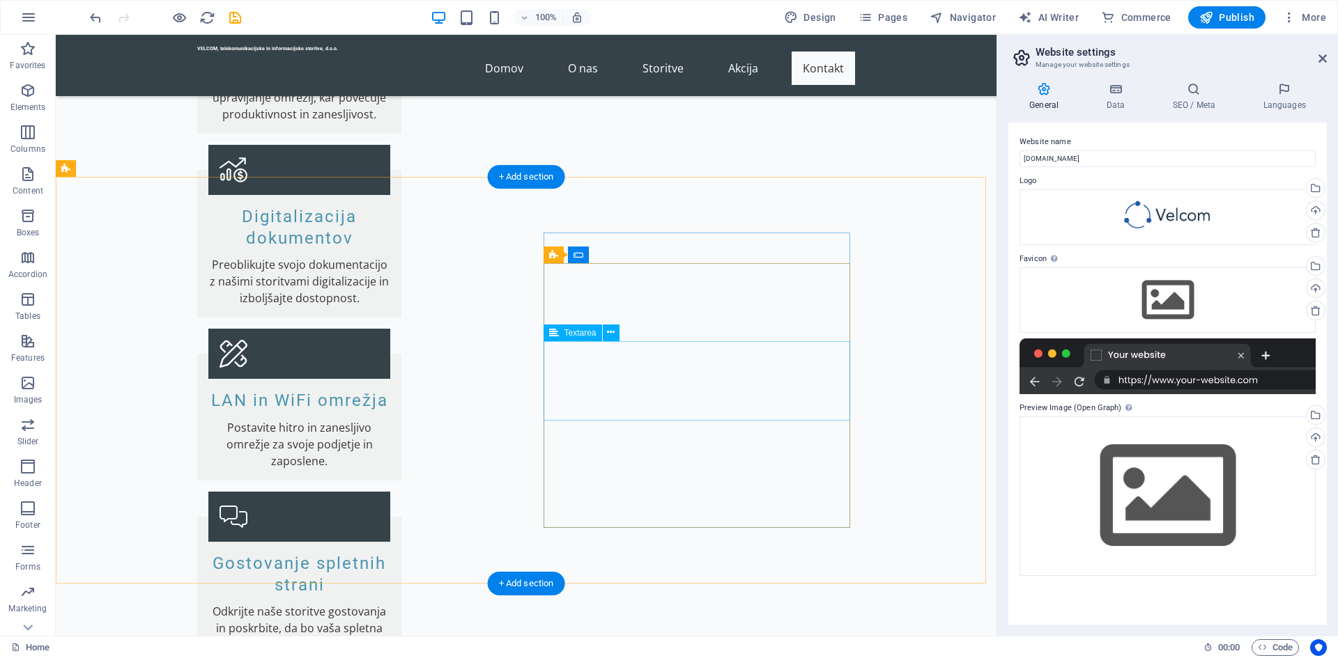
scroll to position [2735, 0]
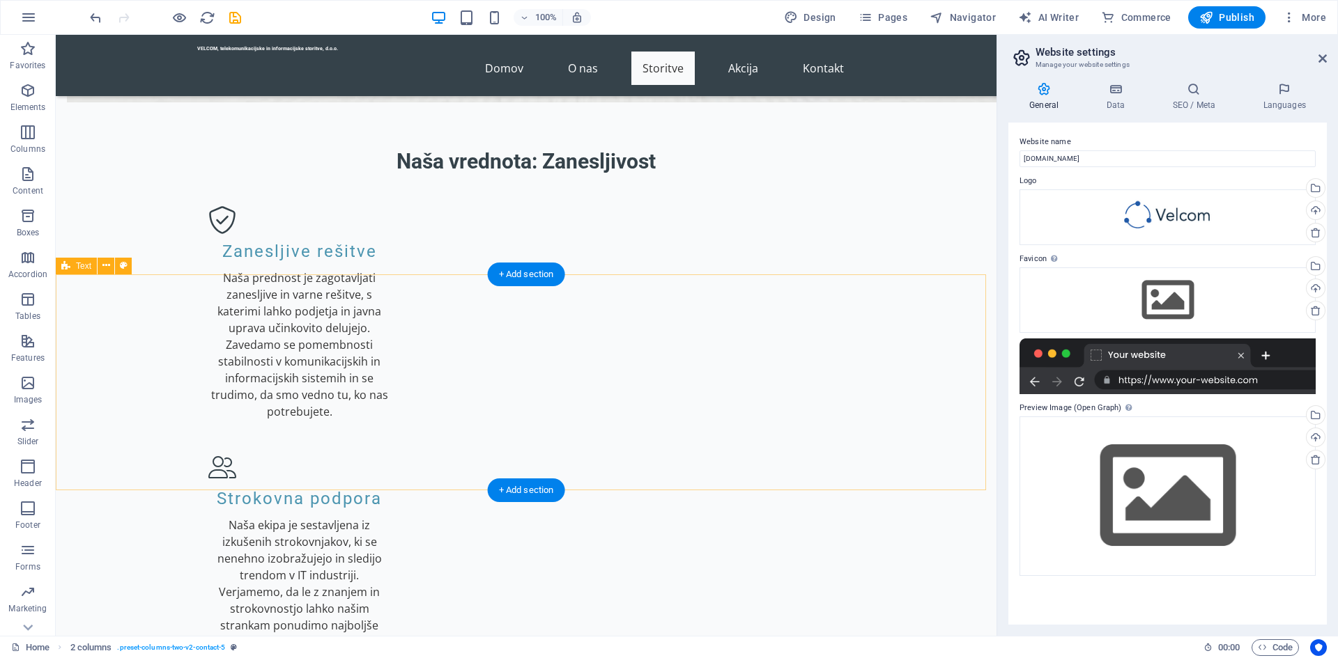
scroll to position [1341, 0]
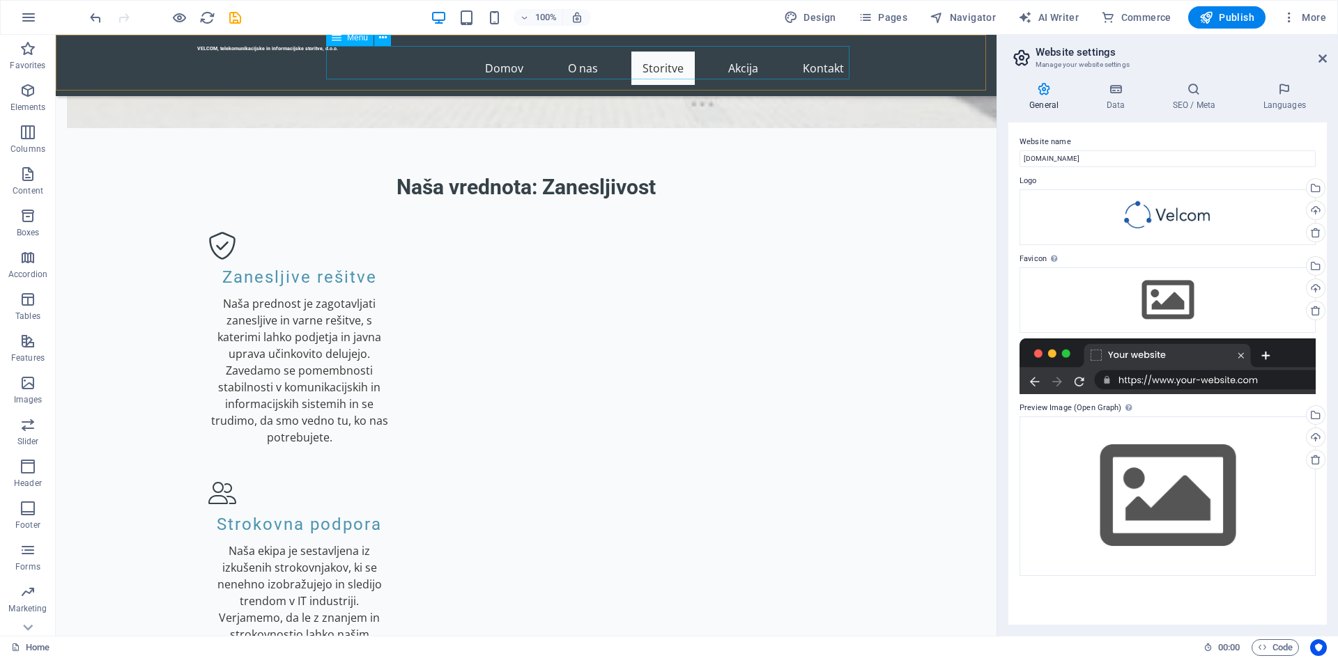
click at [507, 59] on nav "Domov O nas Storitve Akcija Kontakt" at bounding box center [526, 68] width 658 height 33
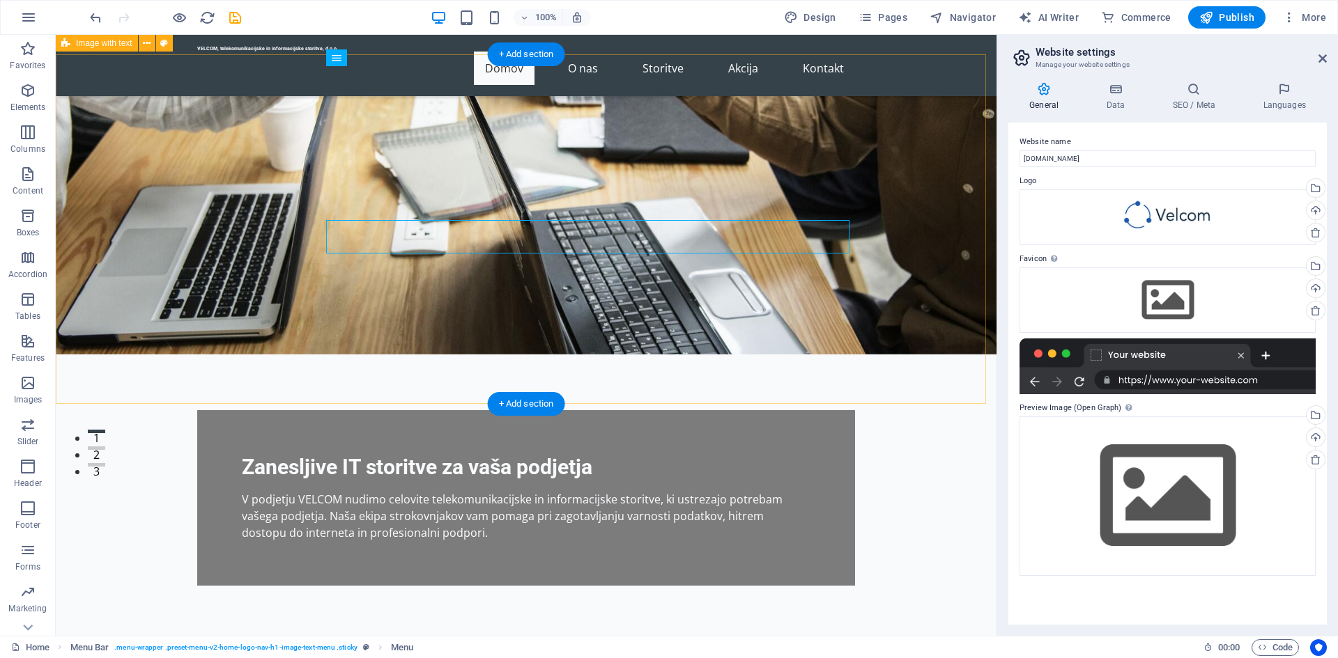
scroll to position [0, 0]
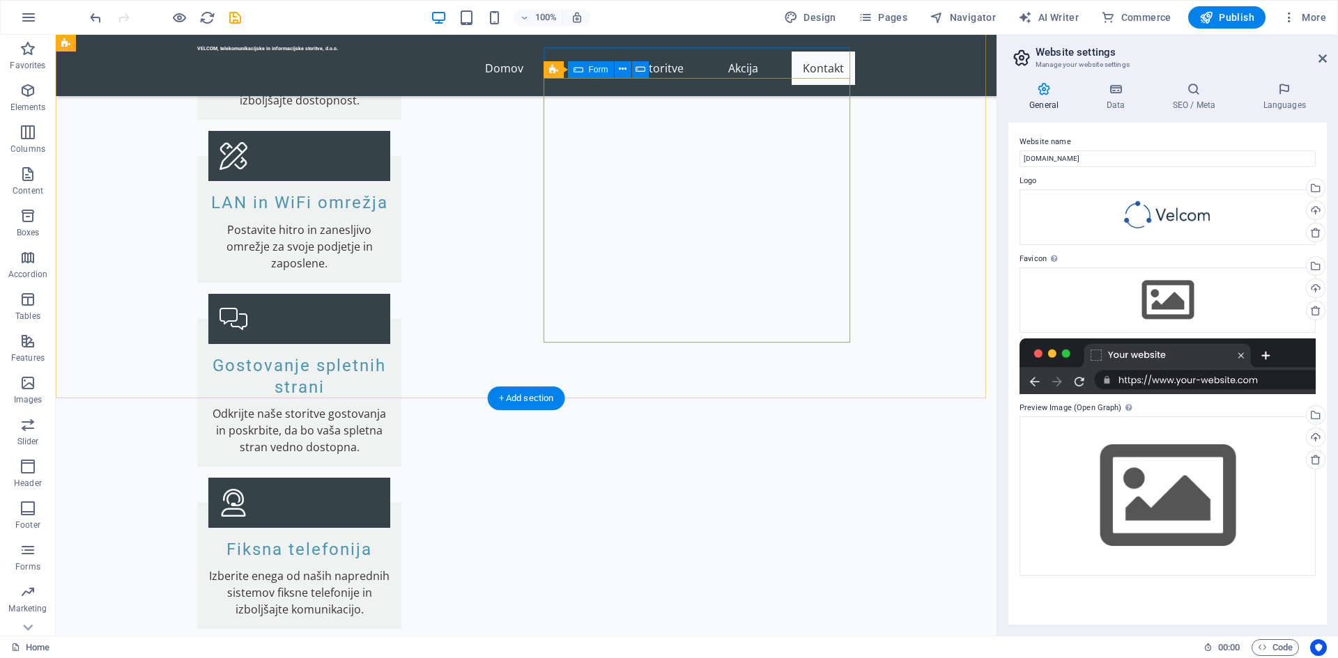
scroll to position [2735, 0]
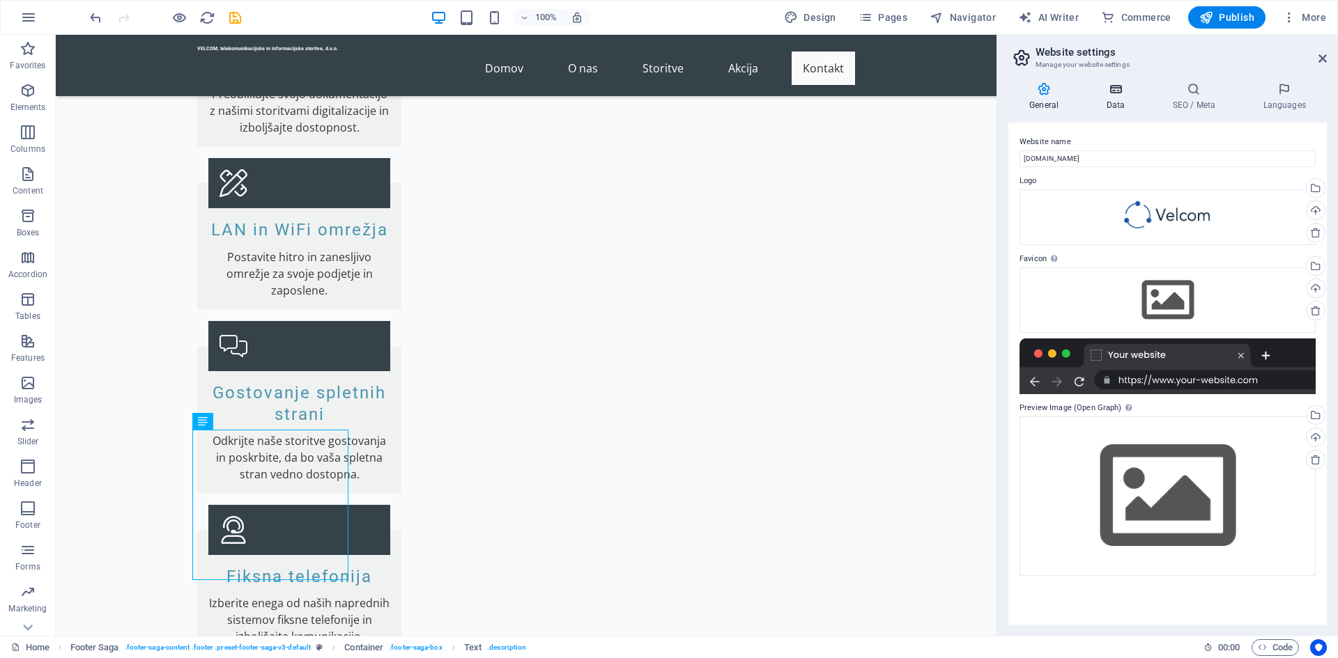
click at [1125, 92] on icon at bounding box center [1115, 89] width 61 height 14
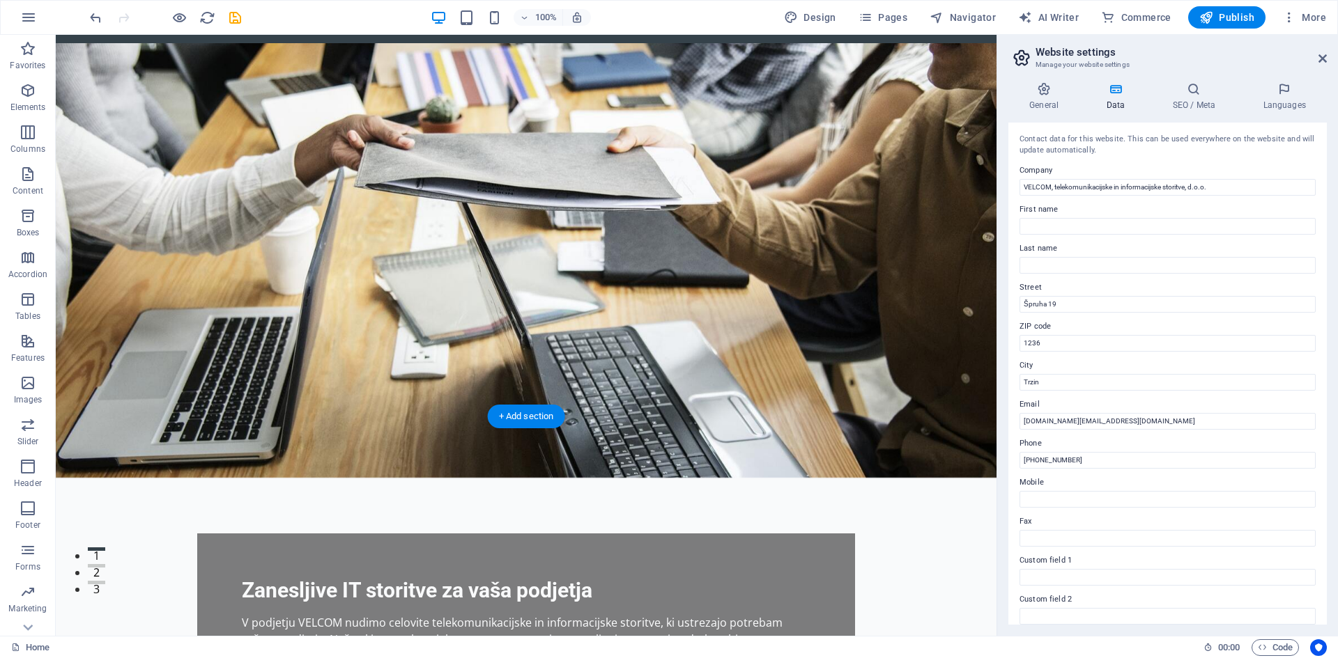
scroll to position [0, 0]
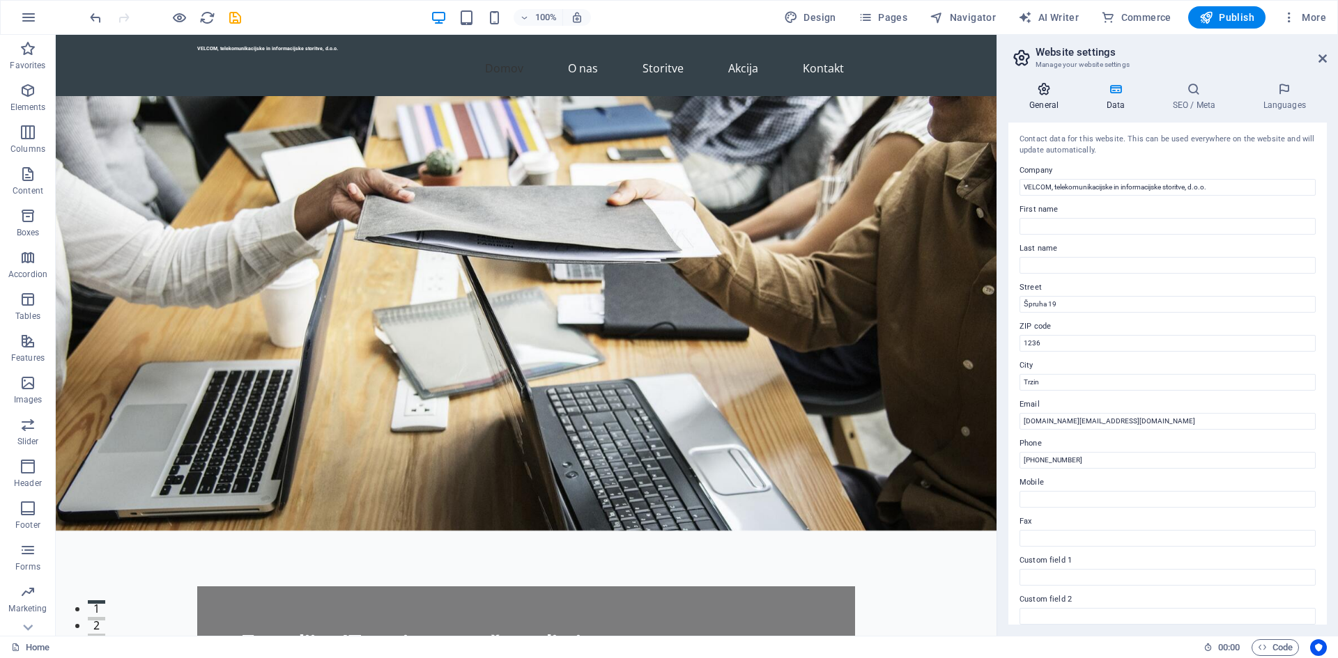
click at [1056, 94] on icon at bounding box center [1043, 89] width 71 height 14
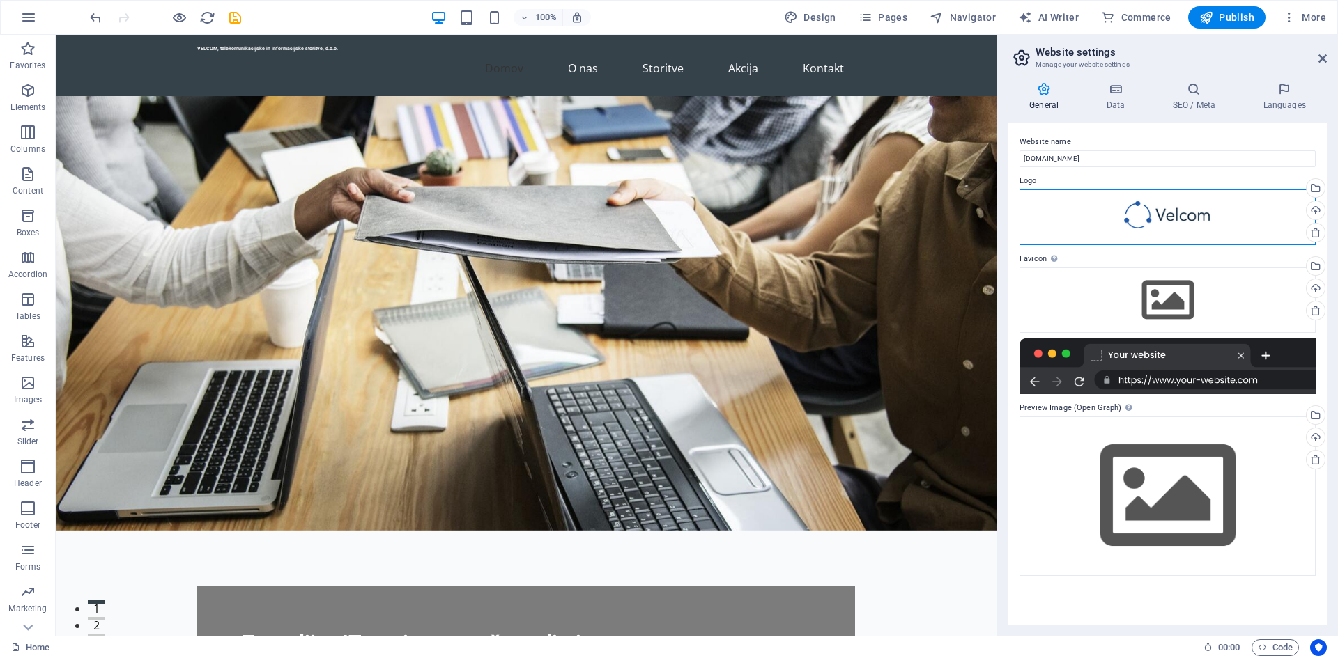
click at [1198, 235] on div "Drag files here, click to choose files or select files from Files or our free s…" at bounding box center [1167, 218] width 296 height 56
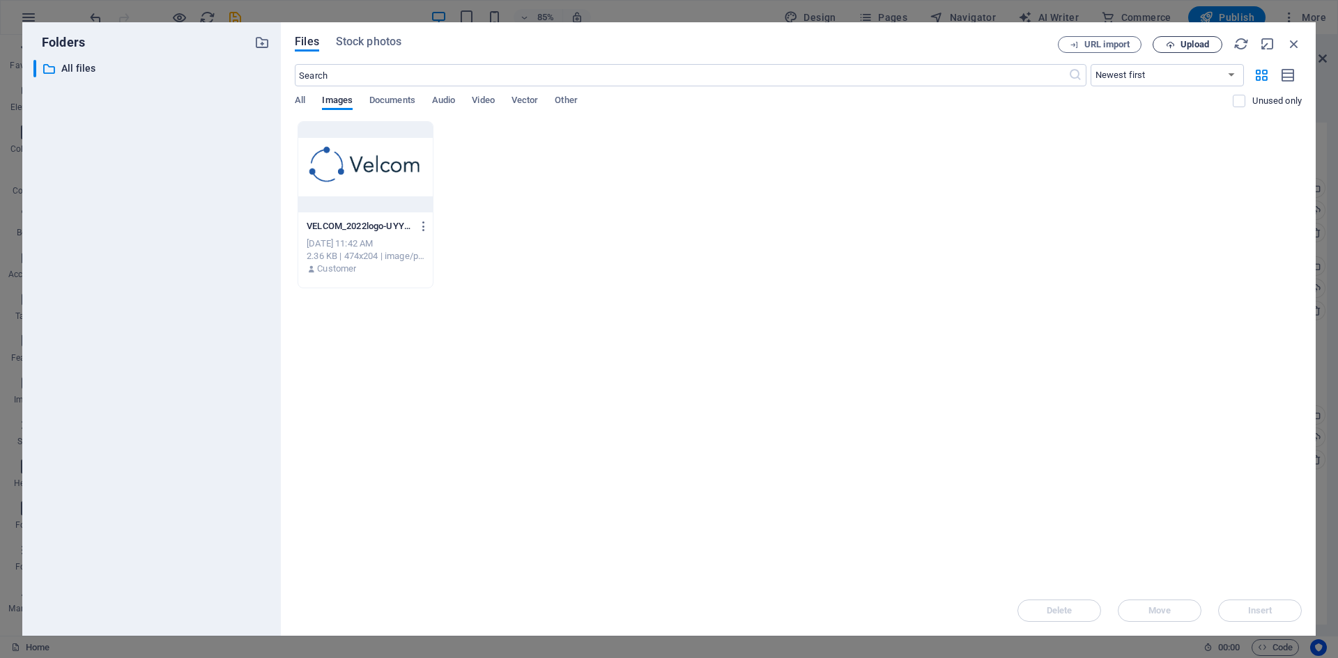
click at [1202, 45] on span "Upload" at bounding box center [1194, 44] width 29 height 8
click at [1301, 47] on icon "button" at bounding box center [1293, 43] width 15 height 15
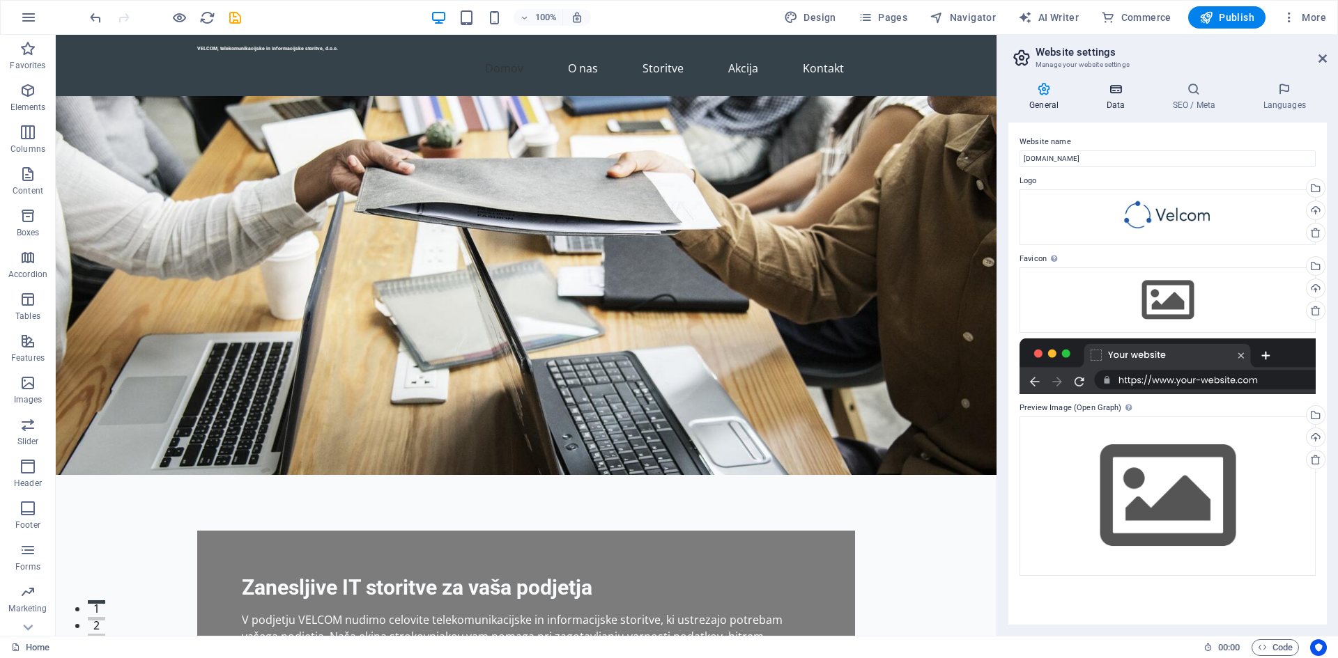
click at [1113, 96] on h4 "Data" at bounding box center [1118, 96] width 66 height 29
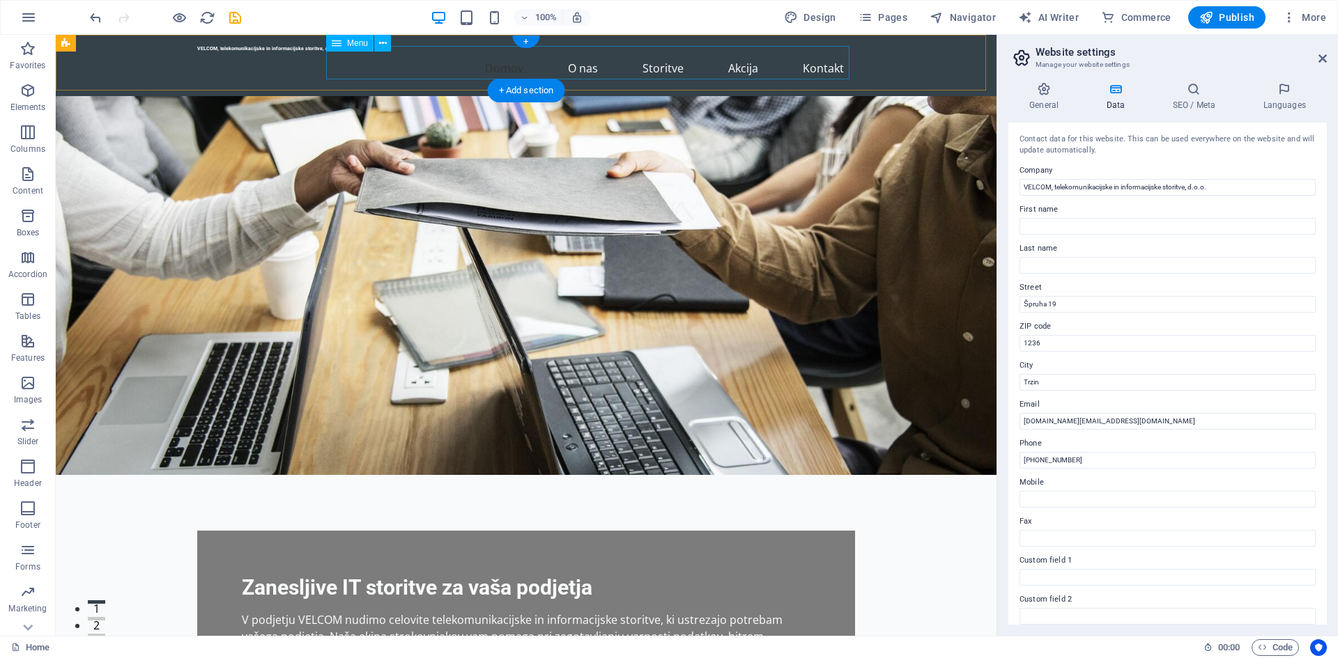
click at [511, 63] on nav "Domov O nas Storitve Akcija Kontakt" at bounding box center [526, 68] width 658 height 33
select select
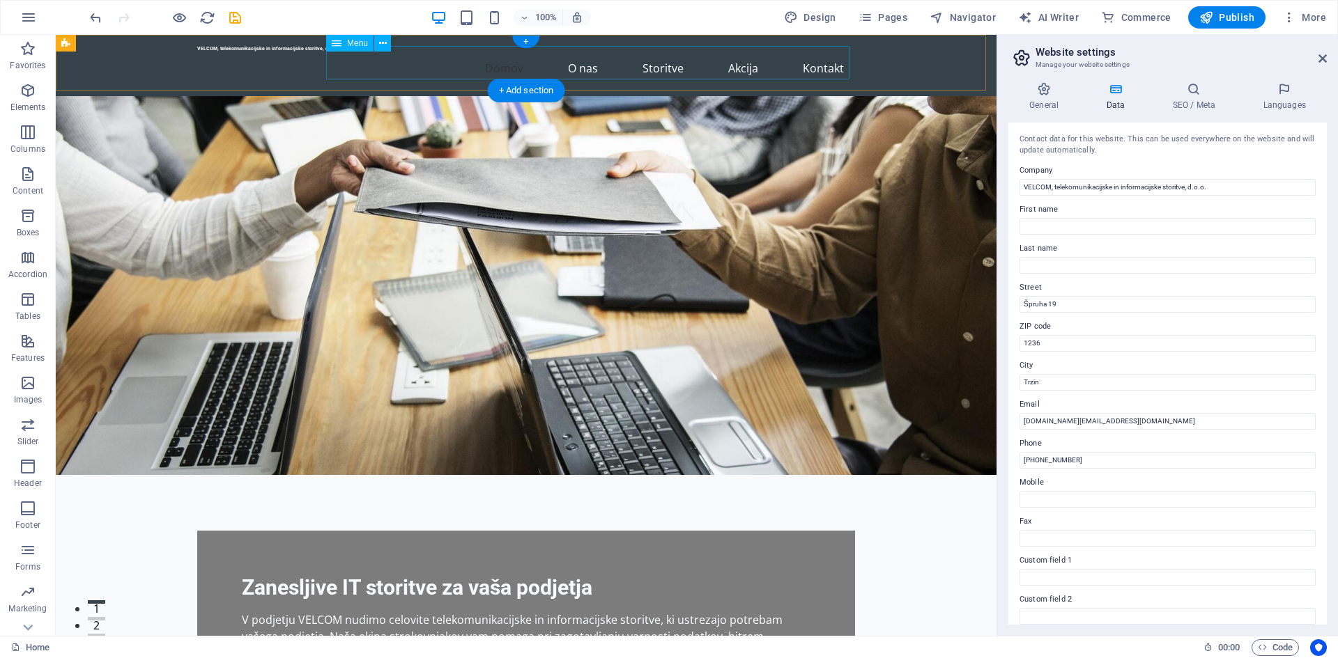
select select
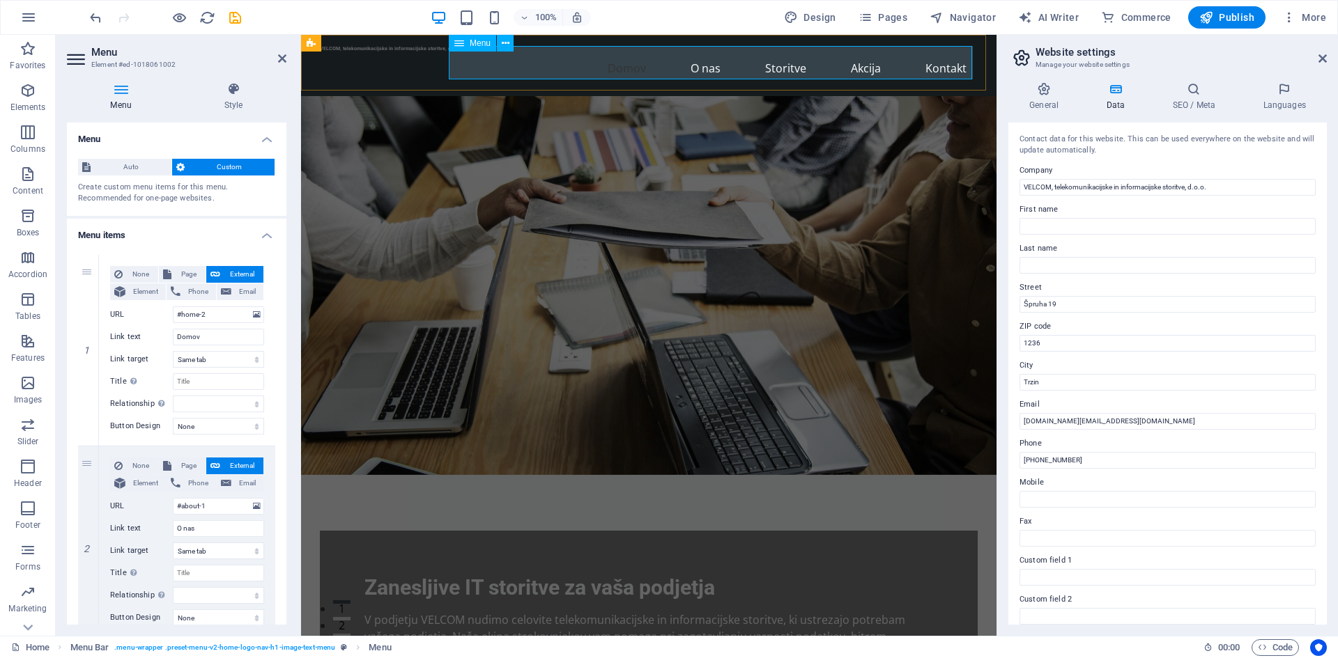
click at [620, 61] on nav "Domov O nas Storitve Akcija Kontakt" at bounding box center [649, 68] width 658 height 33
click at [502, 47] on icon at bounding box center [506, 43] width 8 height 15
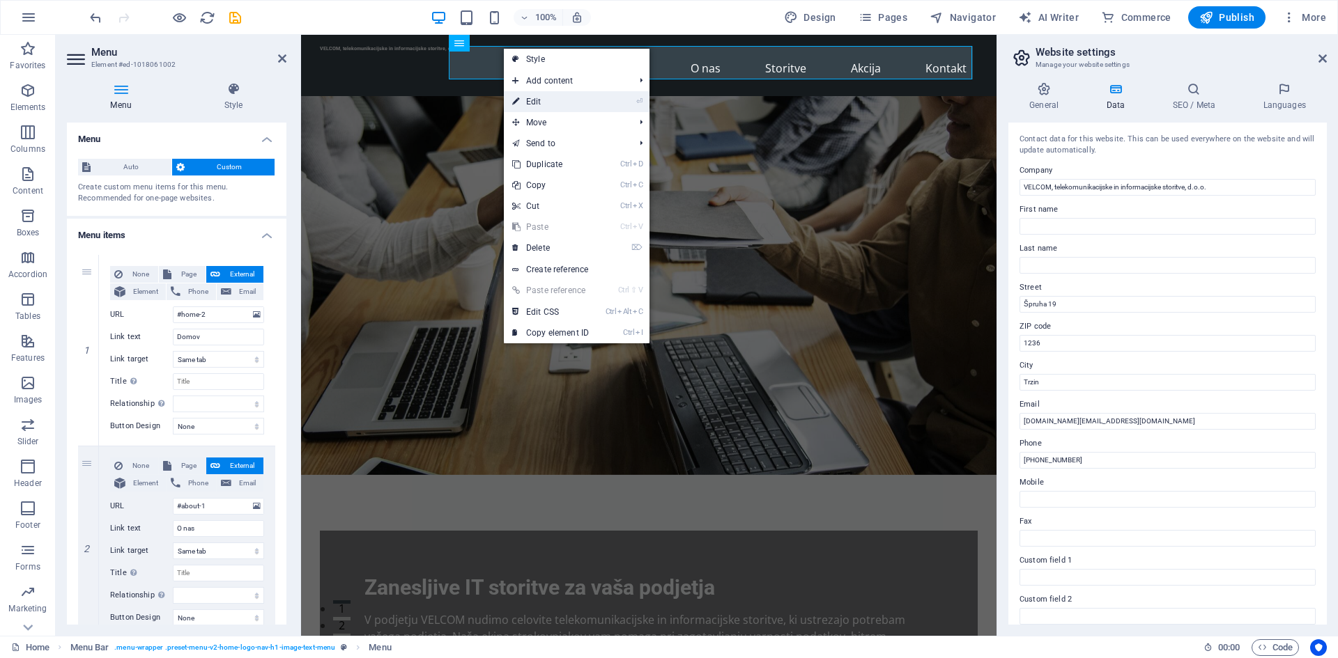
click at [543, 100] on link "⏎ Edit" at bounding box center [550, 101] width 93 height 21
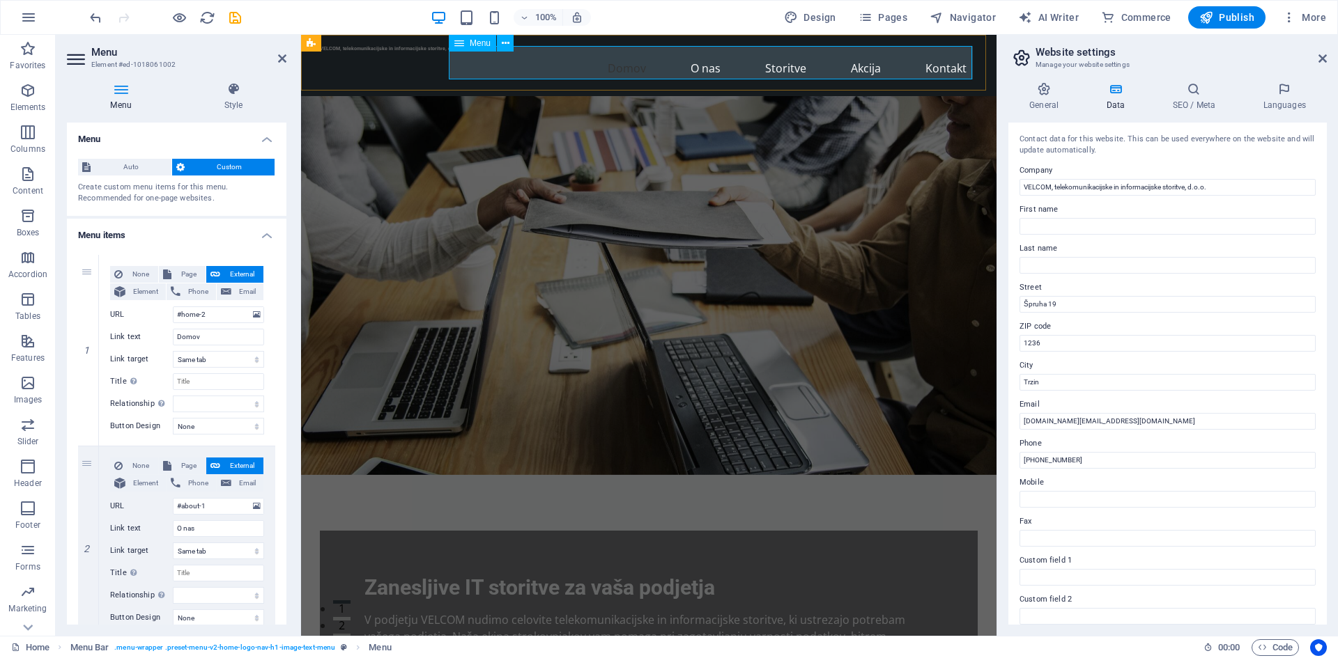
click at [632, 67] on nav "Domov O nas Storitve Akcija Kontakt" at bounding box center [649, 68] width 658 height 33
click at [93, 19] on icon "undo" at bounding box center [96, 18] width 16 height 16
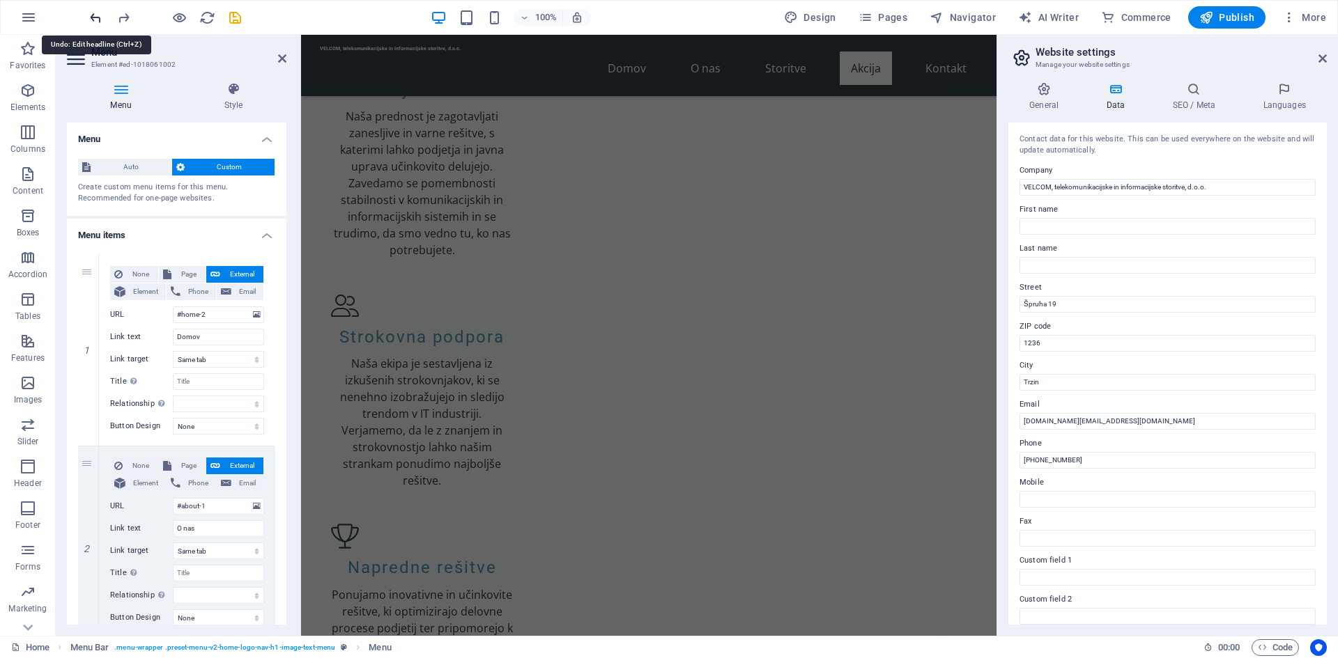
scroll to position [1855, 0]
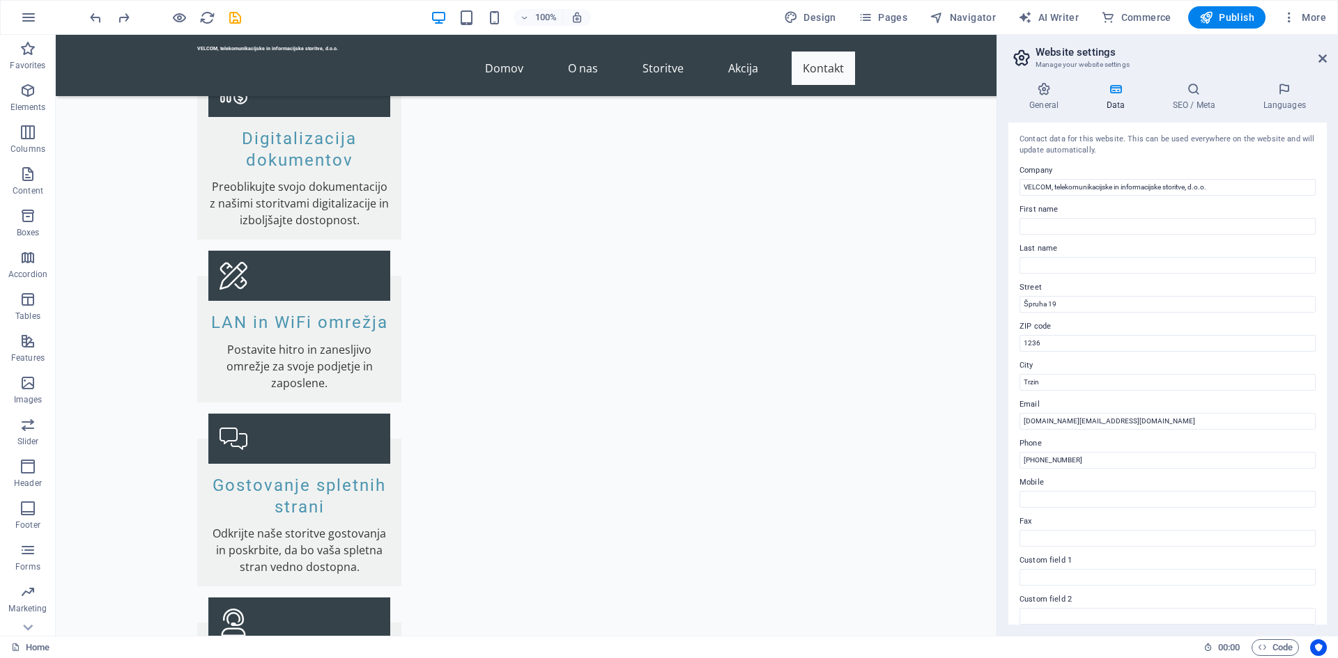
scroll to position [2735, 0]
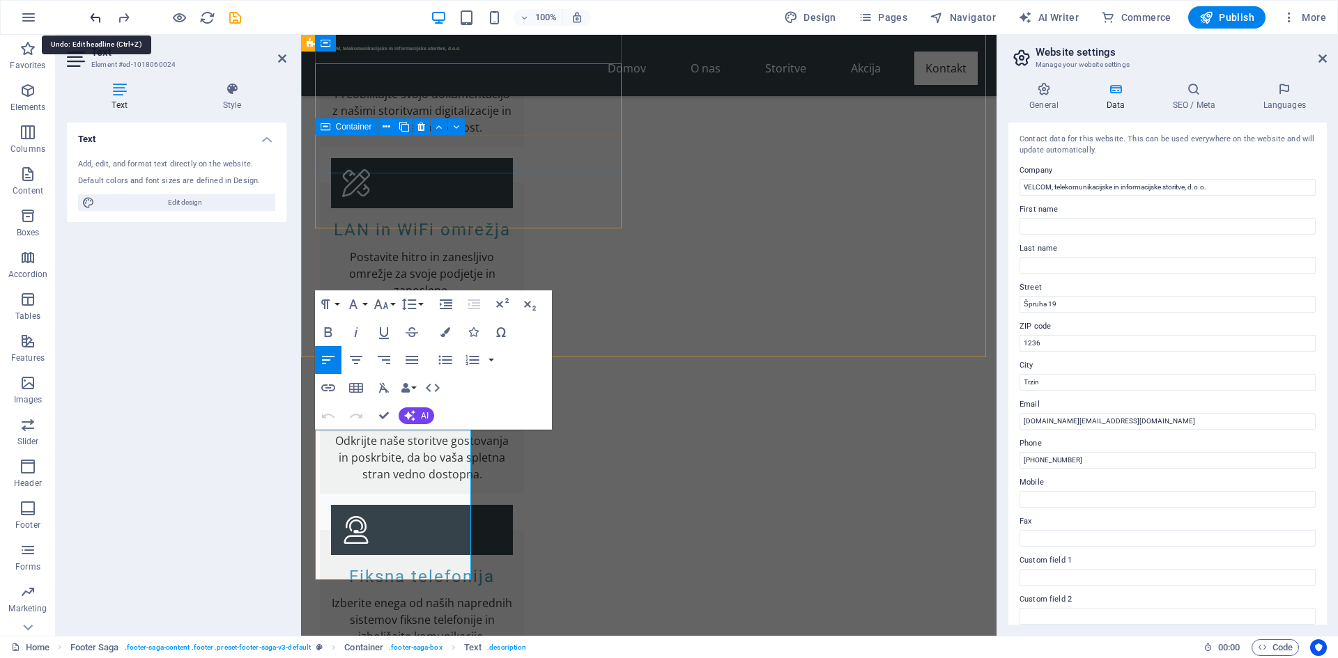
click at [91, 17] on icon "undo" at bounding box center [96, 18] width 16 height 16
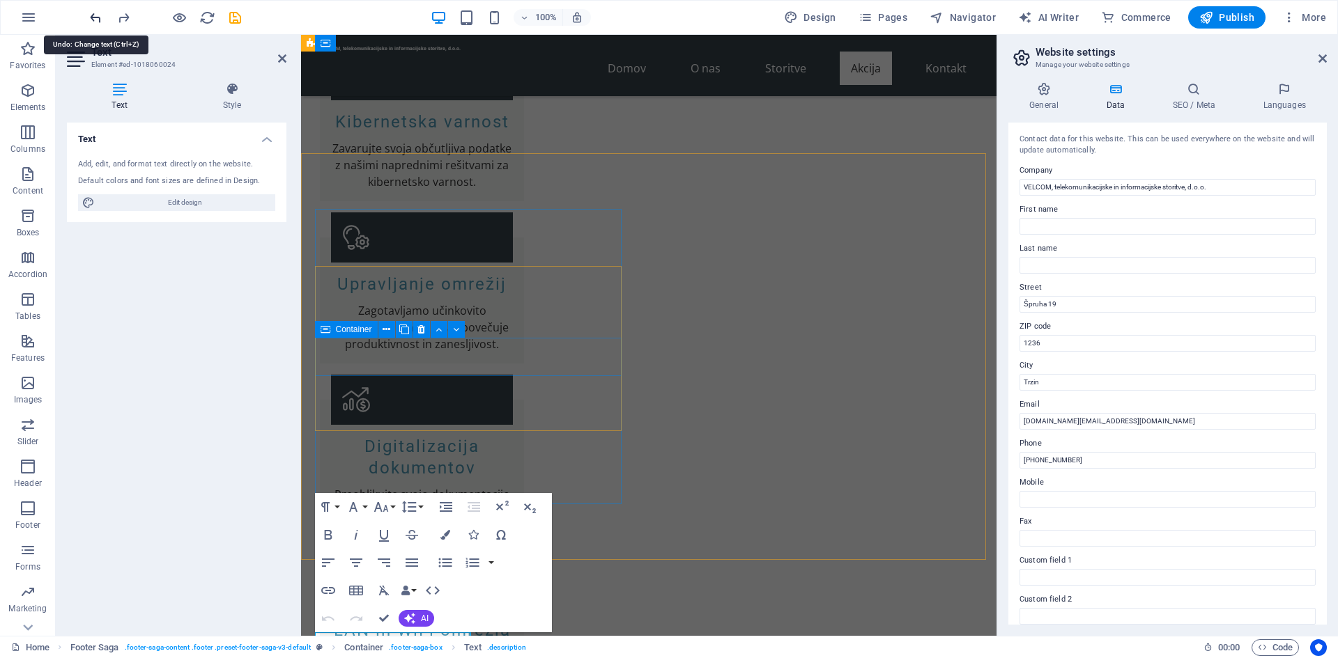
scroll to position [2113, 0]
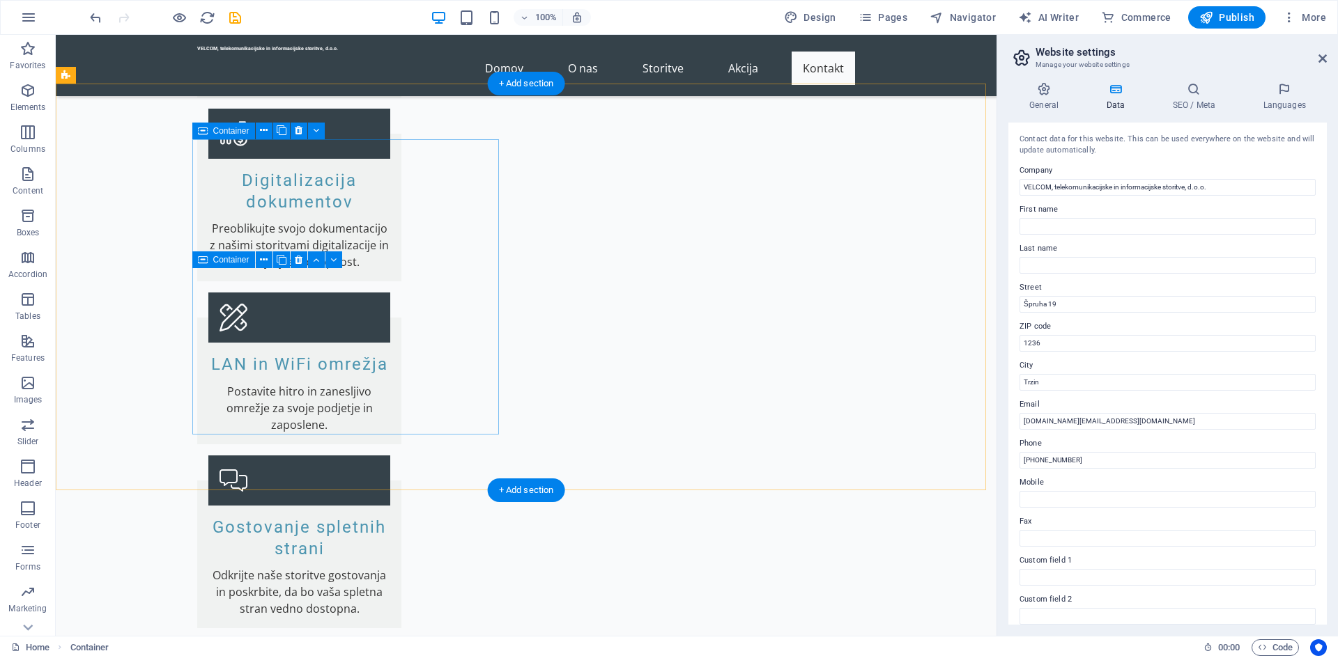
scroll to position [2735, 0]
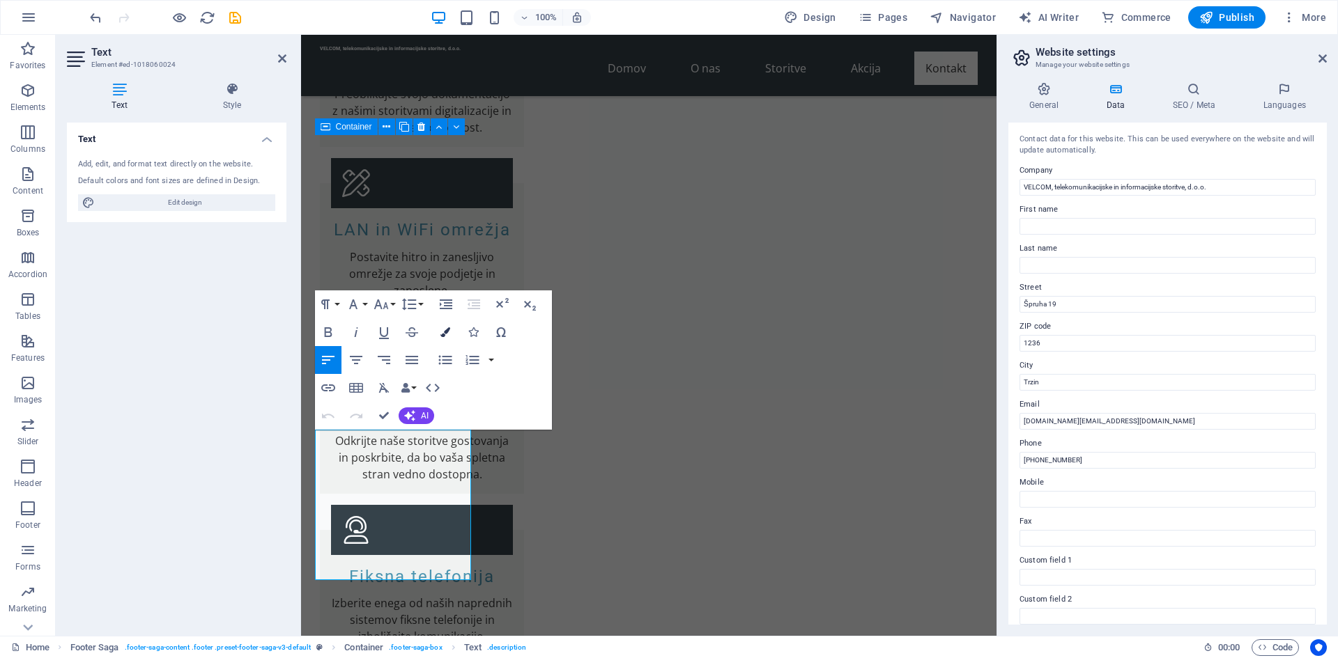
click at [456, 334] on button "Colors" at bounding box center [445, 332] width 26 height 28
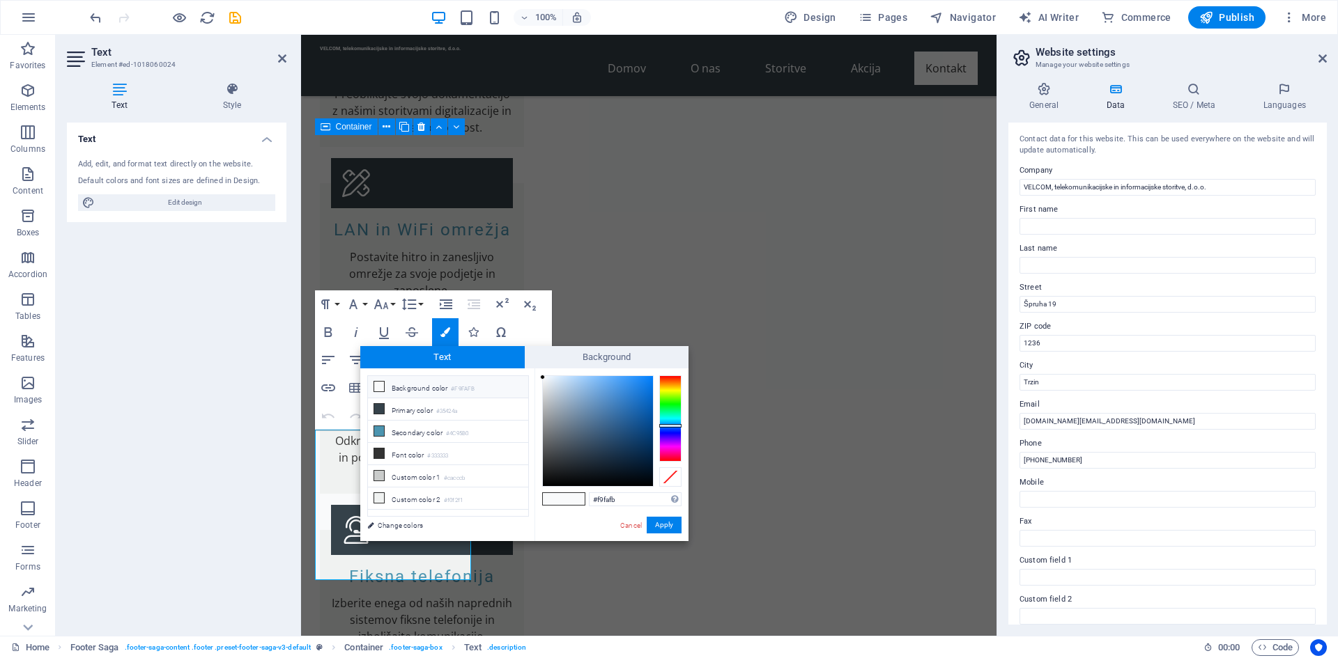
type input "#041424"
click at [640, 470] on div at bounding box center [598, 431] width 110 height 110
click at [667, 528] on button "Apply" at bounding box center [664, 525] width 35 height 17
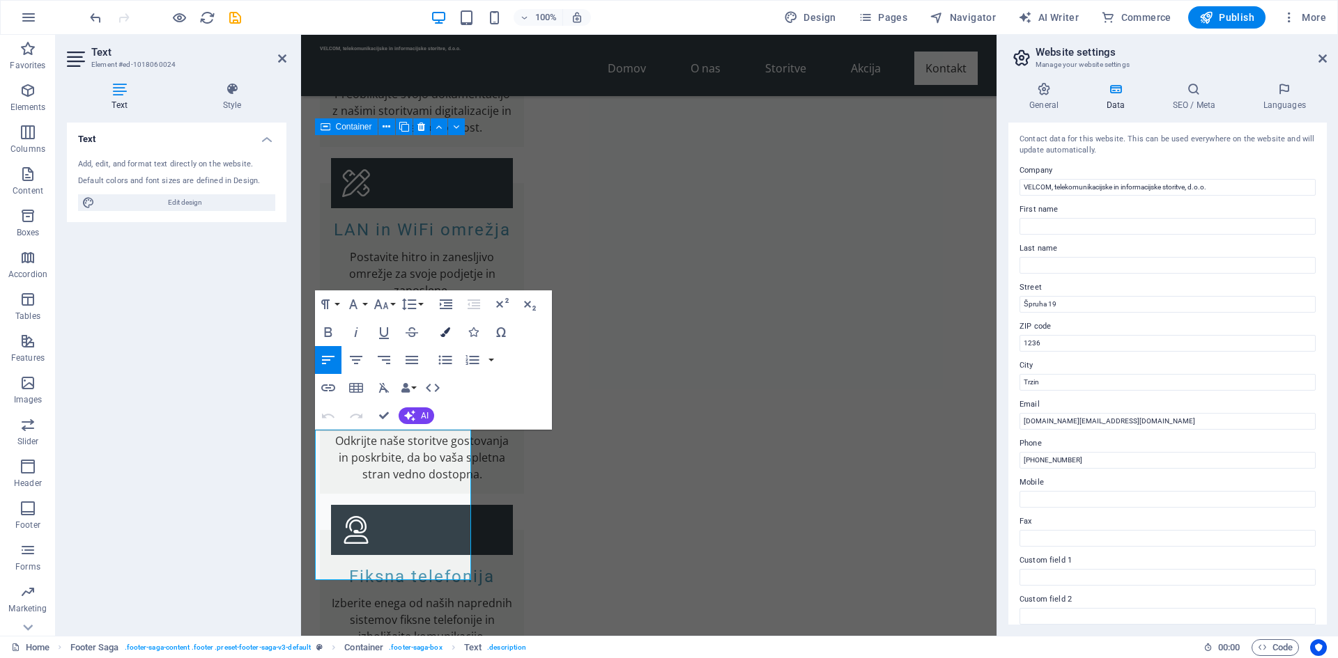
click at [451, 329] on button "Colors" at bounding box center [445, 332] width 26 height 28
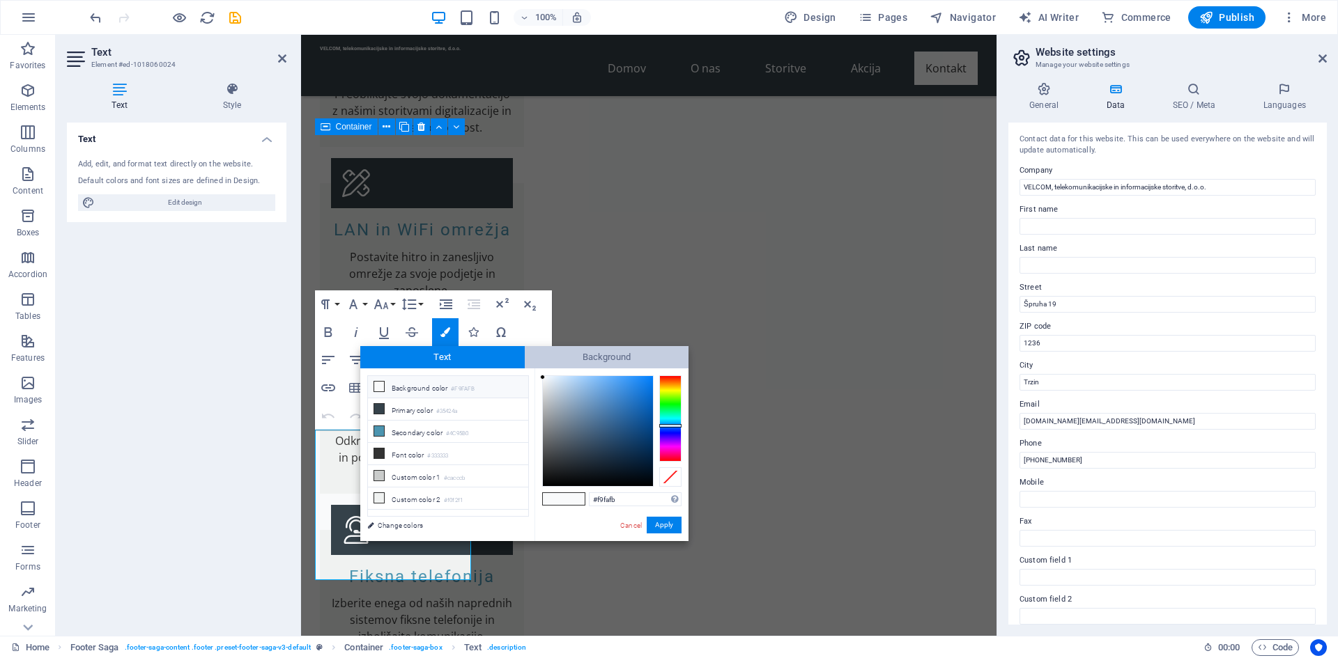
click at [592, 357] on span "Background" at bounding box center [607, 357] width 164 height 22
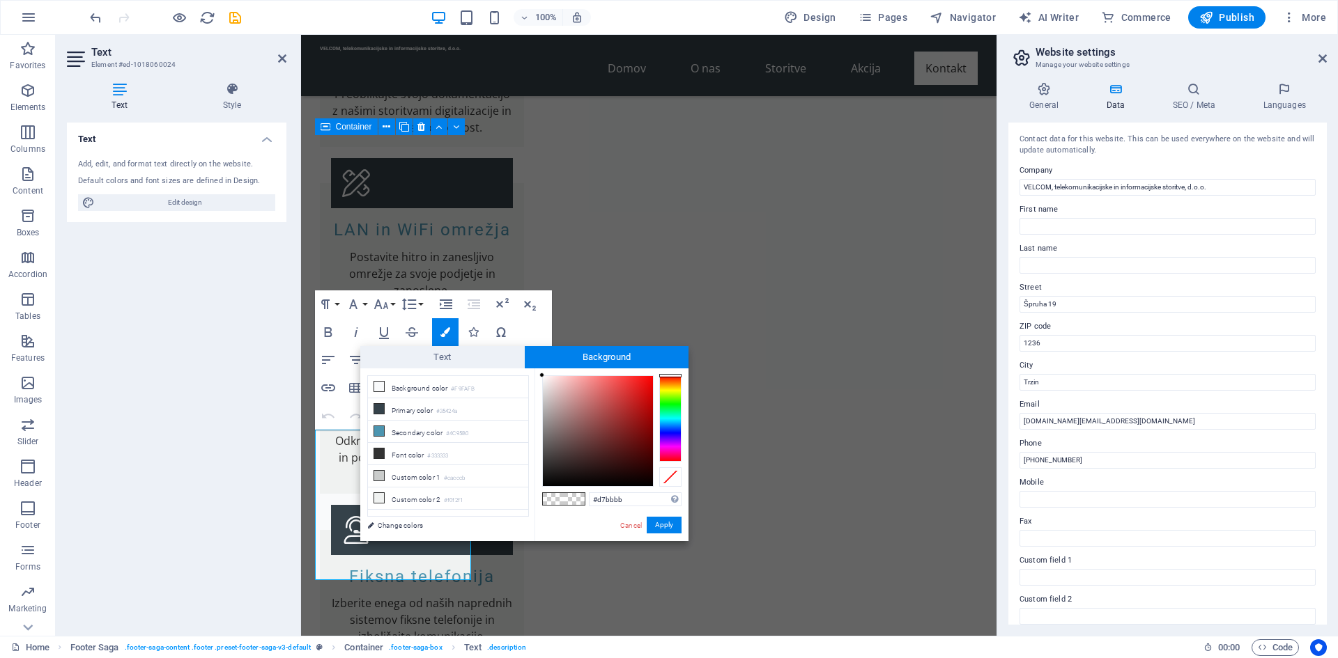
click at [557, 393] on div at bounding box center [598, 431] width 110 height 110
click at [612, 417] on div at bounding box center [598, 431] width 110 height 110
click at [622, 426] on div at bounding box center [598, 431] width 110 height 110
click at [633, 438] on div at bounding box center [598, 431] width 110 height 110
type input "#dc1a1a"
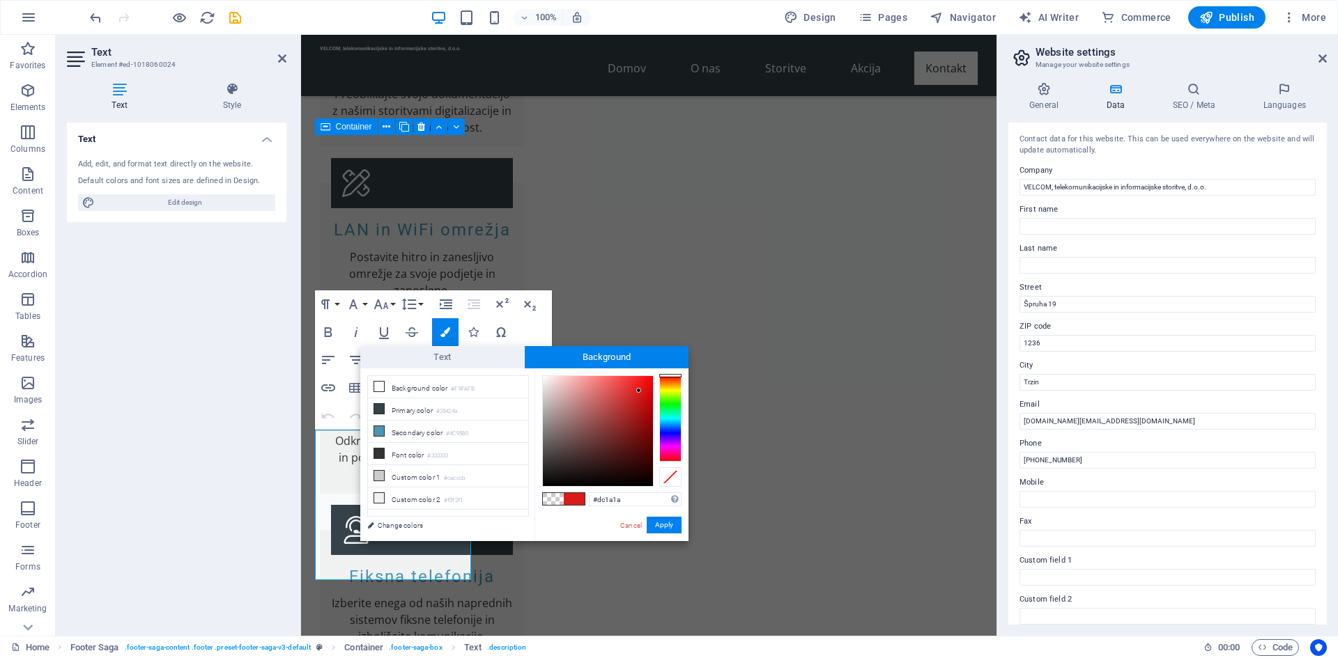
click at [639, 391] on div at bounding box center [598, 431] width 110 height 110
drag, startPoint x: 668, startPoint y: 526, endPoint x: 366, endPoint y: 489, distance: 304.6
click at [668, 526] on button "Apply" at bounding box center [664, 525] width 35 height 17
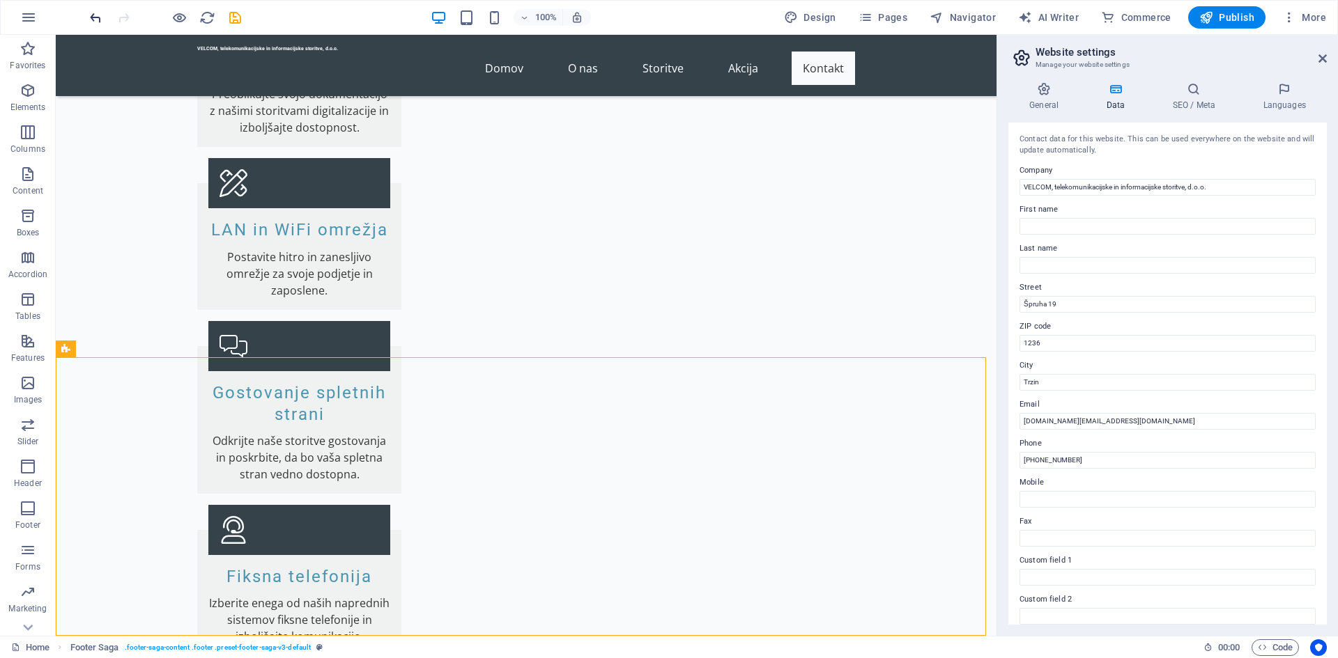
click at [88, 20] on icon "undo" at bounding box center [96, 18] width 16 height 16
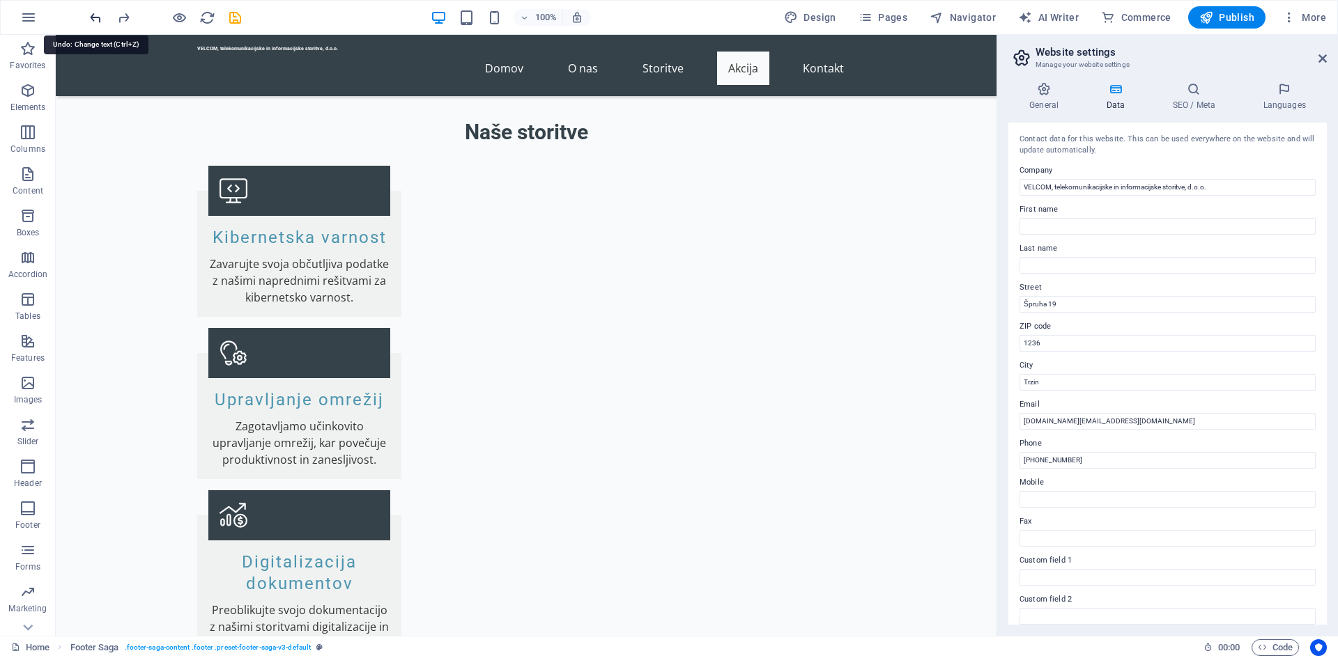
scroll to position [2113, 0]
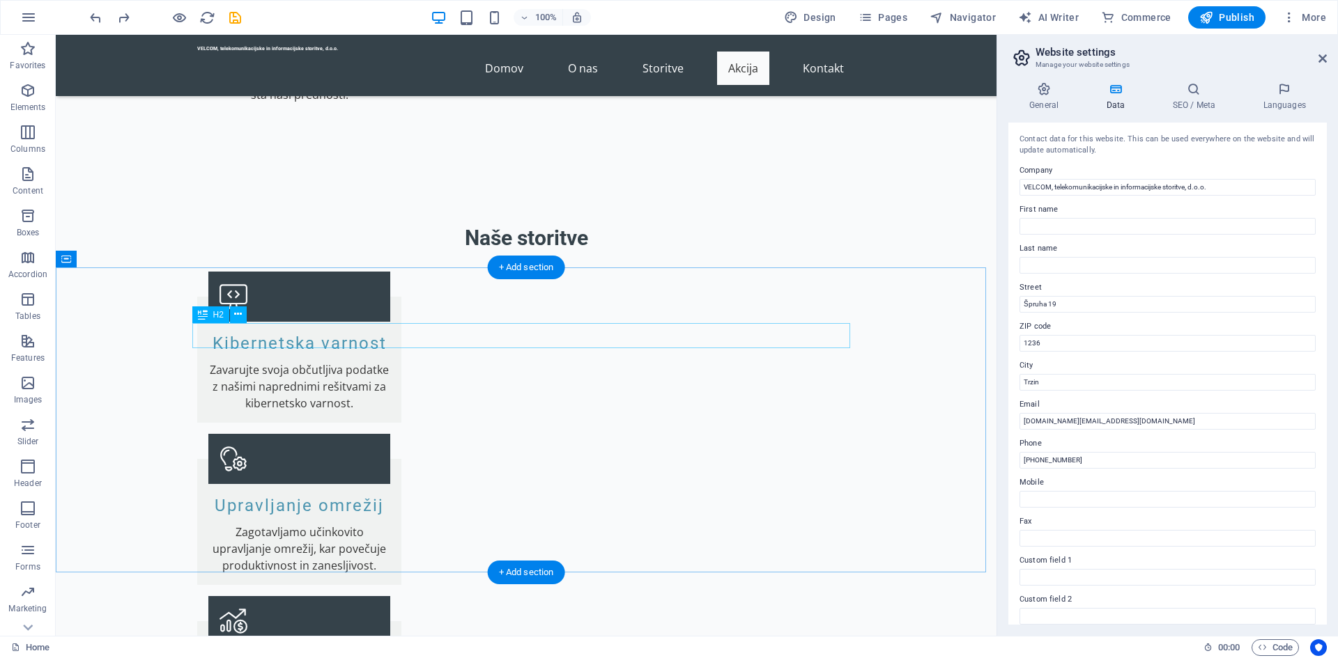
drag, startPoint x: 544, startPoint y: 337, endPoint x: 301, endPoint y: 337, distance: 243.2
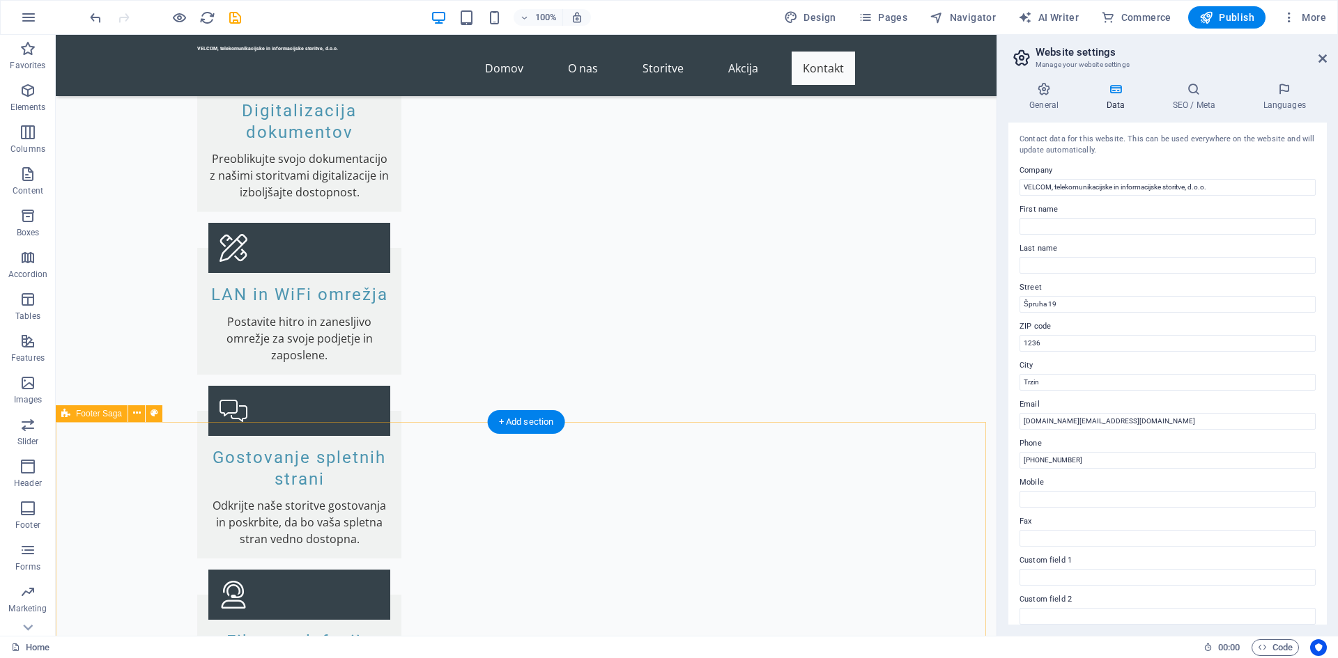
scroll to position [2735, 0]
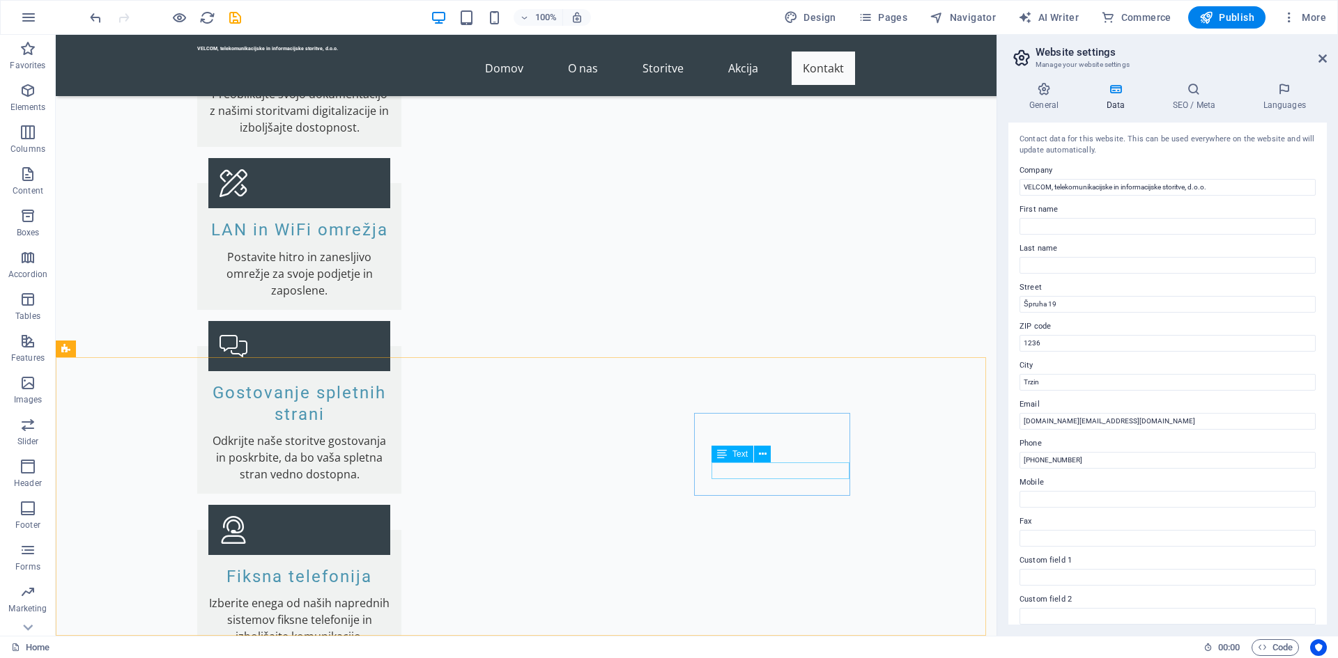
click at [734, 452] on span "Text" at bounding box center [739, 454] width 15 height 8
click at [736, 453] on span "Text" at bounding box center [739, 454] width 15 height 8
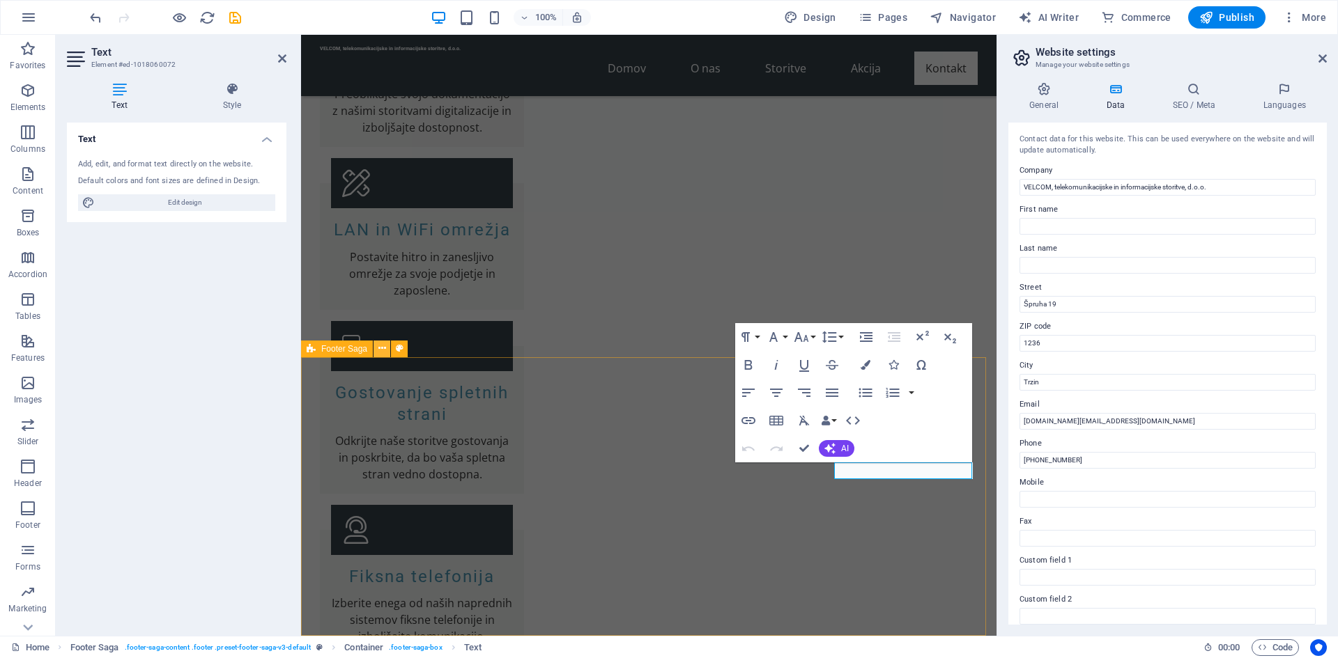
click at [384, 351] on icon at bounding box center [382, 348] width 8 height 15
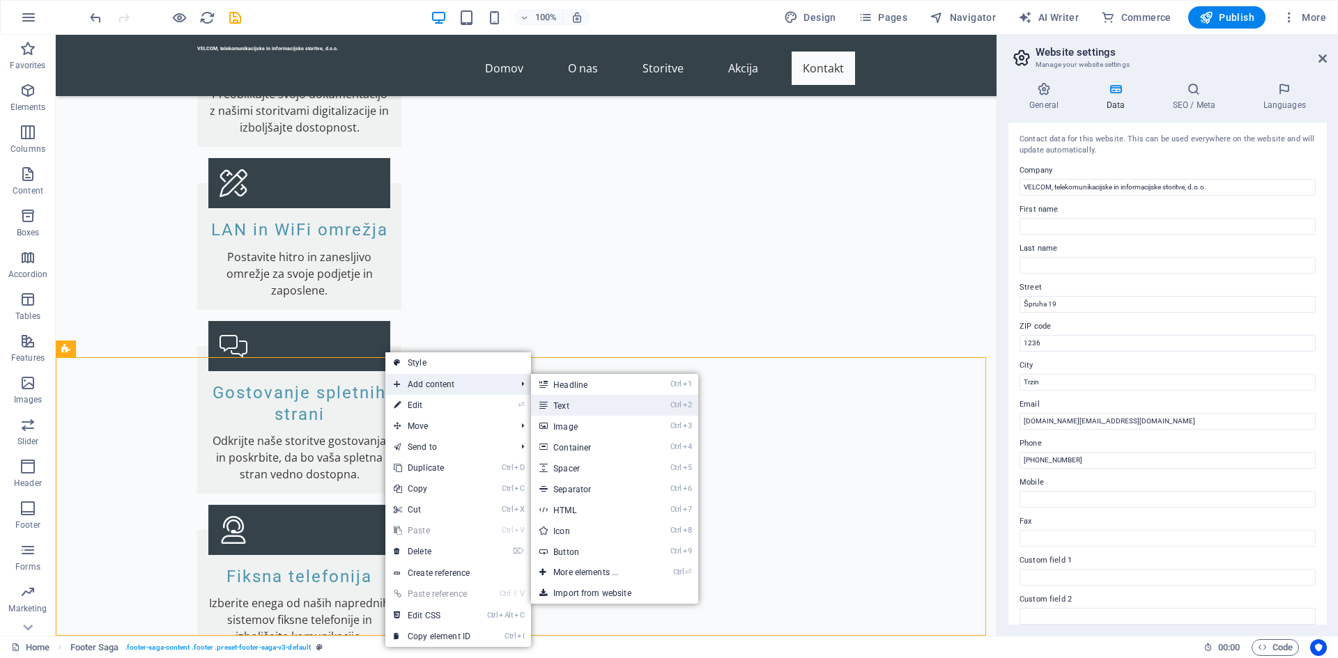
click at [592, 403] on link "Ctrl 2 Text" at bounding box center [588, 405] width 115 height 21
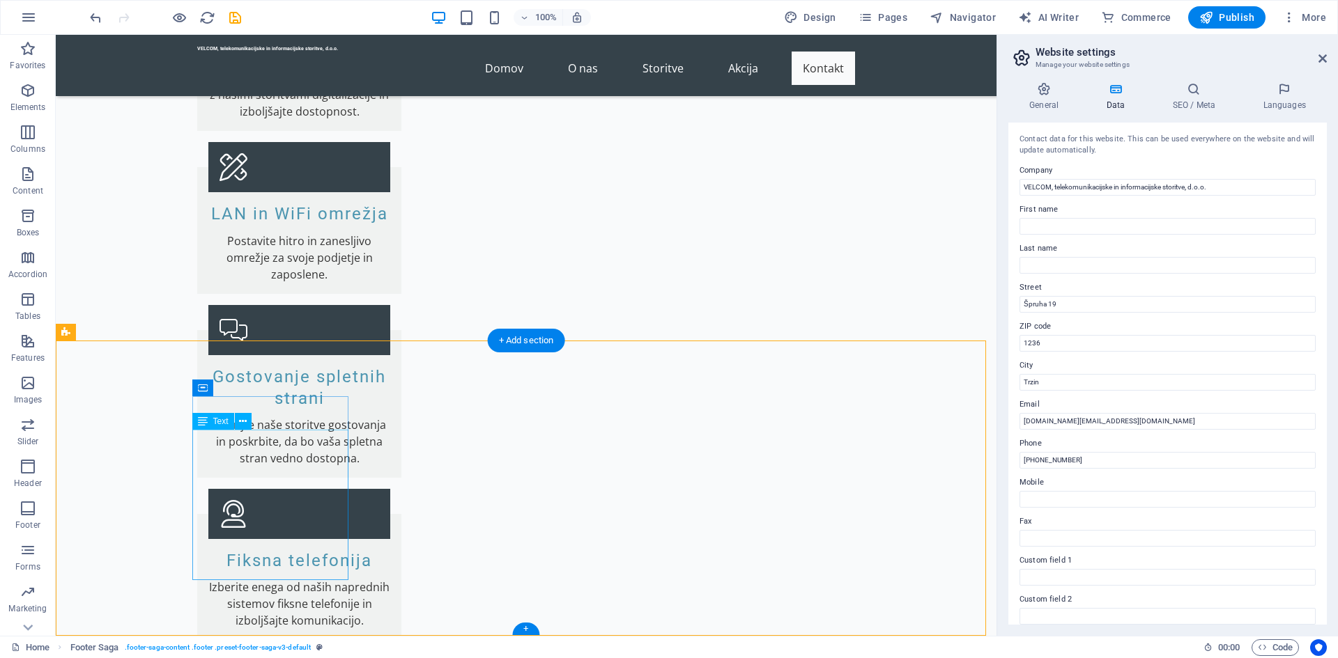
scroll to position [2751, 0]
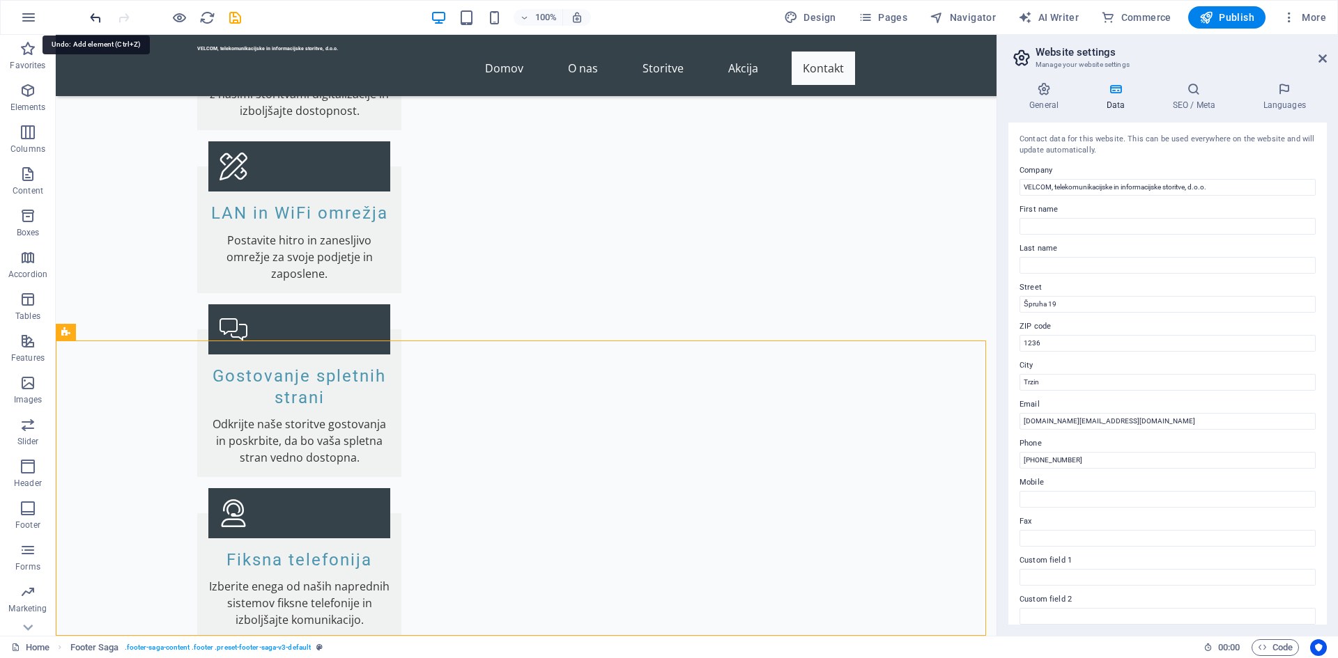
click at [100, 17] on icon "undo" at bounding box center [96, 18] width 16 height 16
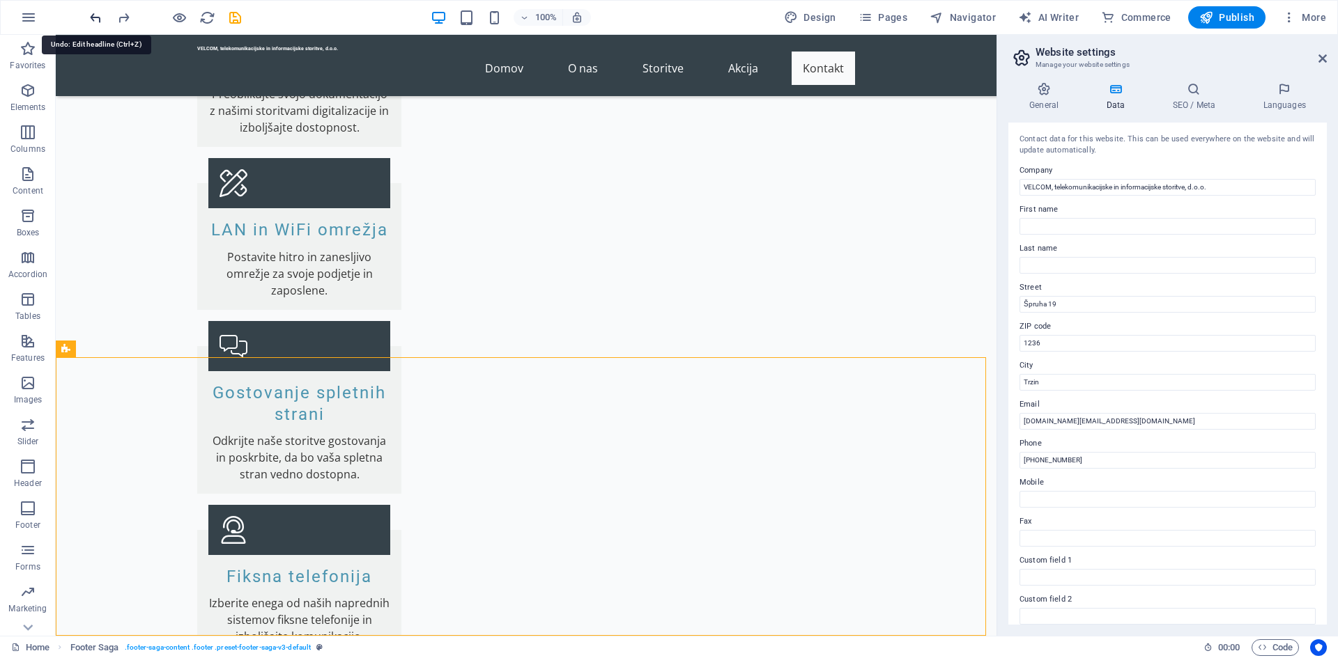
click at [100, 17] on icon "undo" at bounding box center [96, 18] width 16 height 16
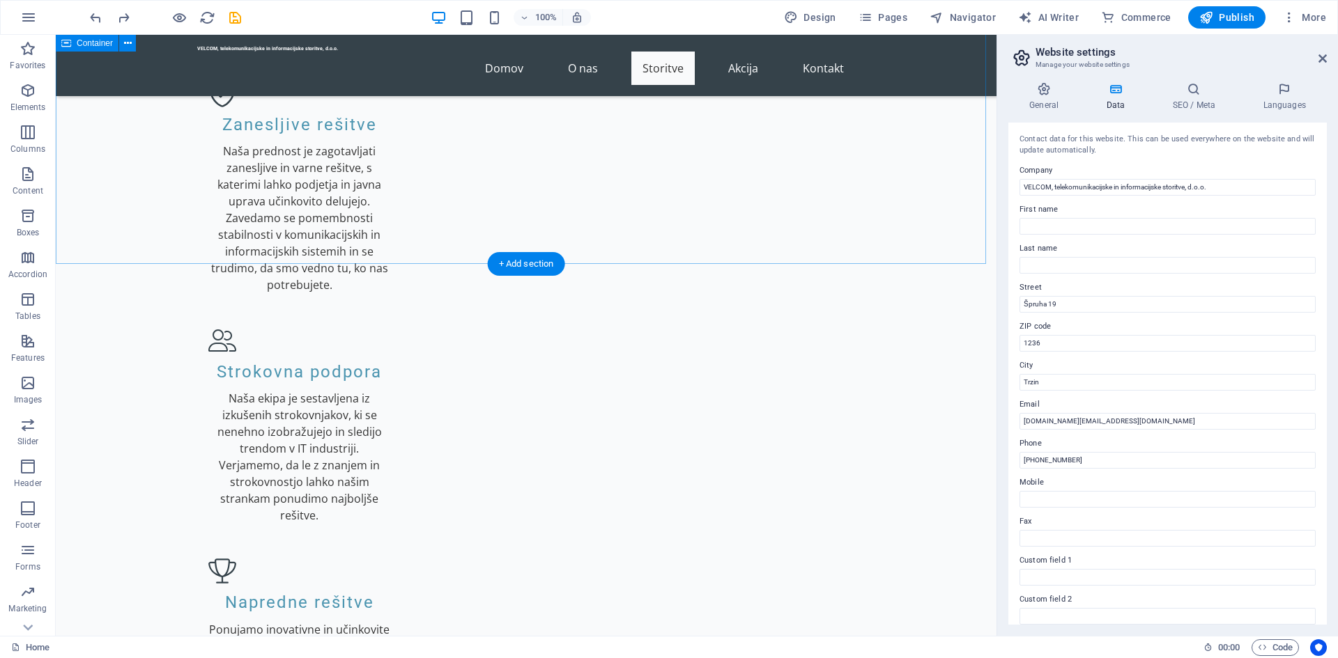
scroll to position [1416, 0]
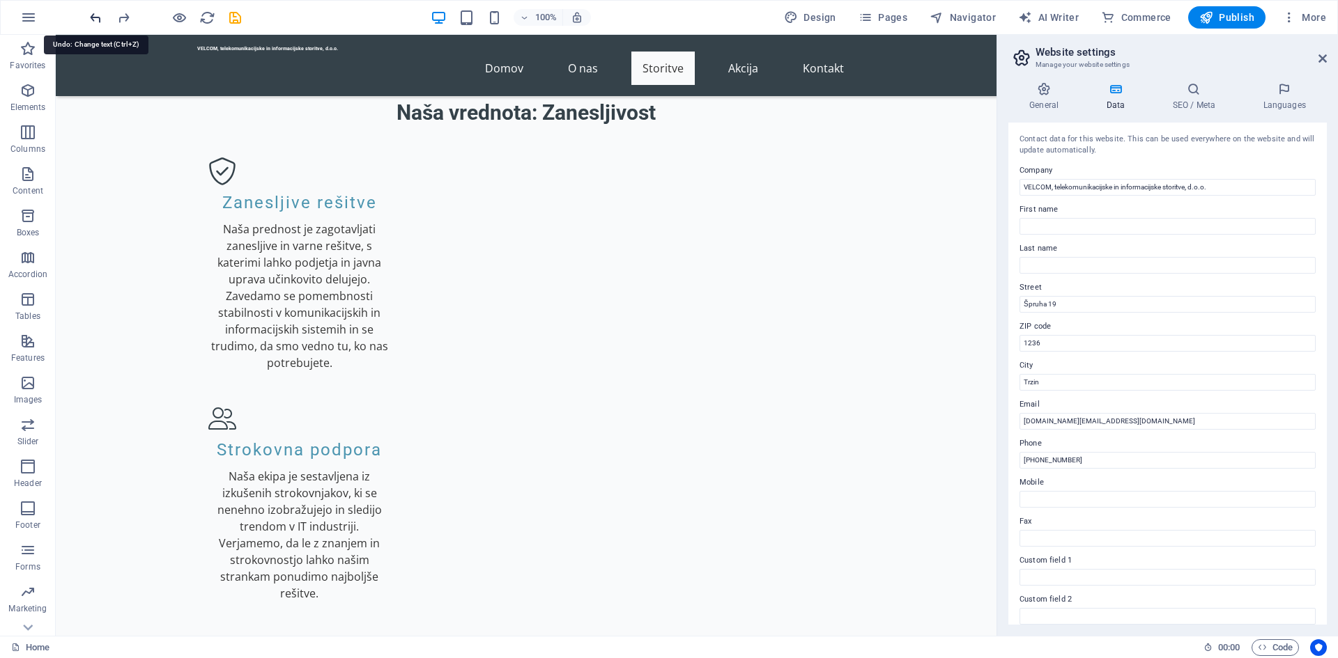
click at [97, 16] on icon "undo" at bounding box center [96, 18] width 16 height 16
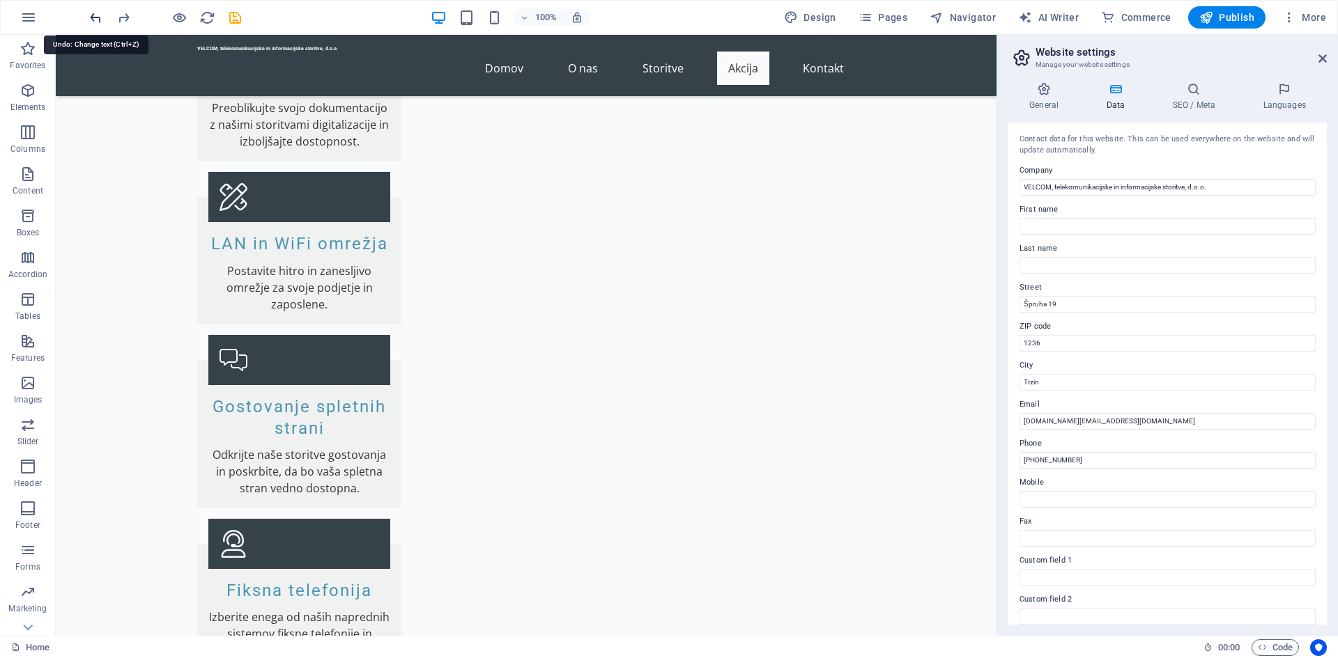
scroll to position [2735, 0]
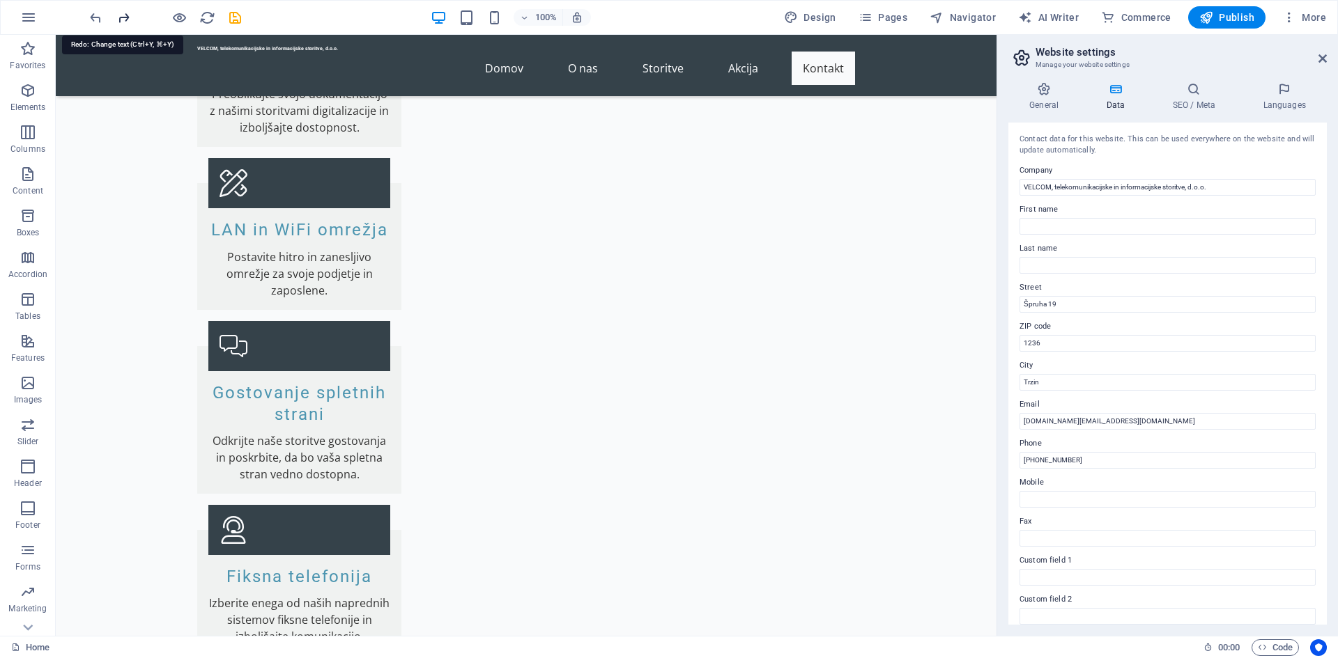
click at [121, 17] on icon "redo" at bounding box center [124, 18] width 16 height 16
click at [271, 420] on icon at bounding box center [268, 422] width 8 height 15
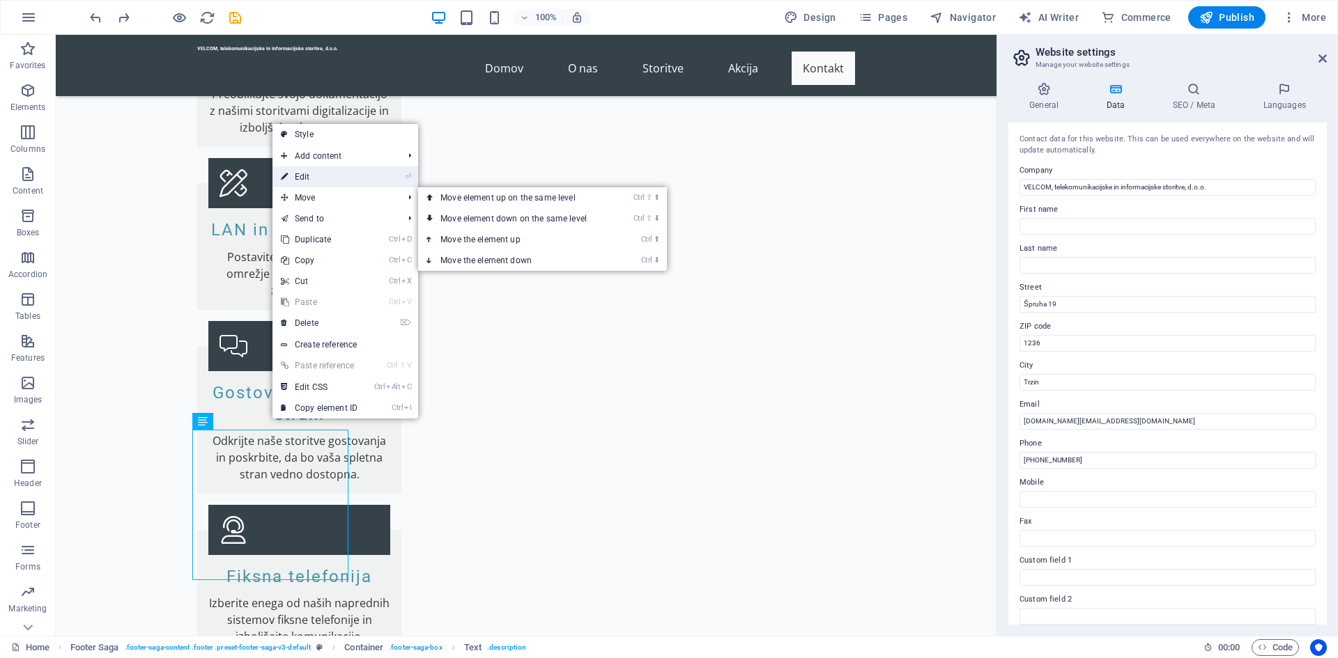
click at [360, 175] on link "⏎ Edit" at bounding box center [318, 177] width 93 height 21
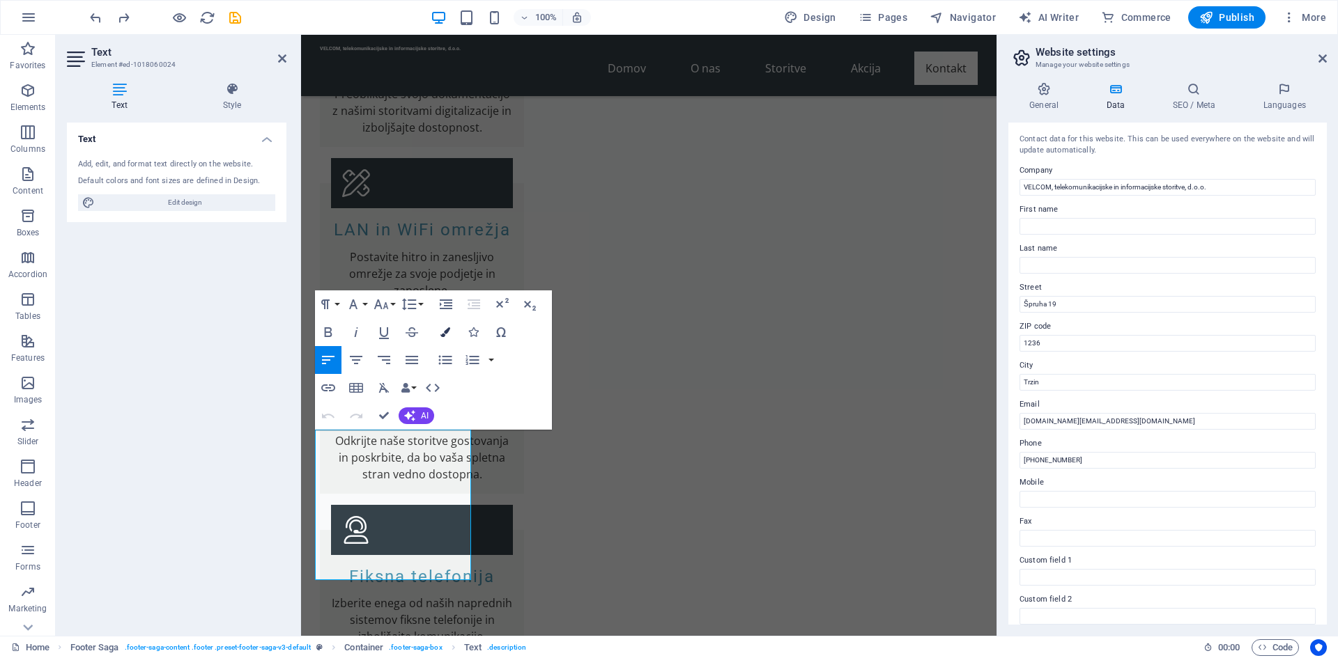
click at [447, 335] on icon "button" at bounding box center [445, 332] width 10 height 10
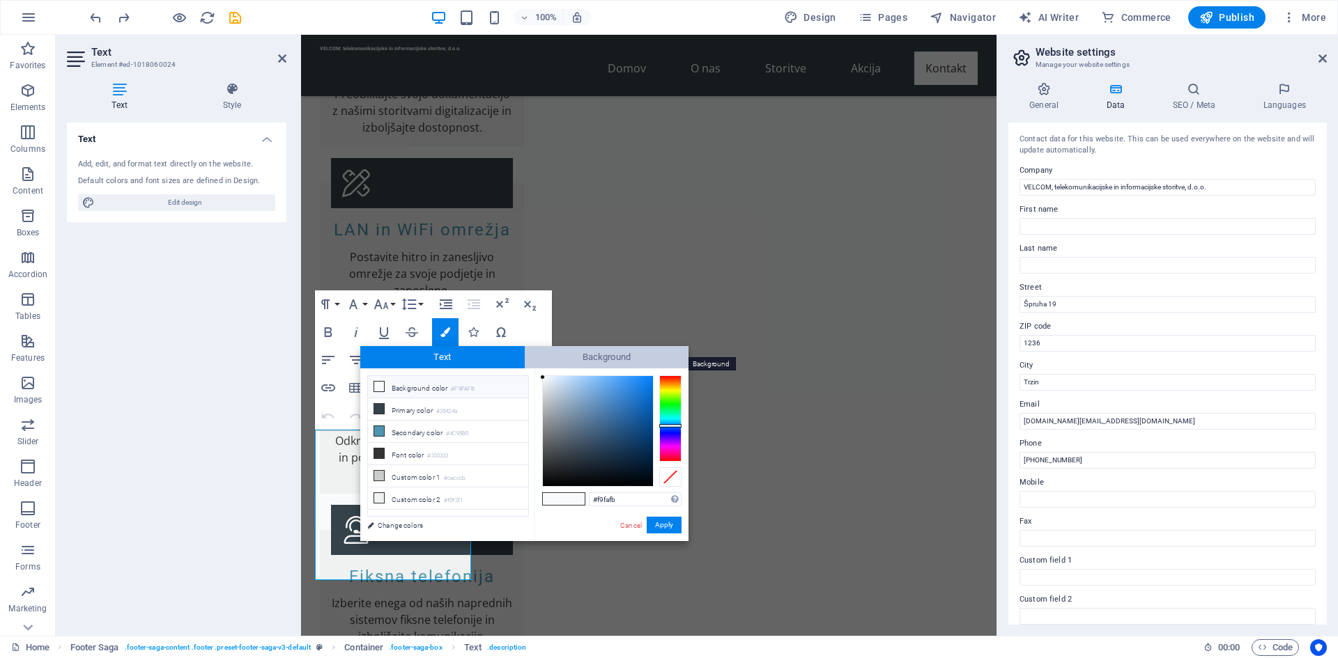
click at [571, 353] on span "Background" at bounding box center [607, 357] width 164 height 22
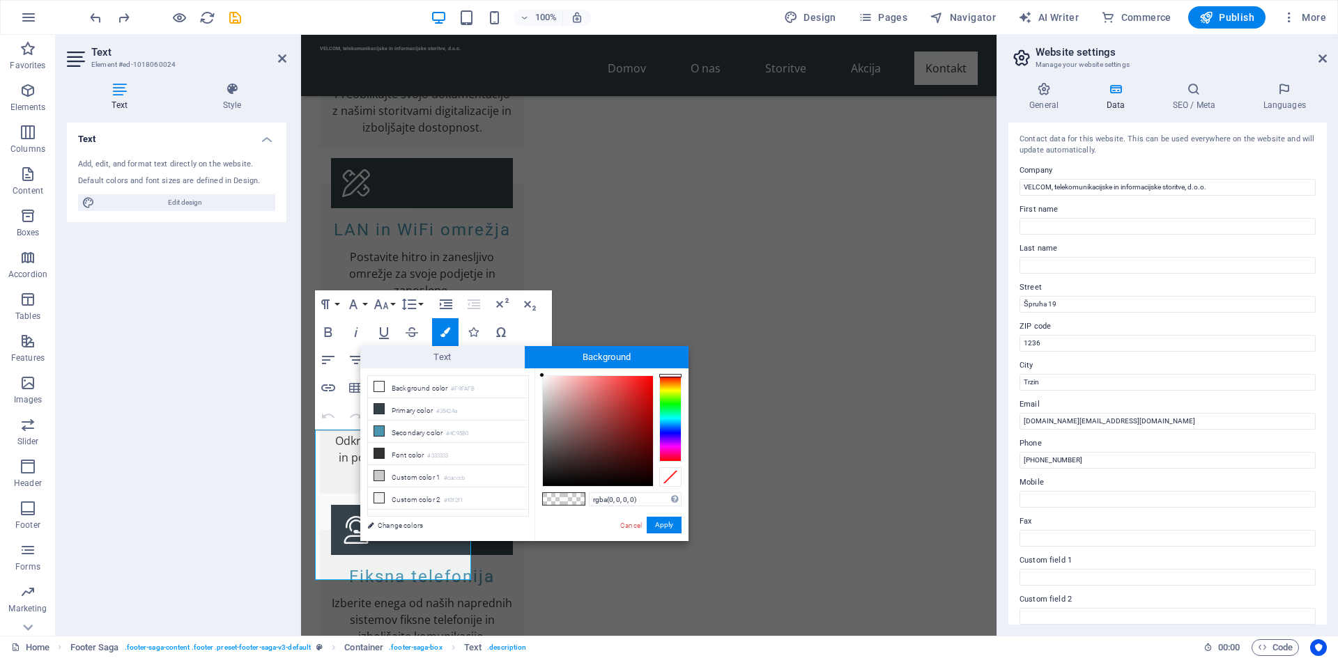
type input "#190303"
click at [638, 475] on div at bounding box center [598, 431] width 110 height 110
click at [660, 529] on button "Apply" at bounding box center [664, 525] width 35 height 17
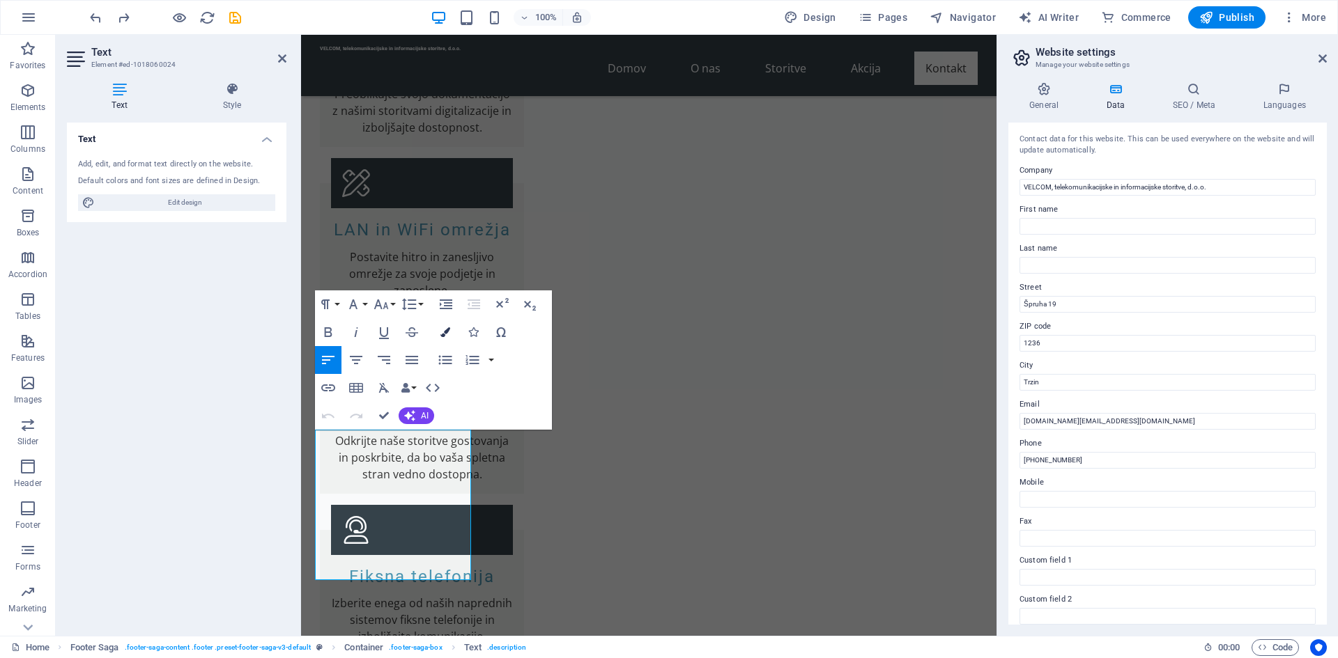
click at [442, 337] on icon "button" at bounding box center [445, 332] width 10 height 10
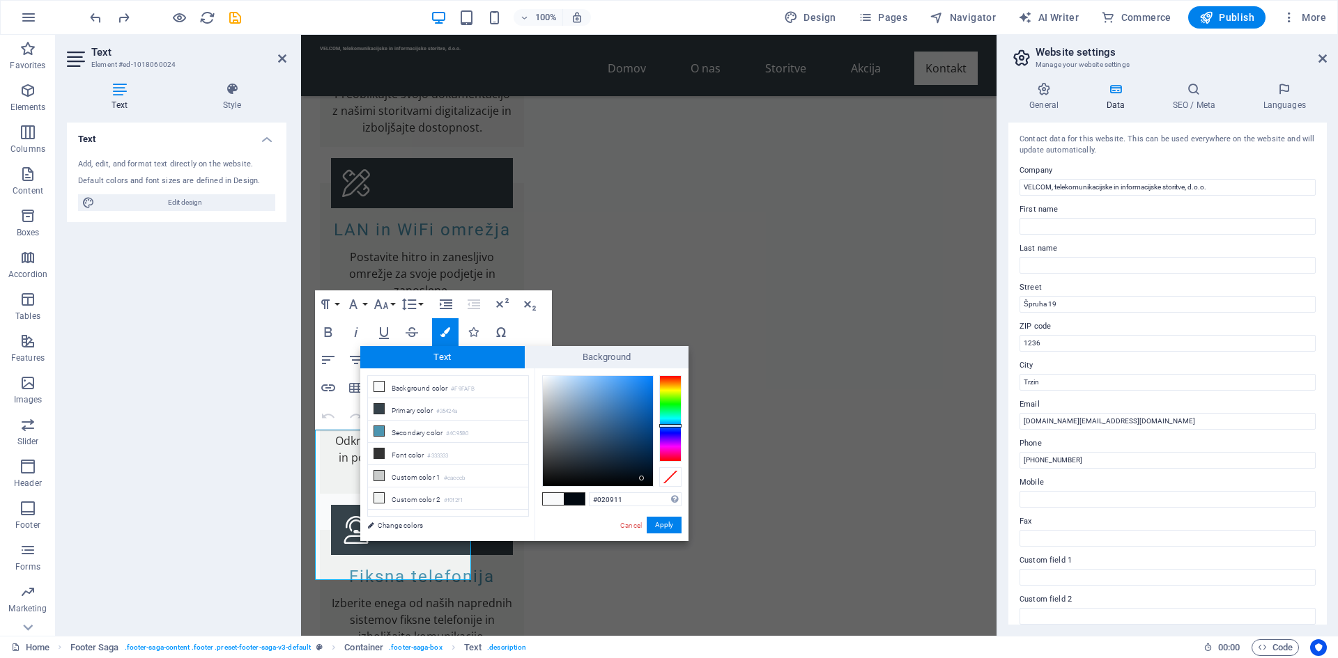
click at [642, 479] on div at bounding box center [598, 431] width 110 height 110
click at [644, 472] on div at bounding box center [598, 431] width 110 height 110
click at [571, 501] on span at bounding box center [574, 499] width 21 height 12
click at [554, 496] on span at bounding box center [553, 499] width 21 height 12
click at [575, 502] on span at bounding box center [574, 499] width 21 height 12
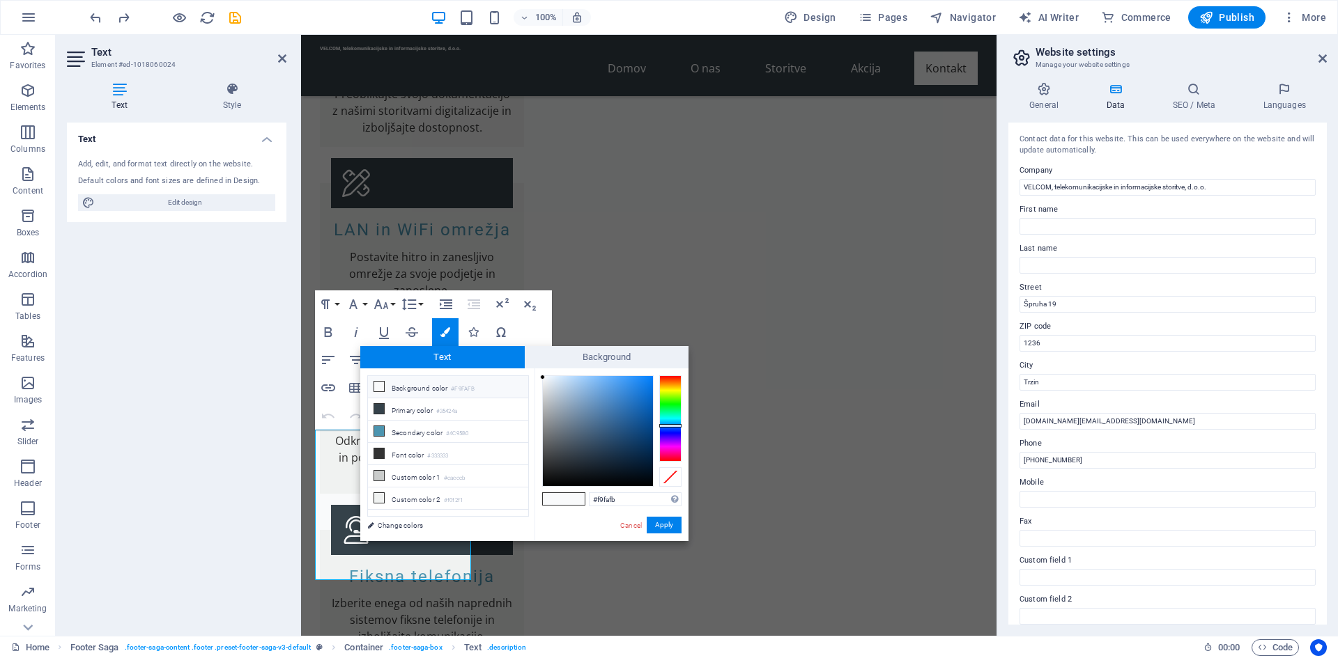
click at [551, 496] on span at bounding box center [553, 499] width 21 height 12
click at [669, 525] on button "Apply" at bounding box center [664, 525] width 35 height 17
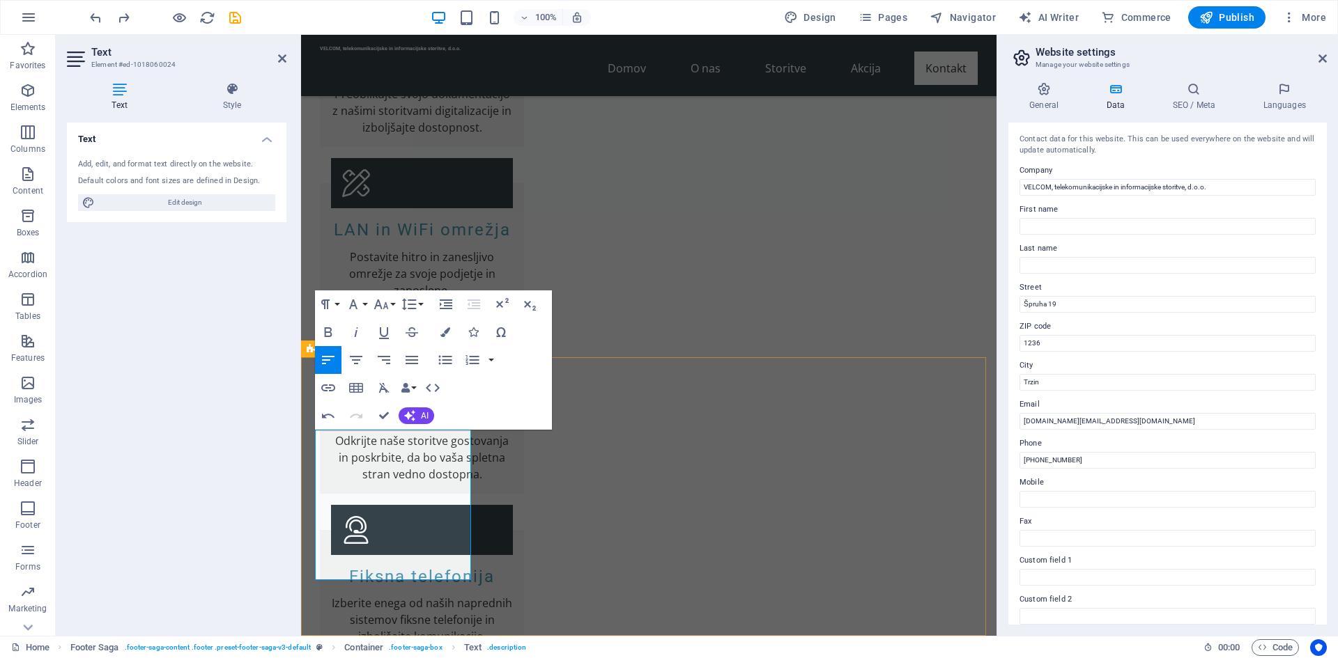
click at [451, 339] on button "Colors" at bounding box center [445, 332] width 26 height 28
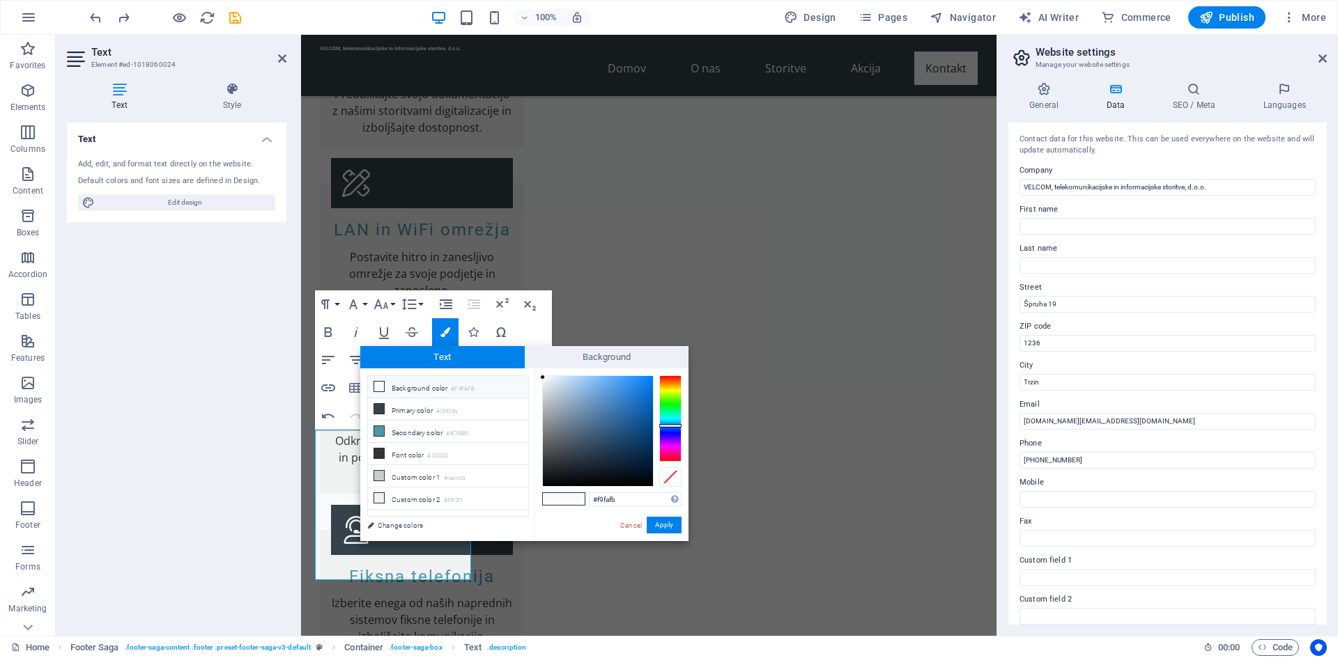
click at [568, 498] on span at bounding box center [574, 499] width 21 height 12
click at [646, 480] on div at bounding box center [598, 431] width 110 height 110
click at [649, 480] on div at bounding box center [598, 431] width 110 height 110
click at [548, 501] on span at bounding box center [553, 499] width 21 height 12
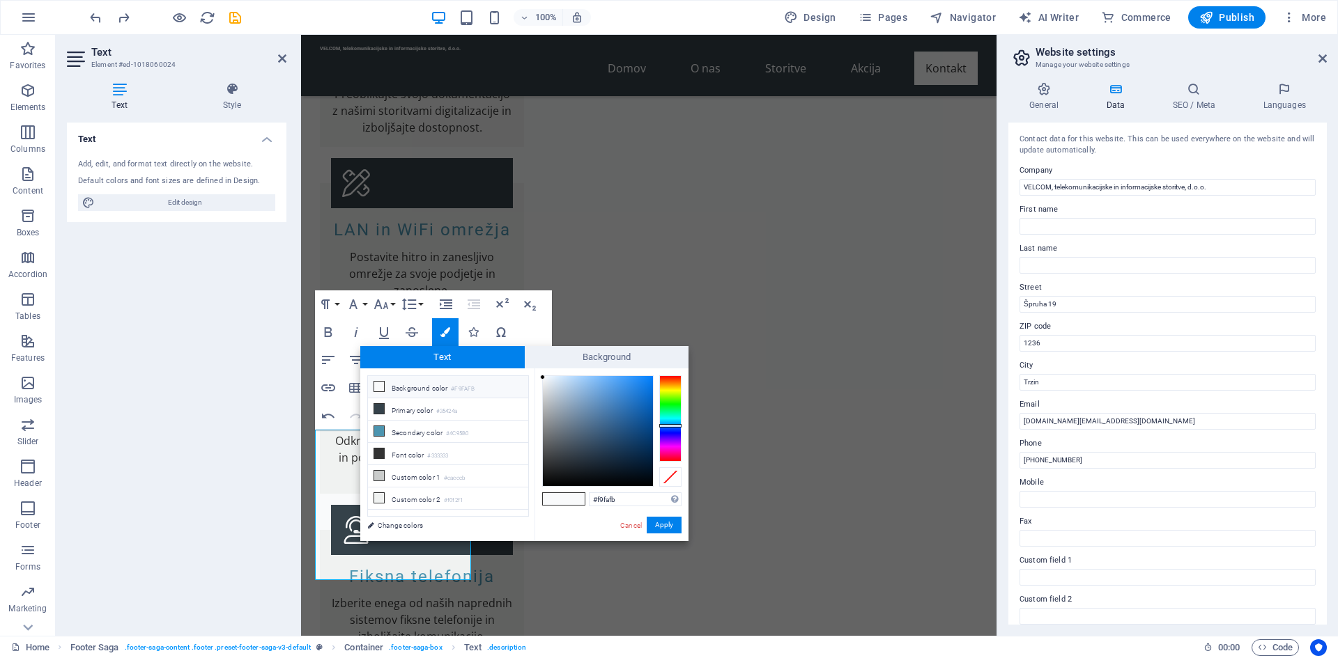
click at [576, 502] on span at bounding box center [574, 499] width 21 height 12
click at [649, 481] on div at bounding box center [598, 431] width 110 height 110
click at [383, 404] on icon at bounding box center [379, 409] width 10 height 10
click at [380, 428] on icon at bounding box center [379, 431] width 10 height 10
type input "#4c95b0"
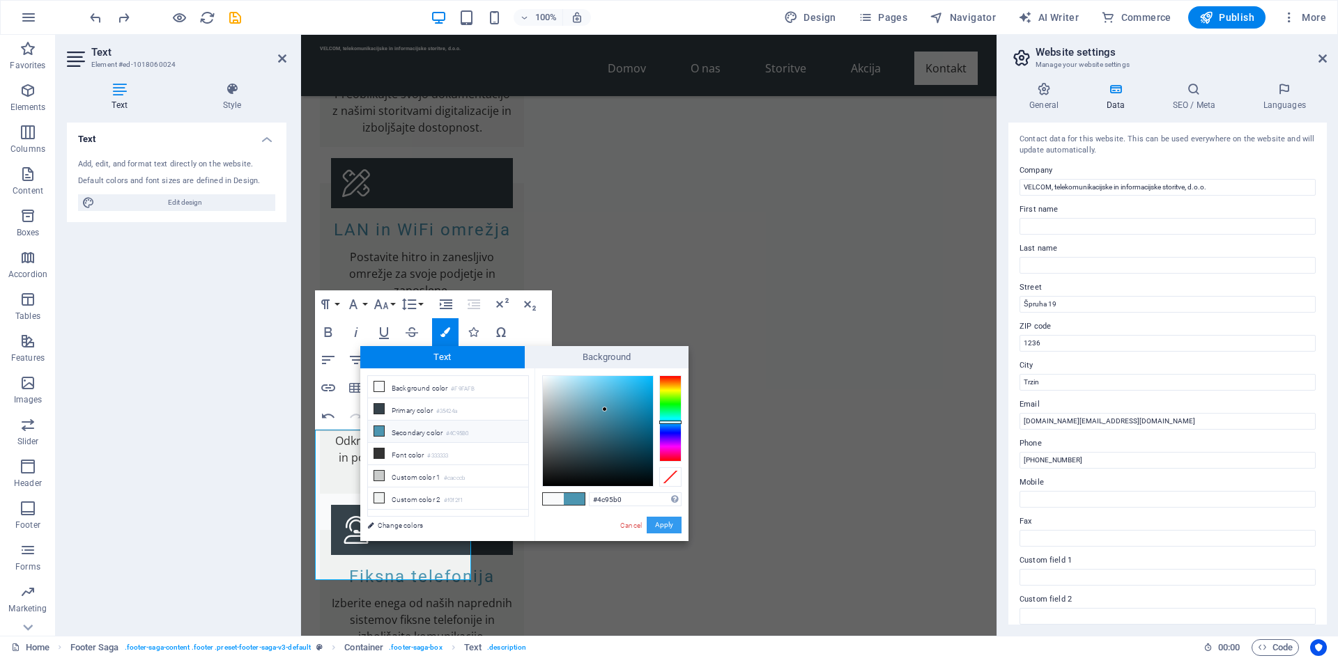
click at [672, 526] on button "Apply" at bounding box center [664, 525] width 35 height 17
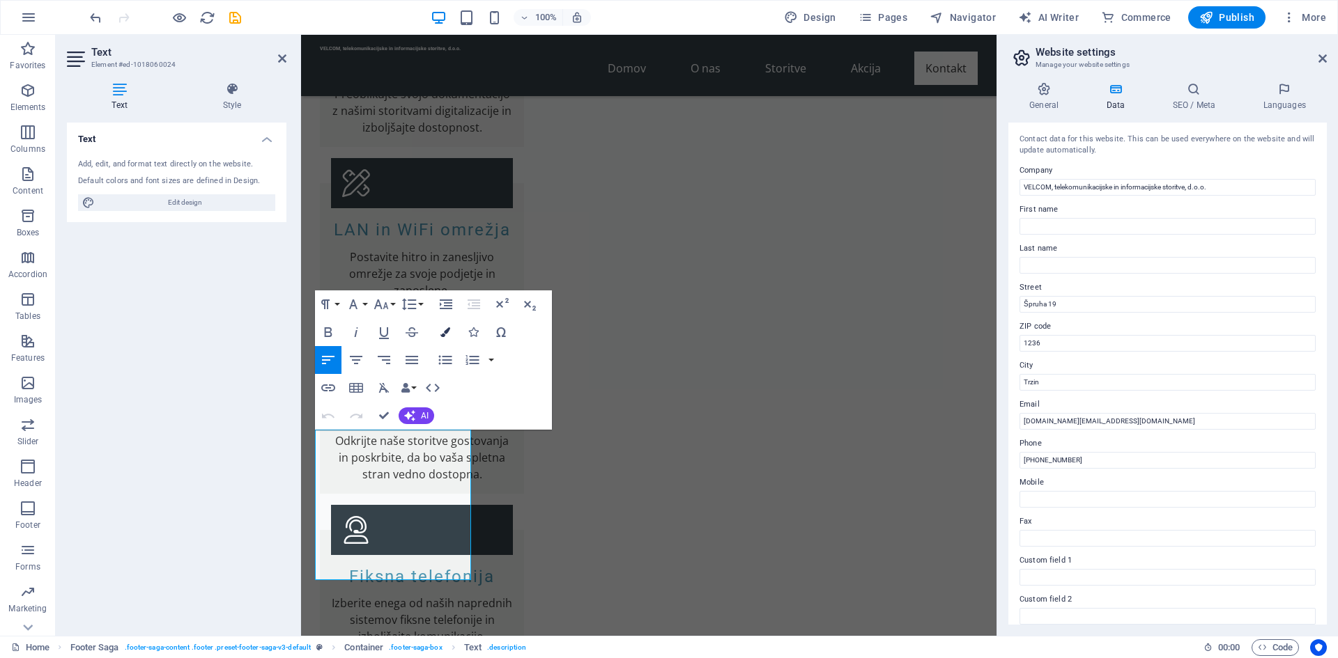
click at [456, 333] on button "Colors" at bounding box center [445, 332] width 26 height 28
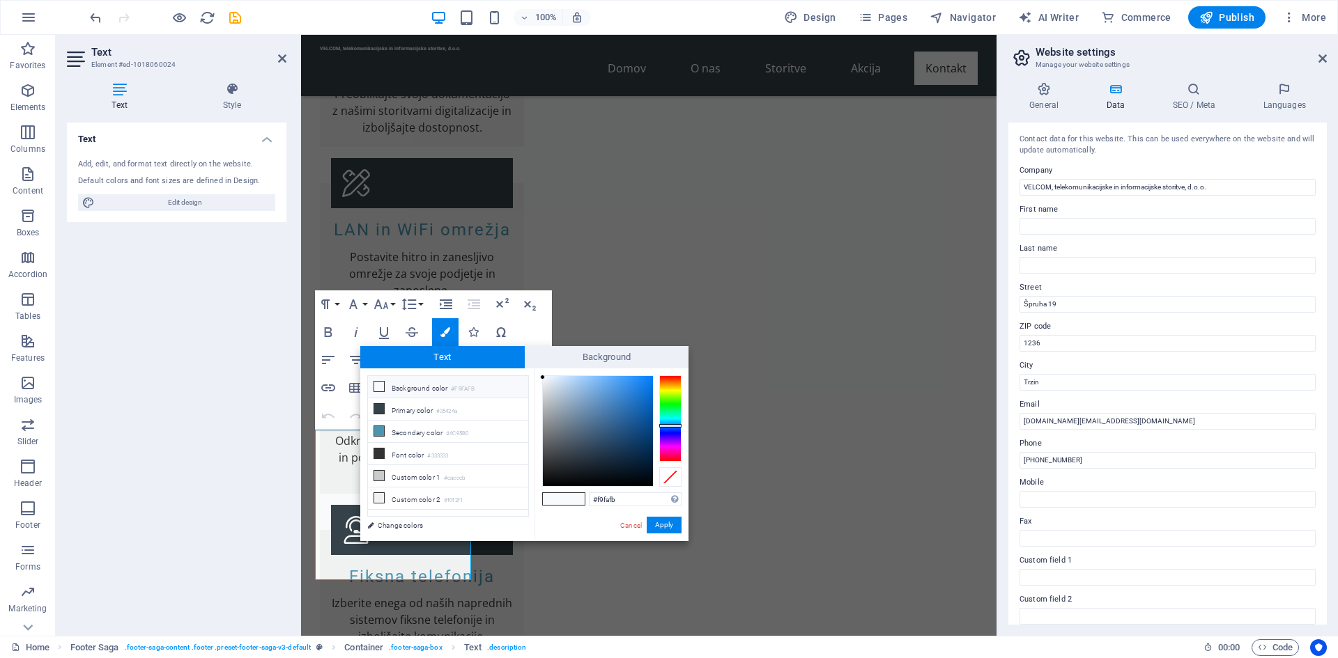
click at [464, 353] on span "Text" at bounding box center [442, 357] width 164 height 22
click at [375, 386] on icon at bounding box center [379, 387] width 10 height 10
click at [380, 404] on icon at bounding box center [379, 409] width 10 height 10
type input "#35424a"
click at [575, 495] on span at bounding box center [574, 499] width 21 height 12
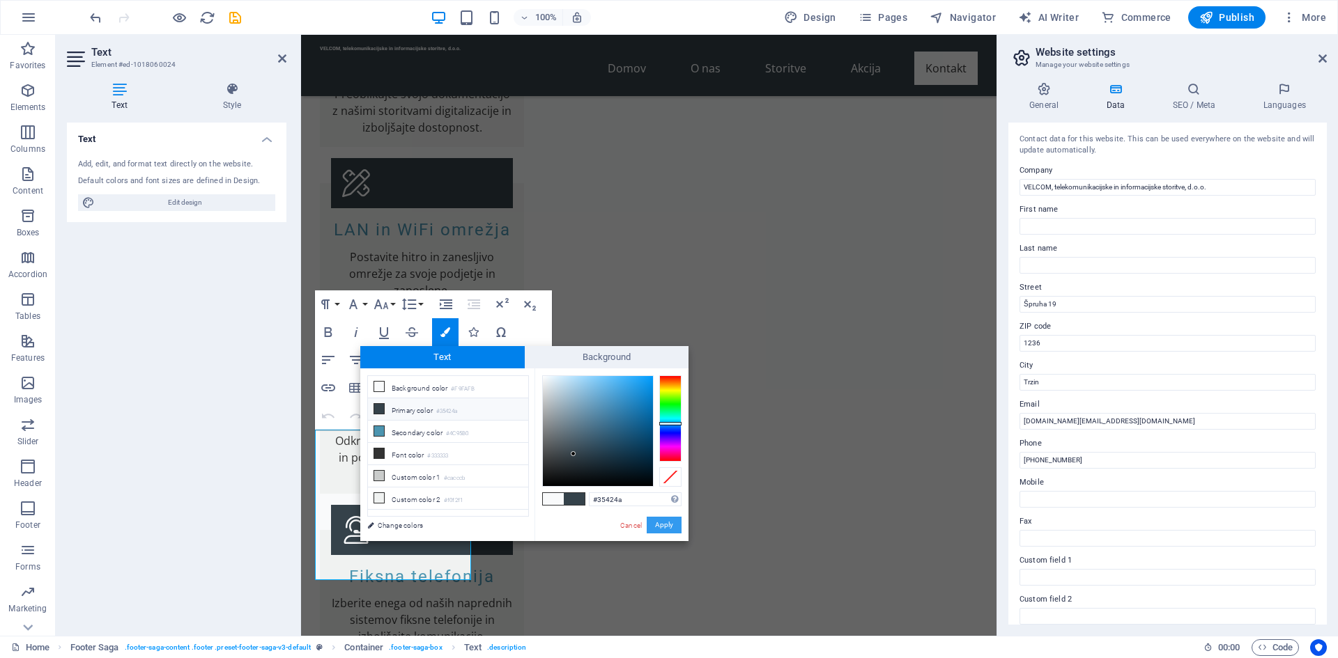
click at [661, 526] on button "Apply" at bounding box center [664, 525] width 35 height 17
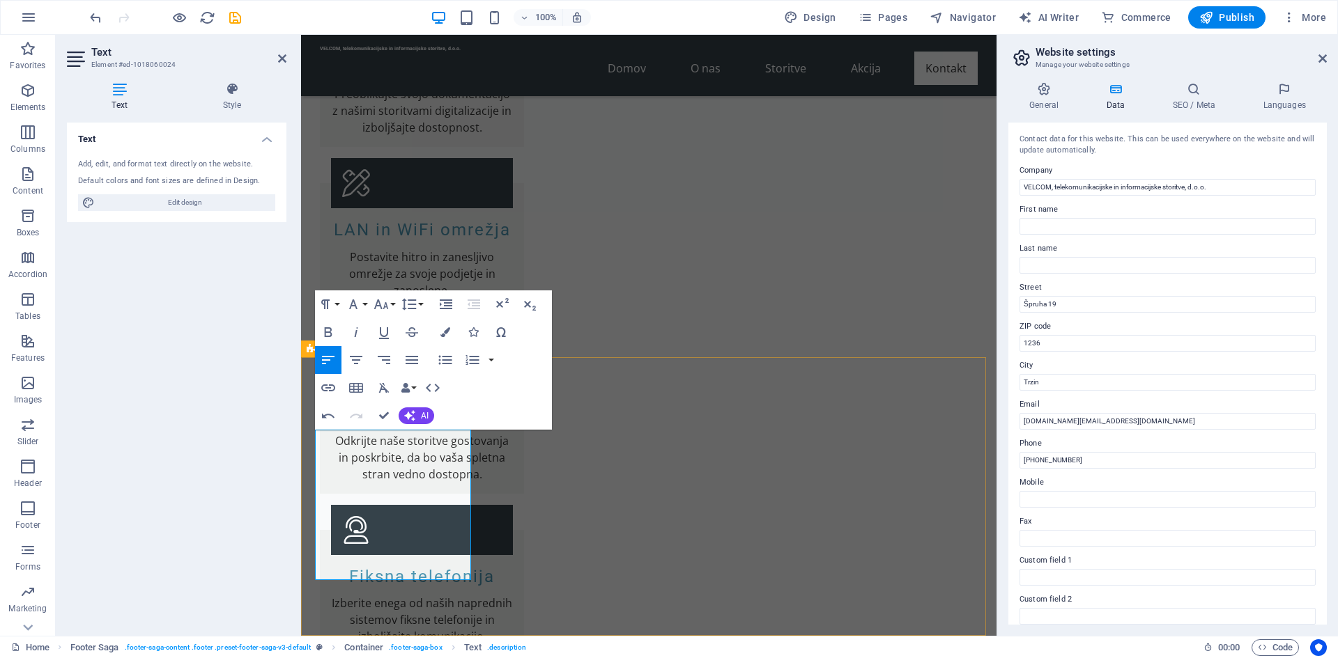
drag, startPoint x: 463, startPoint y: 567, endPoint x: 302, endPoint y: 405, distance: 228.1
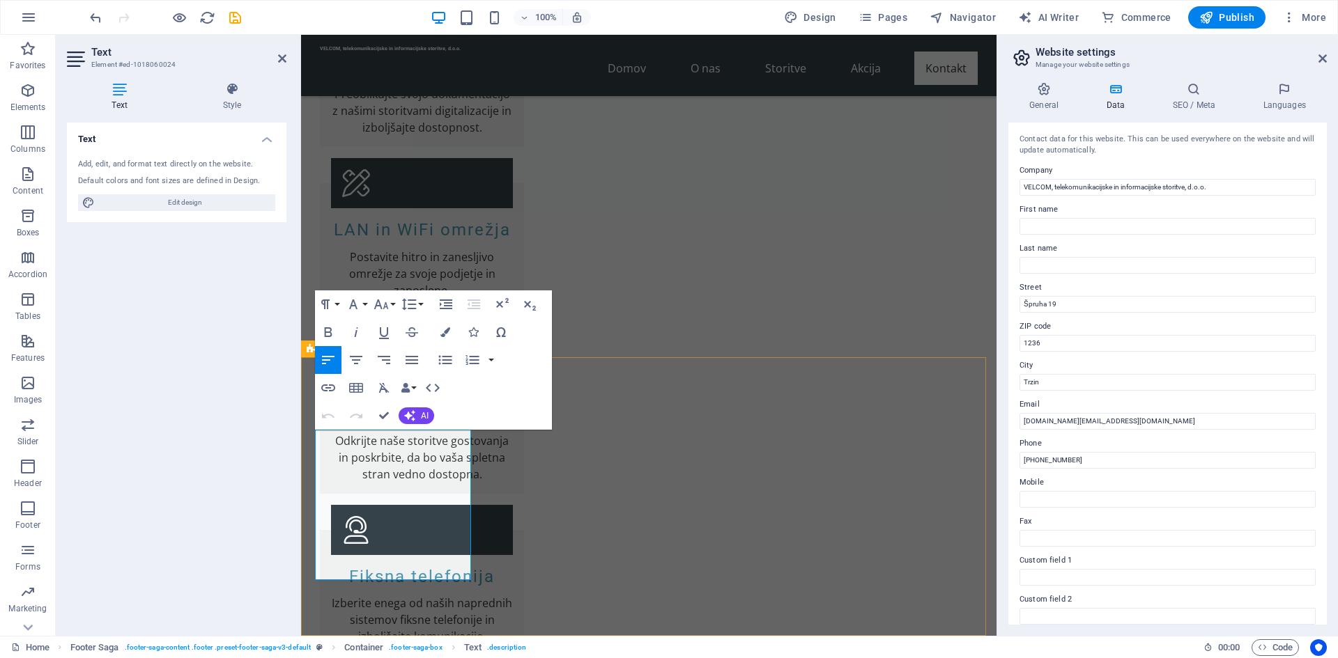
drag, startPoint x: 440, startPoint y: 566, endPoint x: 649, endPoint y: 460, distance: 235.3
click at [301, 396] on html "Skip to main content VELCOM, telekomunikacijske in informacijske storitve, d.o.…" at bounding box center [648, 221] width 695 height 5843
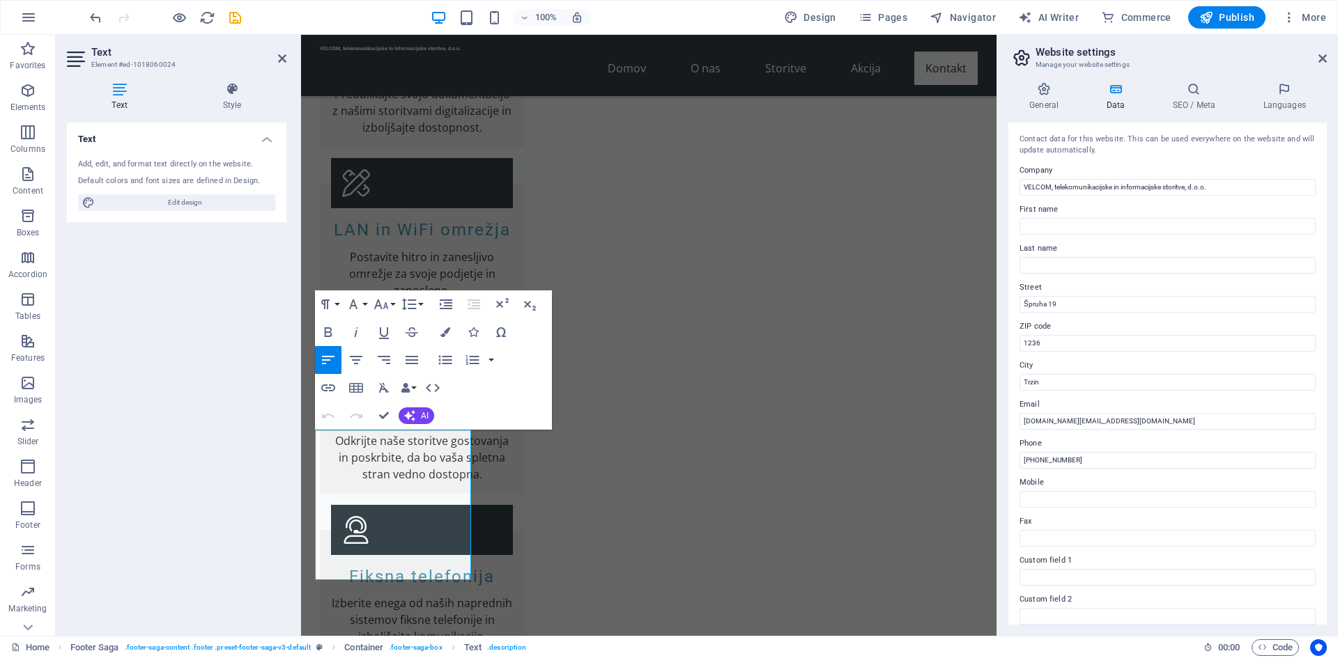
drag, startPoint x: 406, startPoint y: 564, endPoint x: 569, endPoint y: 404, distance: 228.1
click at [301, 322] on html "Skip to main content VELCOM, telekomunikacijske in informacijske storitve, d.o.…" at bounding box center [648, 221] width 695 height 5843
drag, startPoint x: 418, startPoint y: 571, endPoint x: 302, endPoint y: 392, distance: 213.2
click at [449, 335] on icon "button" at bounding box center [445, 332] width 10 height 10
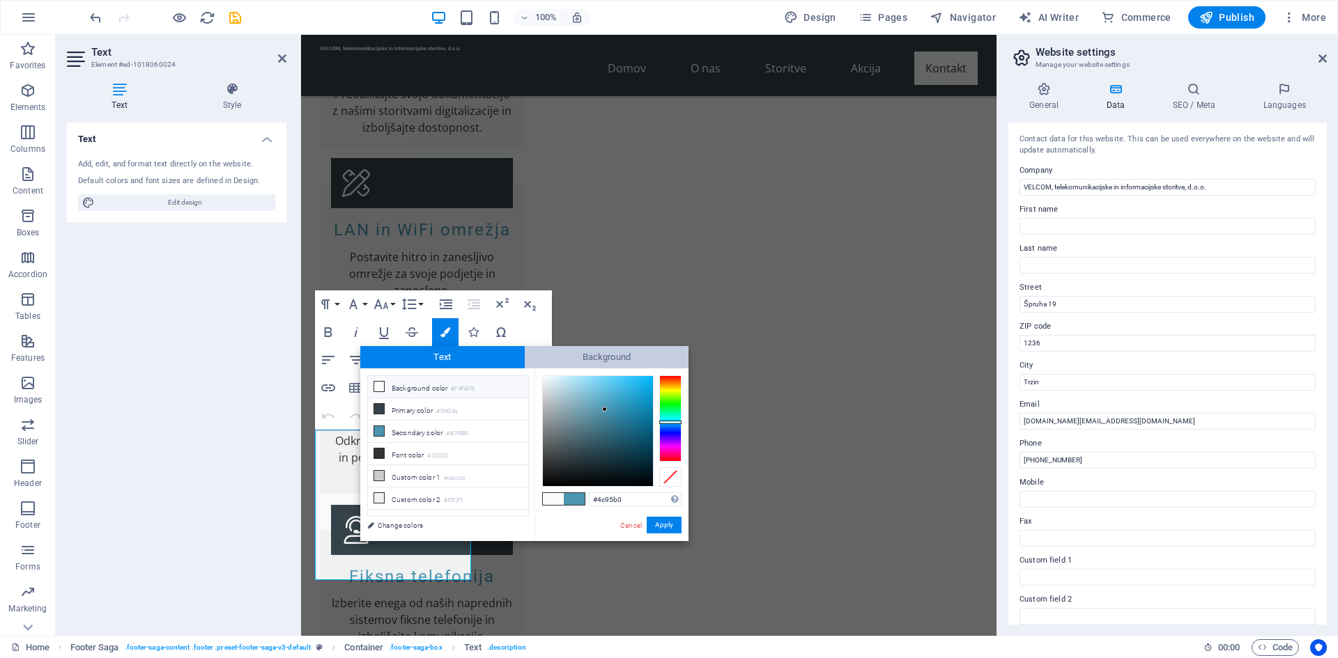
click at [573, 357] on span "Background" at bounding box center [607, 357] width 164 height 22
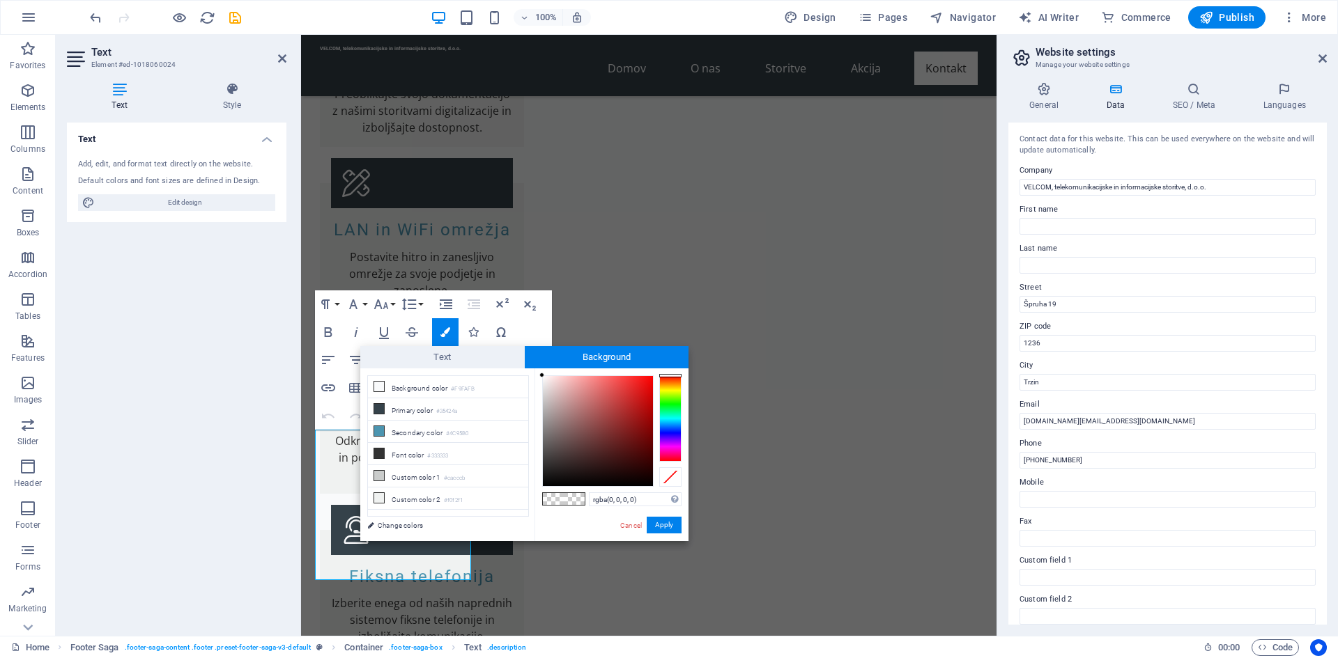
type input "#ec2b2b"
click at [632, 384] on div at bounding box center [598, 431] width 110 height 110
click at [663, 528] on button "Apply" at bounding box center [664, 525] width 35 height 17
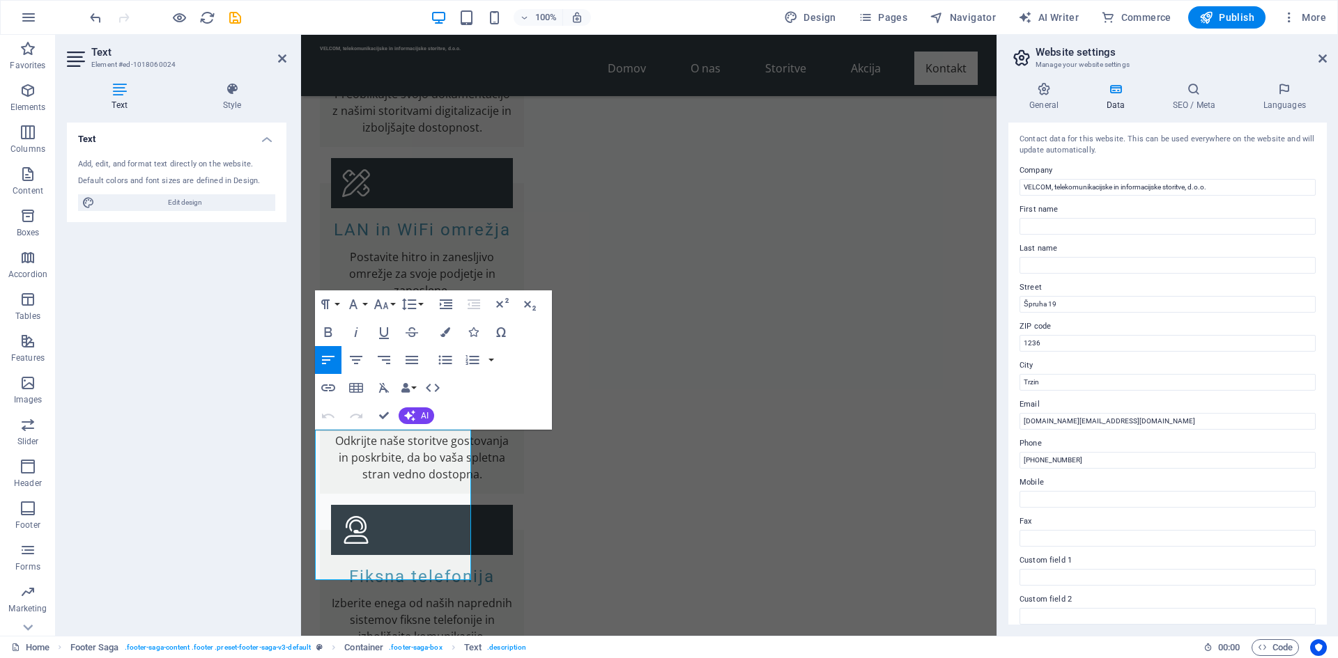
drag, startPoint x: 386, startPoint y: 572, endPoint x: 295, endPoint y: 399, distance: 195.7
click at [301, 399] on html "Skip to main content VELCOM, telekomunikacijske in informacijske storitve, d.o.…" at bounding box center [648, 221] width 695 height 5843
click at [448, 332] on icon "button" at bounding box center [445, 332] width 10 height 10
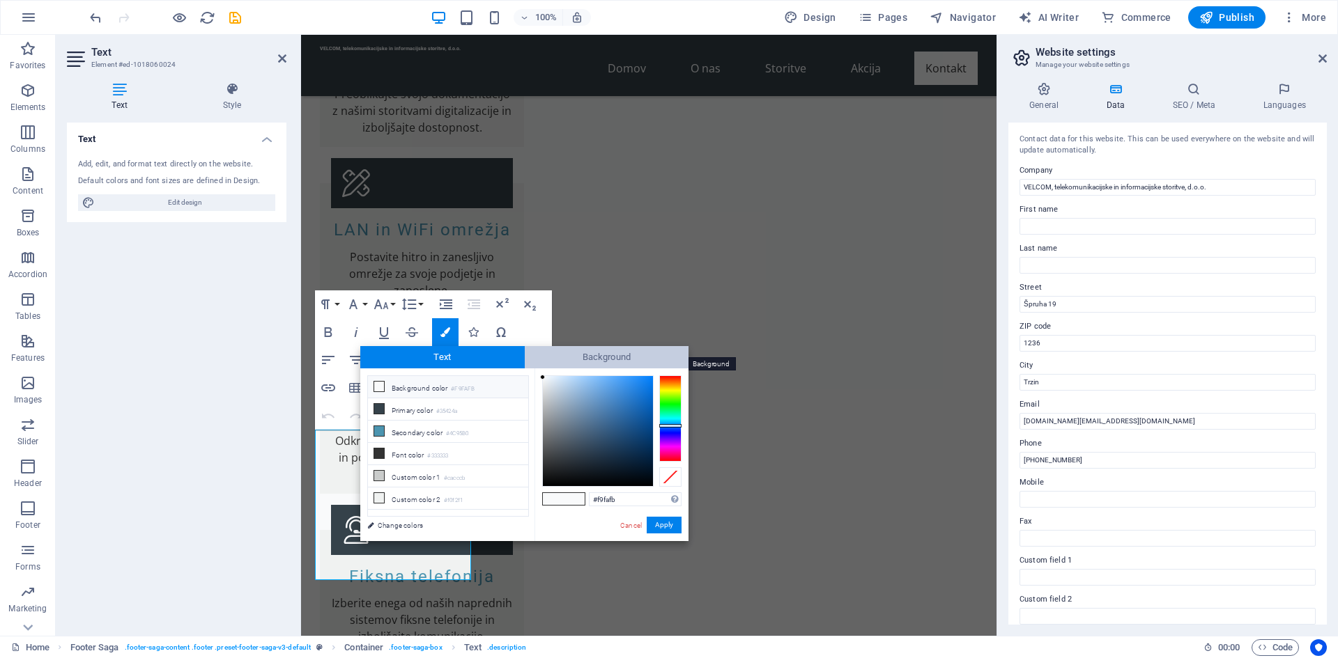
click at [583, 360] on span "Background" at bounding box center [607, 357] width 164 height 22
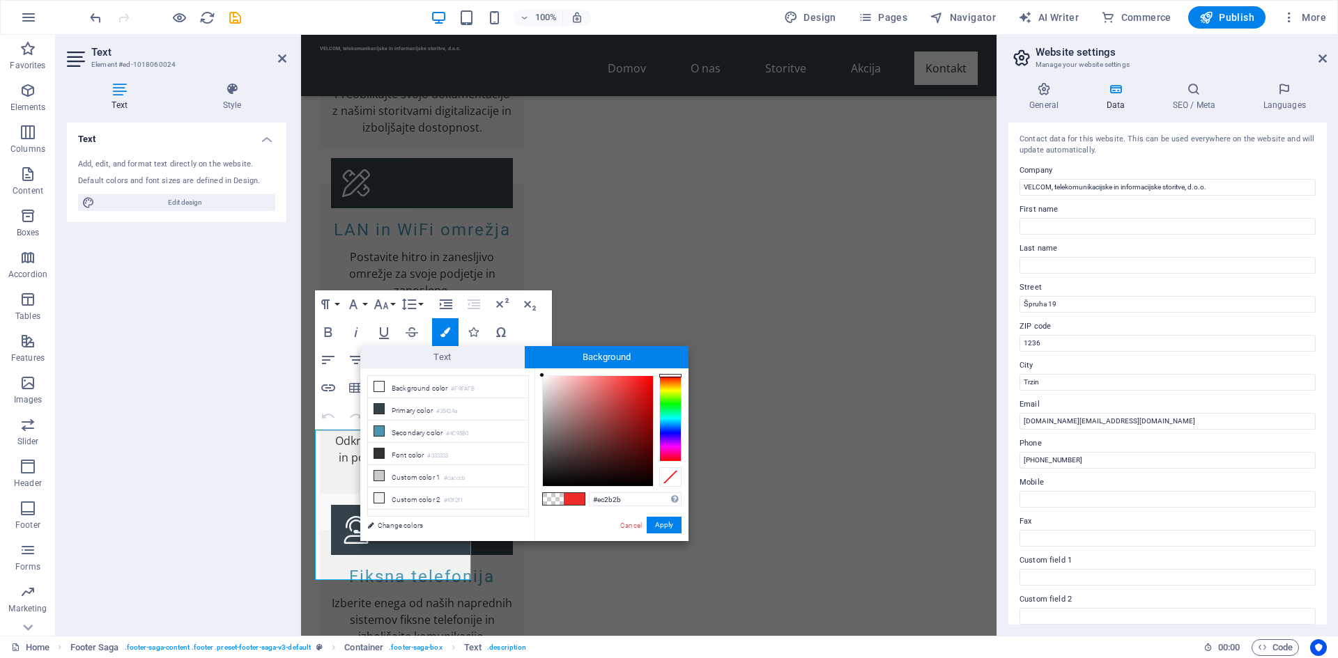
type input "#0f0101"
click at [643, 479] on div at bounding box center [598, 431] width 110 height 110
click at [665, 521] on button "Apply" at bounding box center [664, 525] width 35 height 17
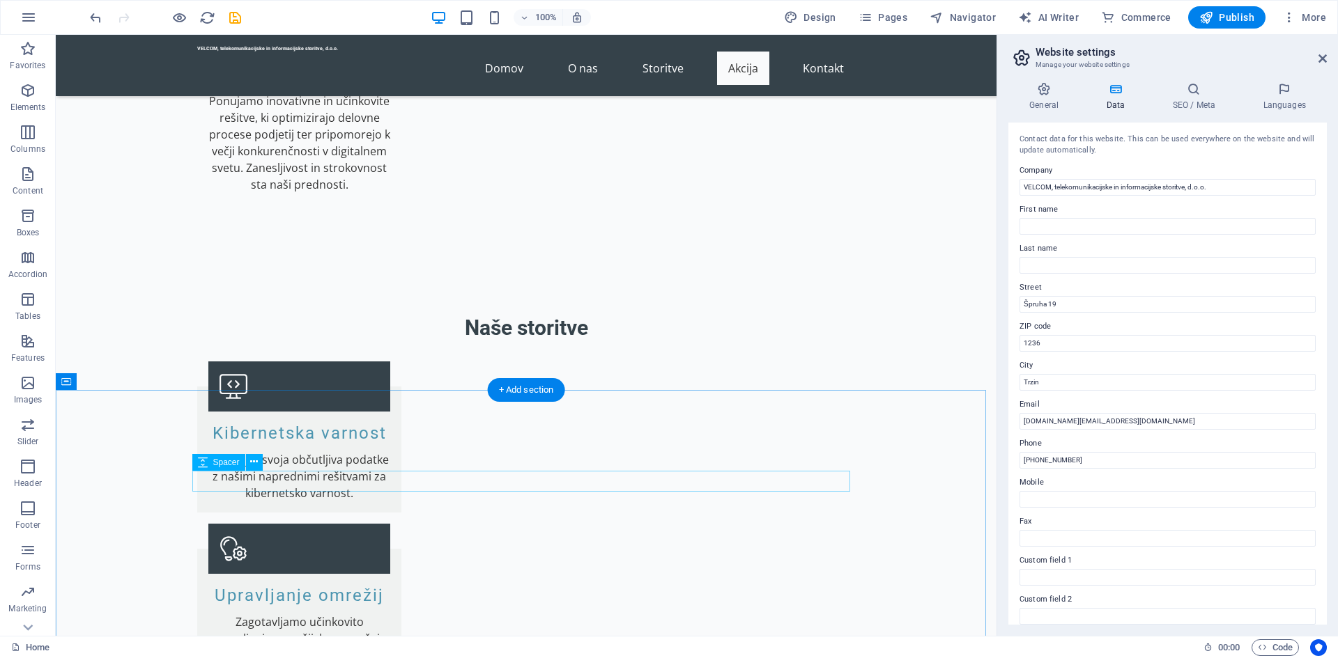
scroll to position [2038, 0]
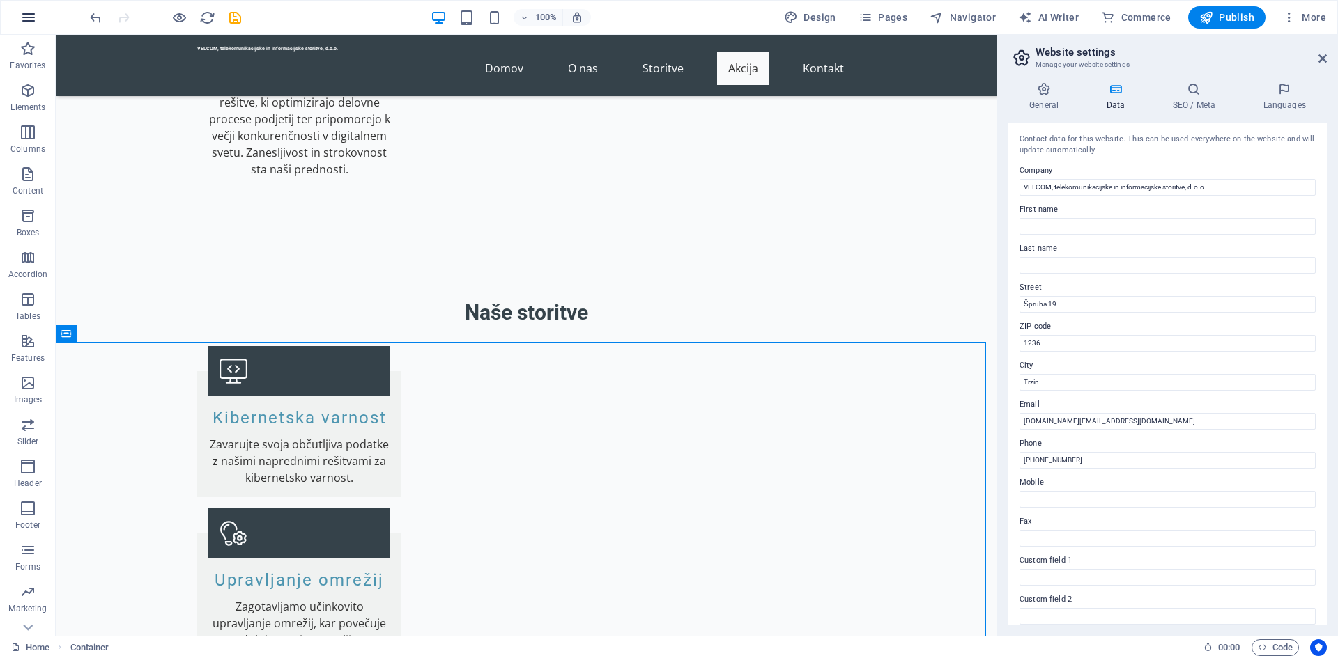
click at [32, 21] on icon "button" at bounding box center [28, 17] width 17 height 17
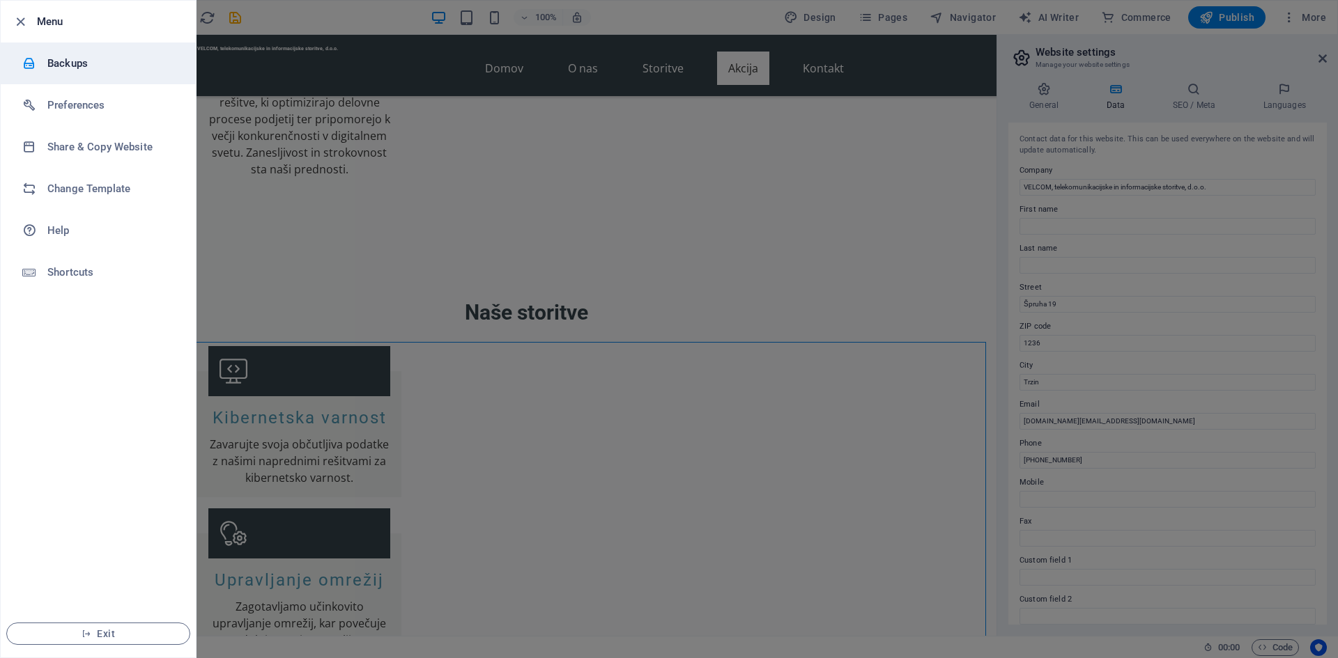
click at [59, 56] on h6 "Backups" at bounding box center [111, 63] width 129 height 17
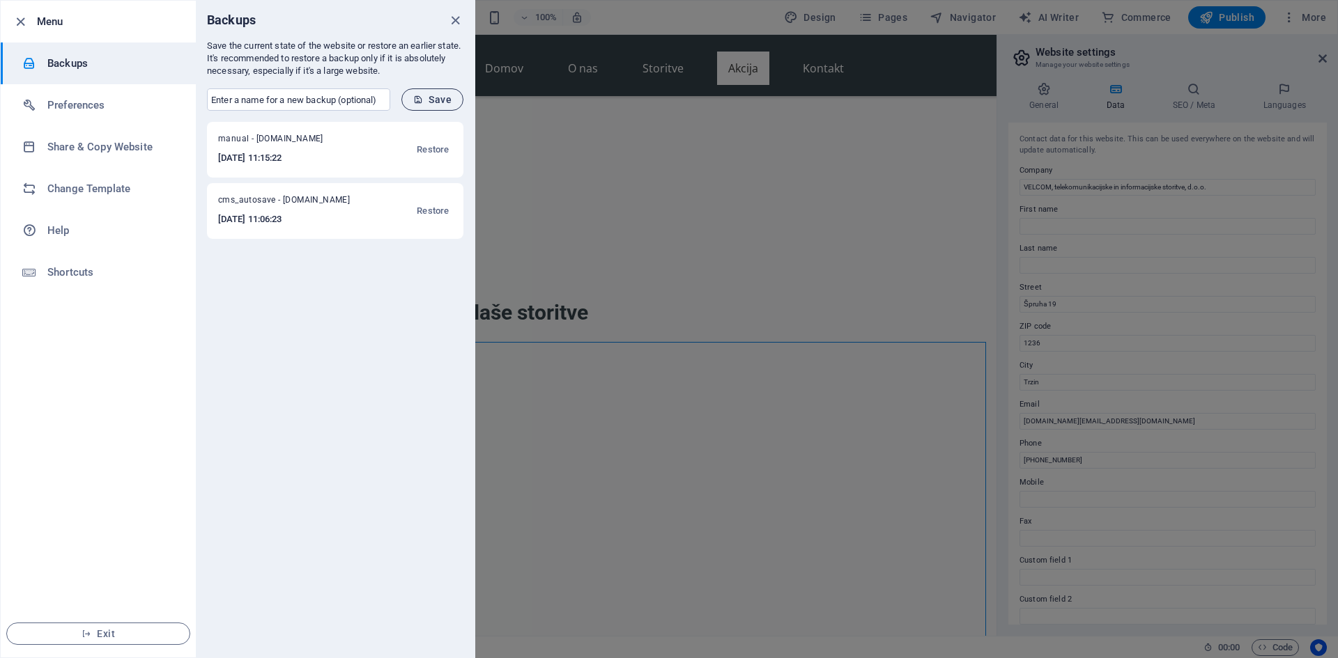
click at [432, 98] on span "Save" at bounding box center [432, 99] width 38 height 11
click at [456, 15] on icon "close" at bounding box center [455, 21] width 16 height 16
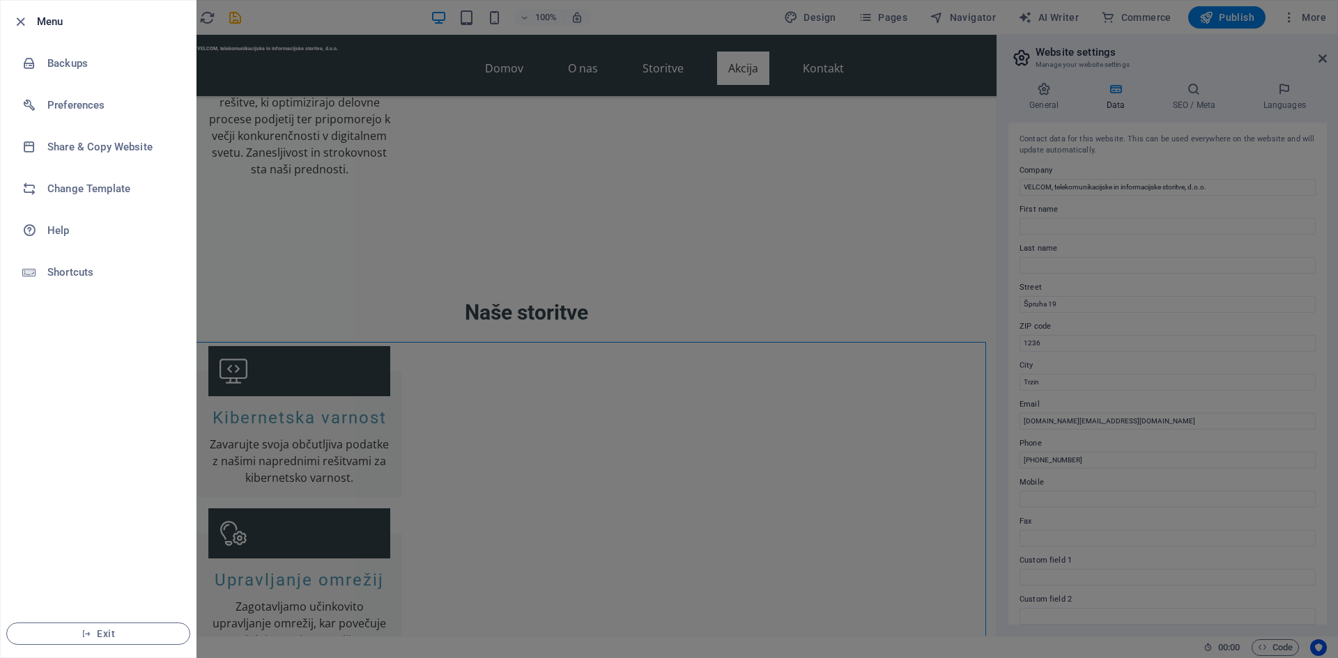
click at [534, 336] on div at bounding box center [669, 329] width 1338 height 658
